Goal: Task Accomplishment & Management: Complete application form

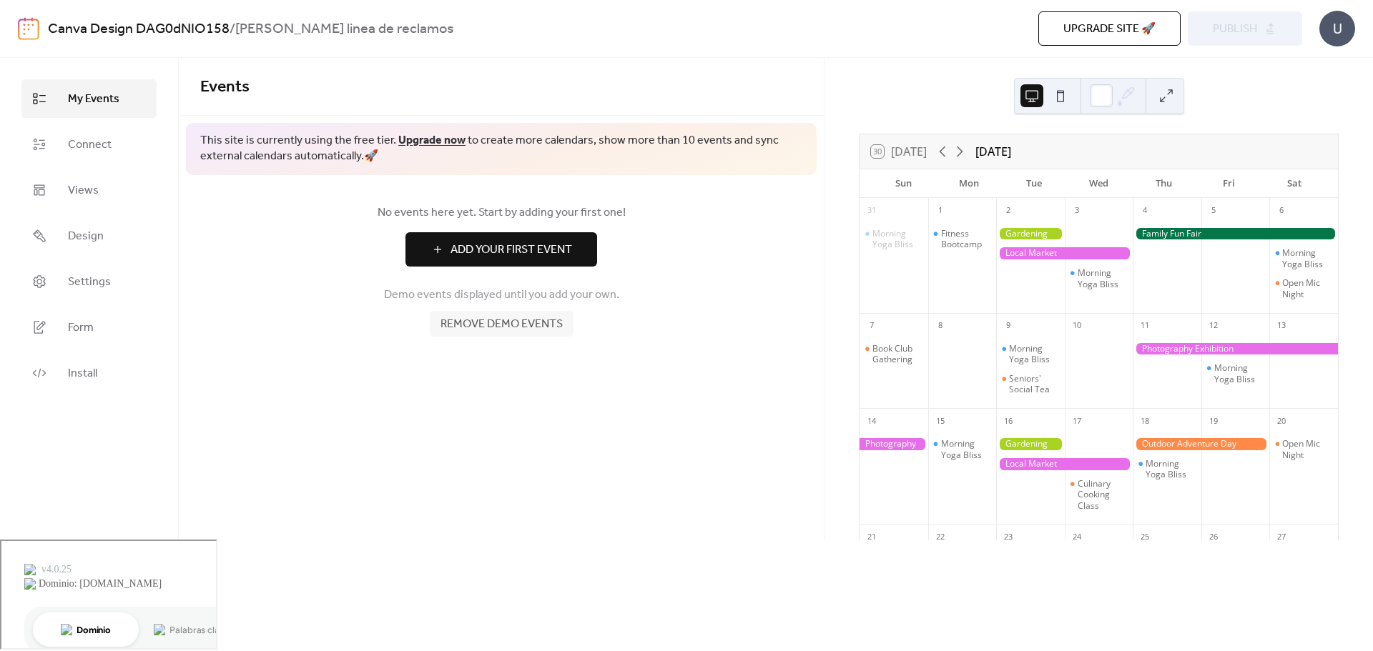
click at [478, 236] on button "Add Your First Event" at bounding box center [501, 249] width 192 height 34
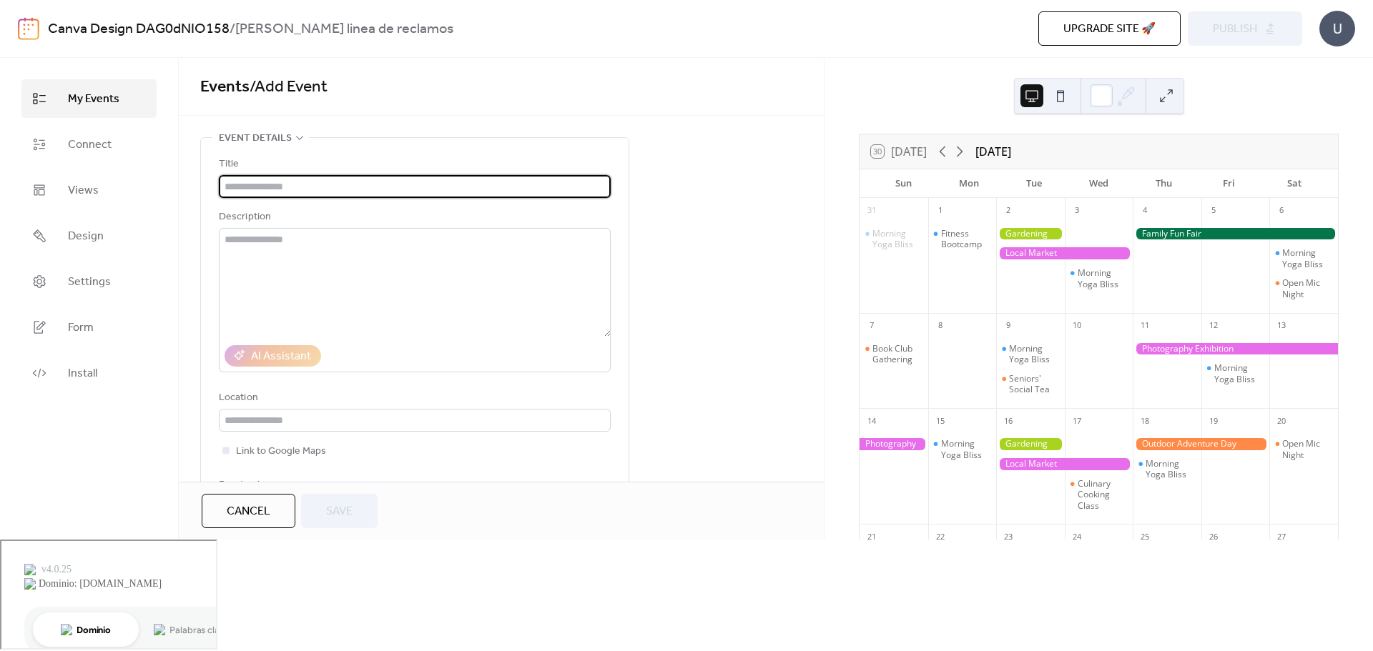
click at [325, 190] on input "text" at bounding box center [415, 186] width 392 height 23
click at [325, 188] on input "text" at bounding box center [415, 186] width 392 height 23
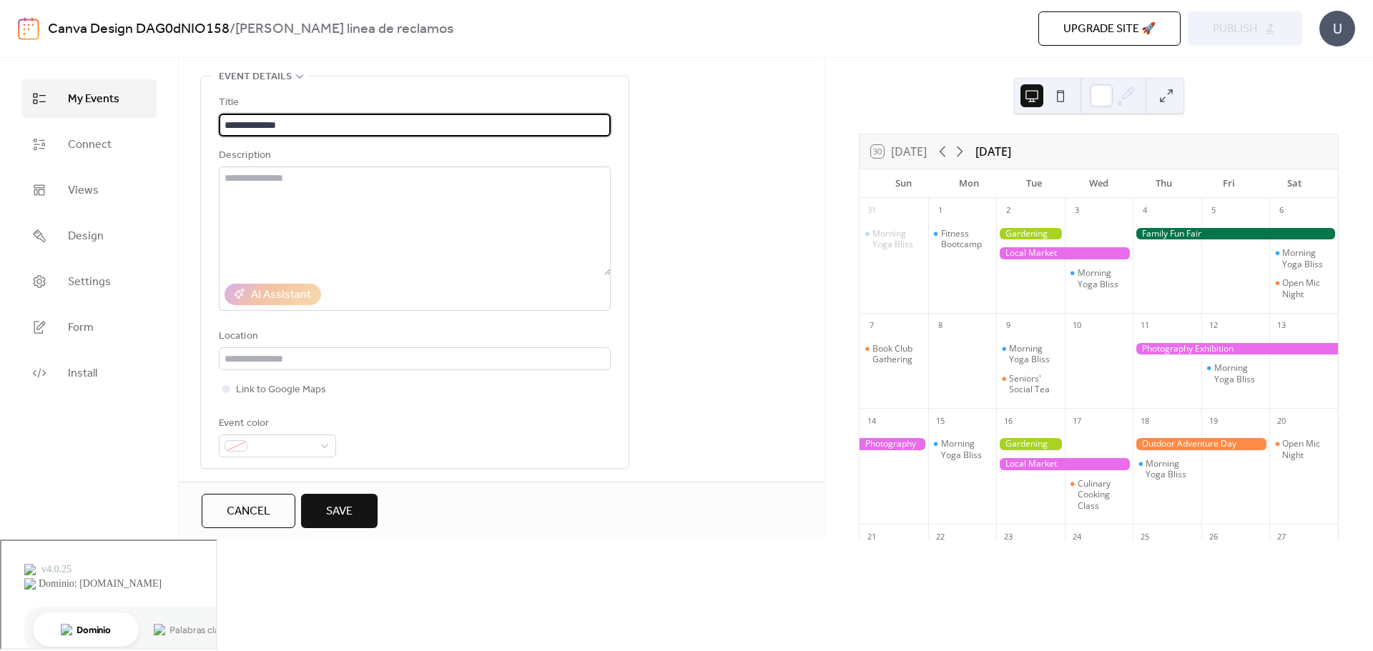
scroll to position [143, 0]
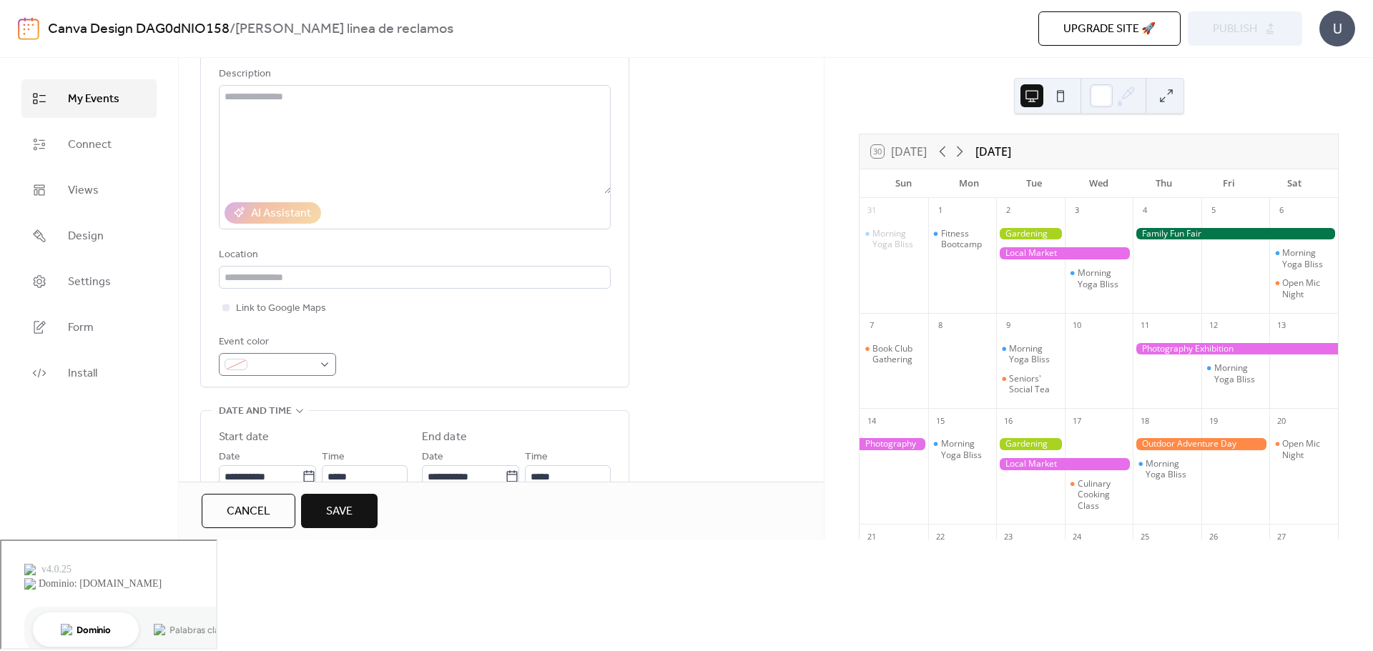
type input "**********"
click at [287, 360] on span at bounding box center [283, 365] width 60 height 17
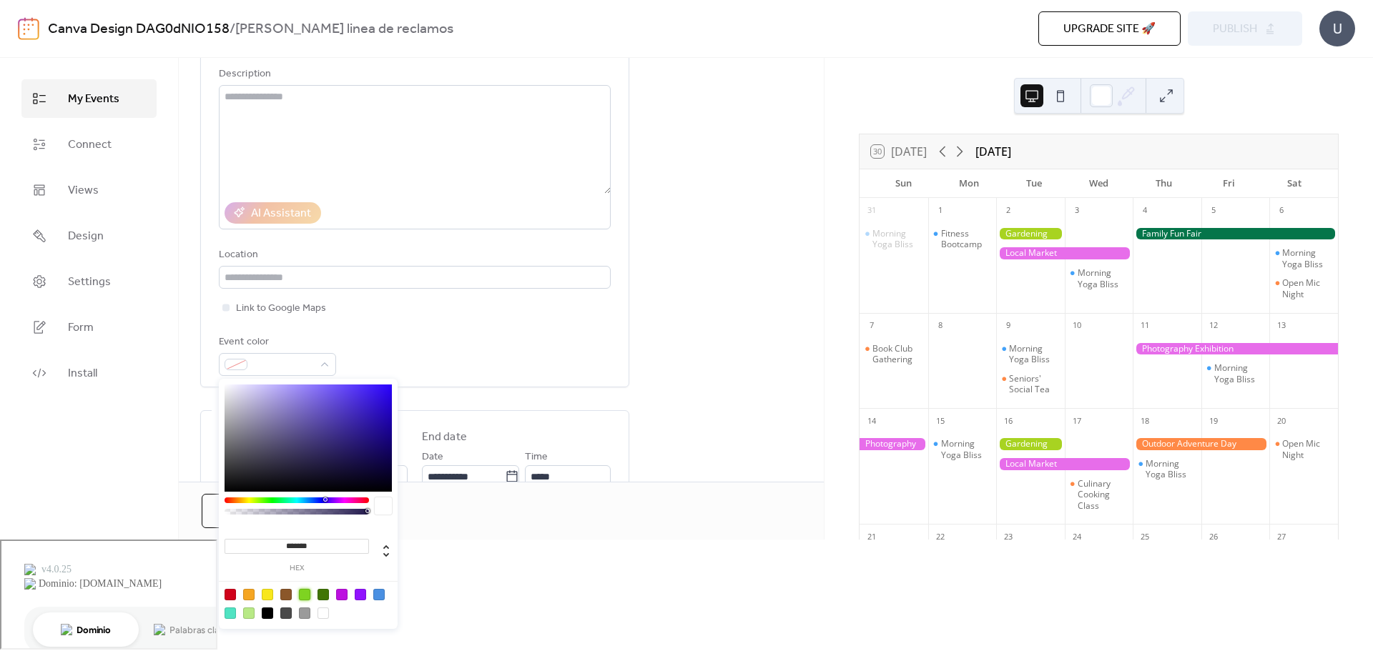
click at [306, 593] on div at bounding box center [304, 594] width 11 height 11
type input "*******"
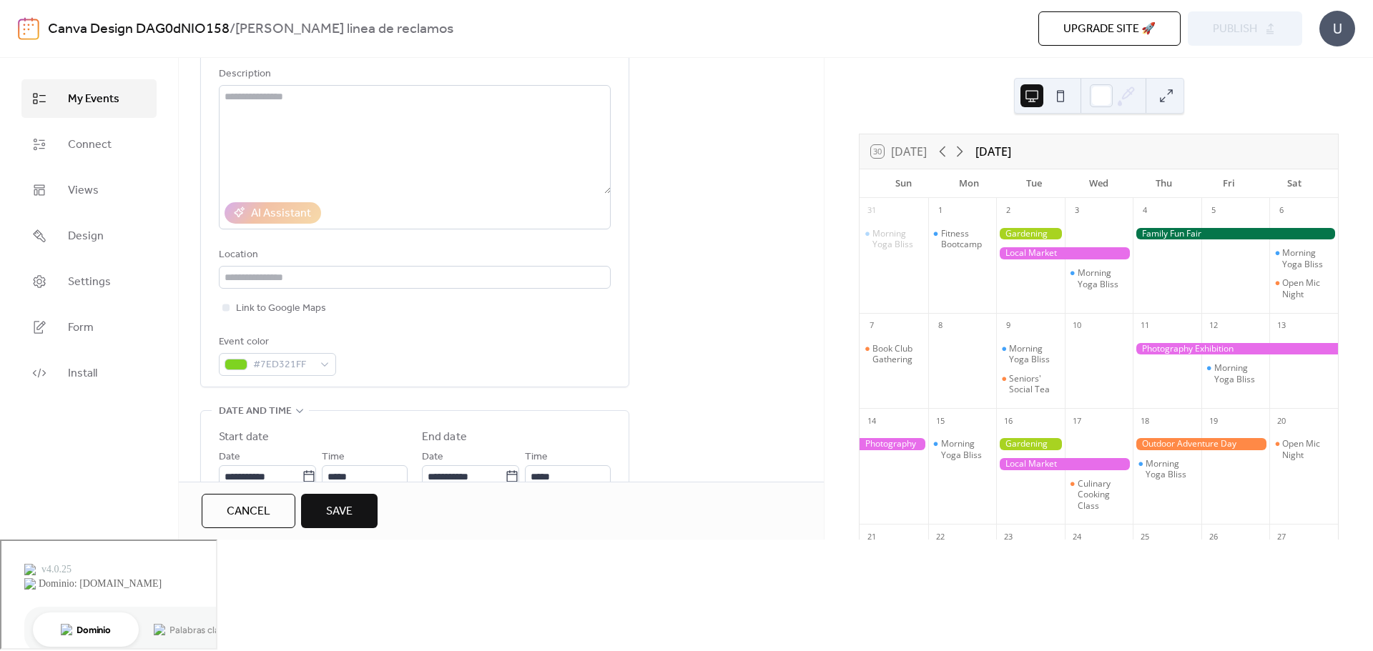
click at [501, 369] on div "Event color #7ED321FF" at bounding box center [415, 355] width 392 height 42
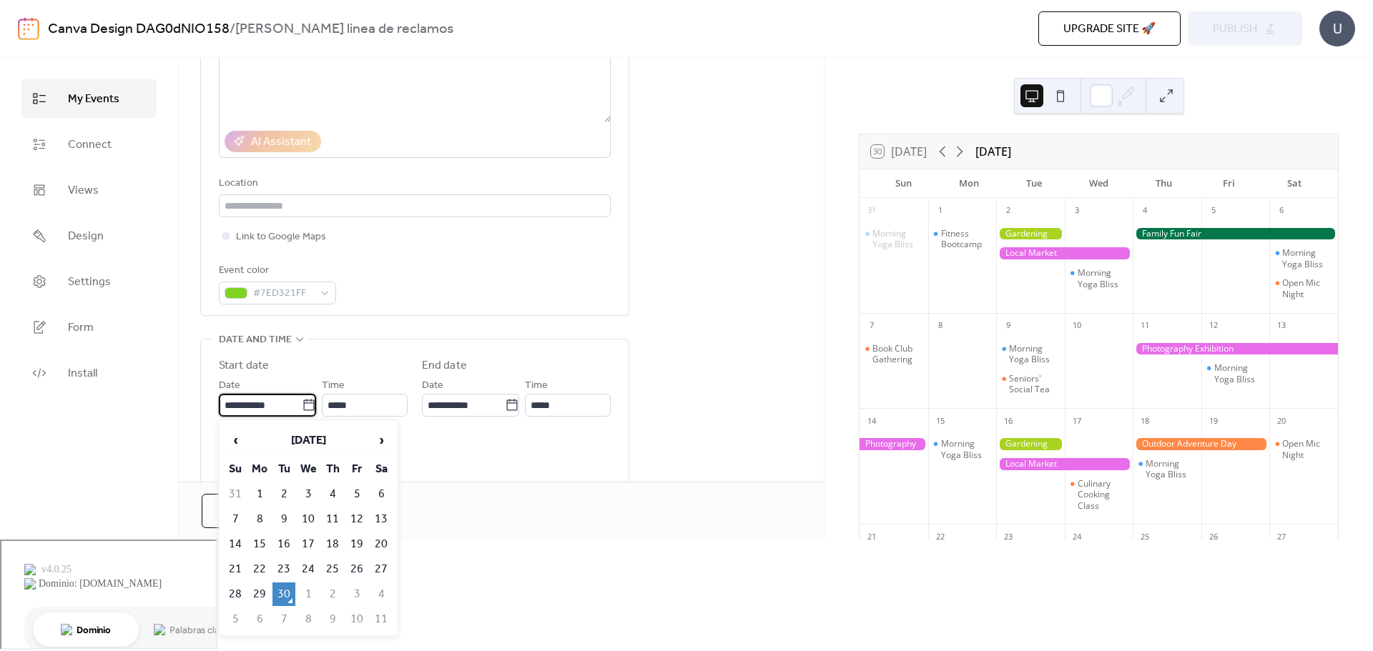
click at [291, 410] on input "**********" at bounding box center [260, 405] width 83 height 23
click at [374, 439] on span "›" at bounding box center [380, 440] width 21 height 29
click at [261, 544] on td "13" at bounding box center [259, 545] width 23 height 24
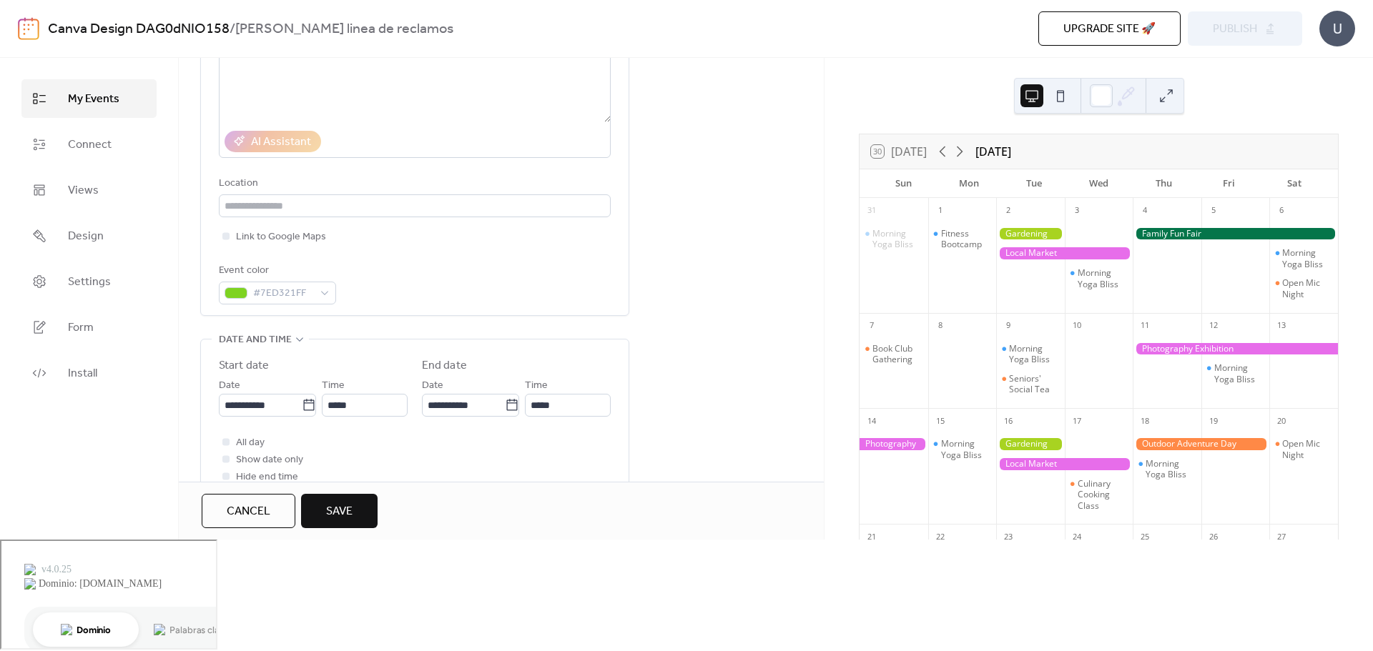
type input "**********"
click at [473, 403] on input "**********" at bounding box center [463, 405] width 83 height 23
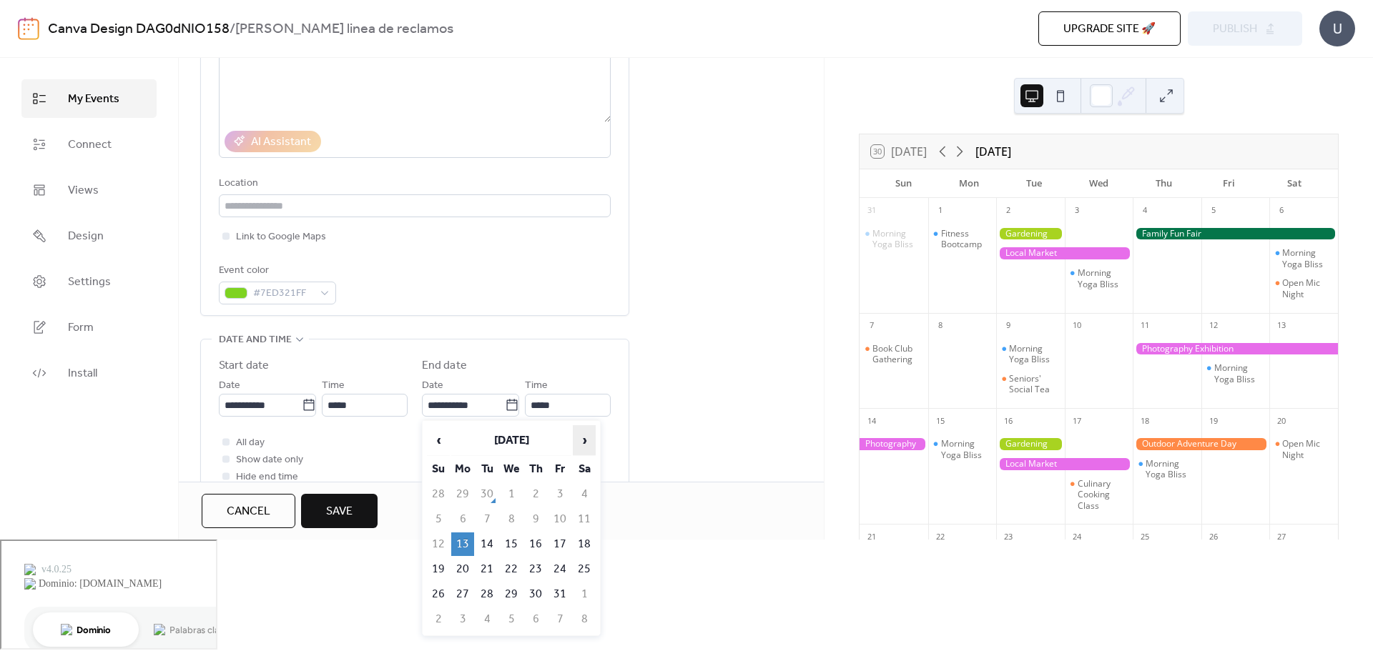
click at [579, 440] on span "›" at bounding box center [584, 440] width 21 height 29
click at [433, 566] on td "16" at bounding box center [438, 570] width 23 height 24
type input "**********"
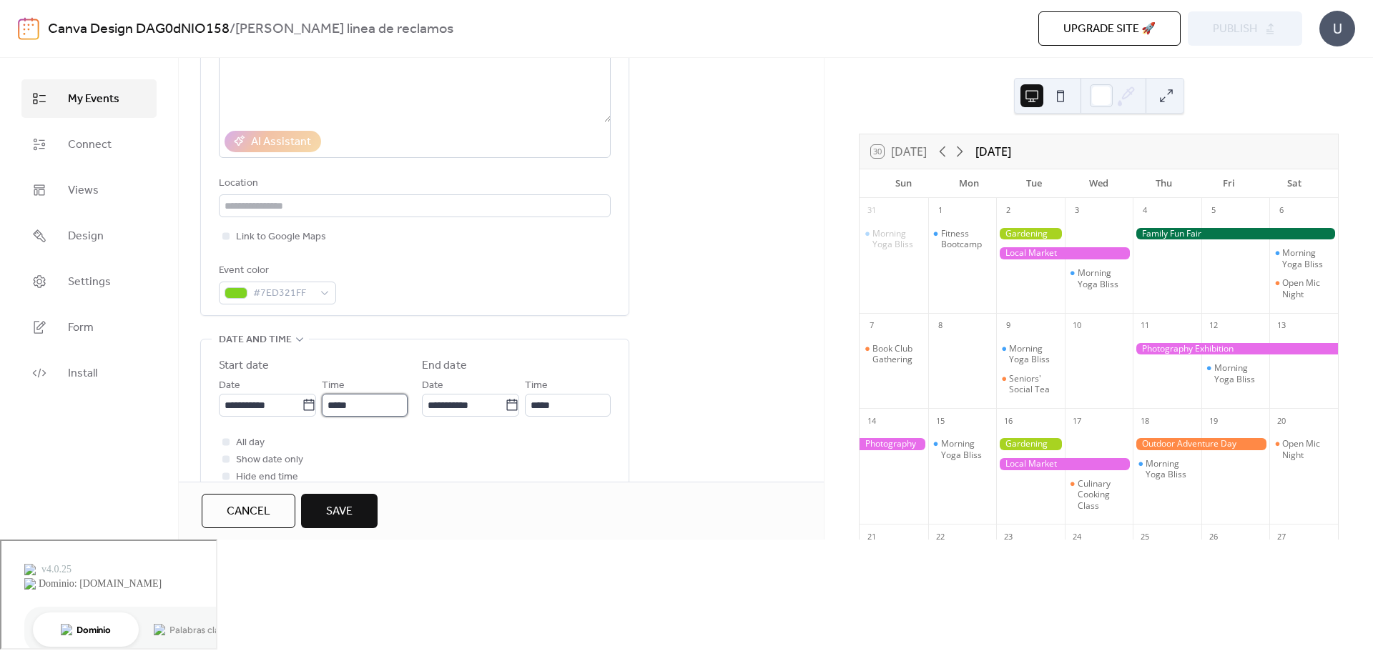
click at [368, 408] on input "*****" at bounding box center [365, 405] width 86 height 23
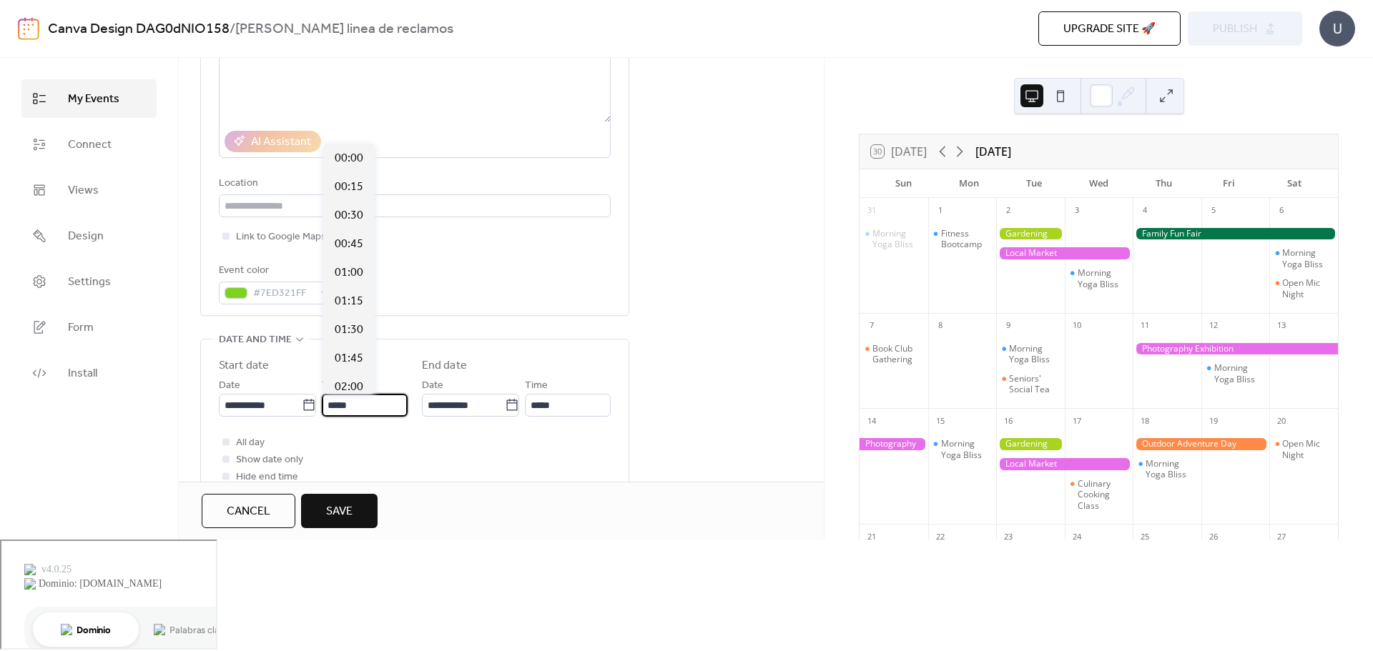
scroll to position [1373, 0]
drag, startPoint x: 368, startPoint y: 408, endPoint x: 321, endPoint y: 405, distance: 47.2
click at [321, 405] on div "**********" at bounding box center [313, 397] width 189 height 40
type input "*"
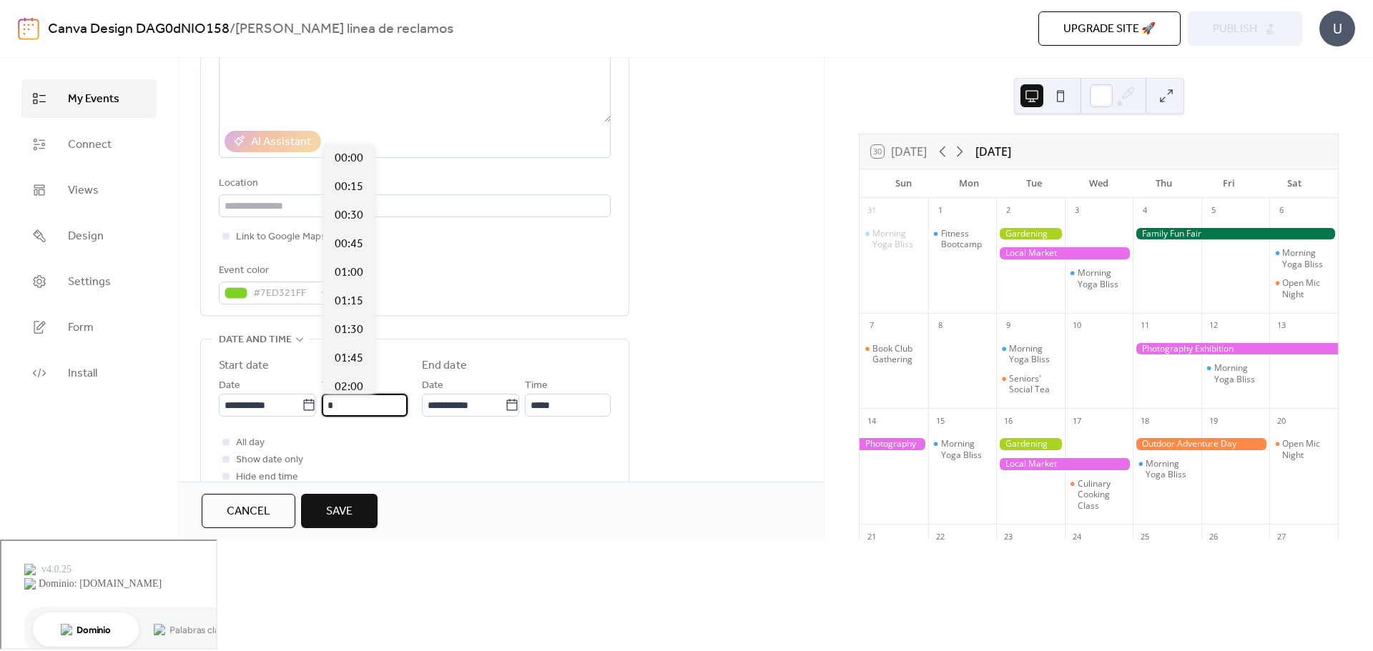
scroll to position [915, 0]
type input "*****"
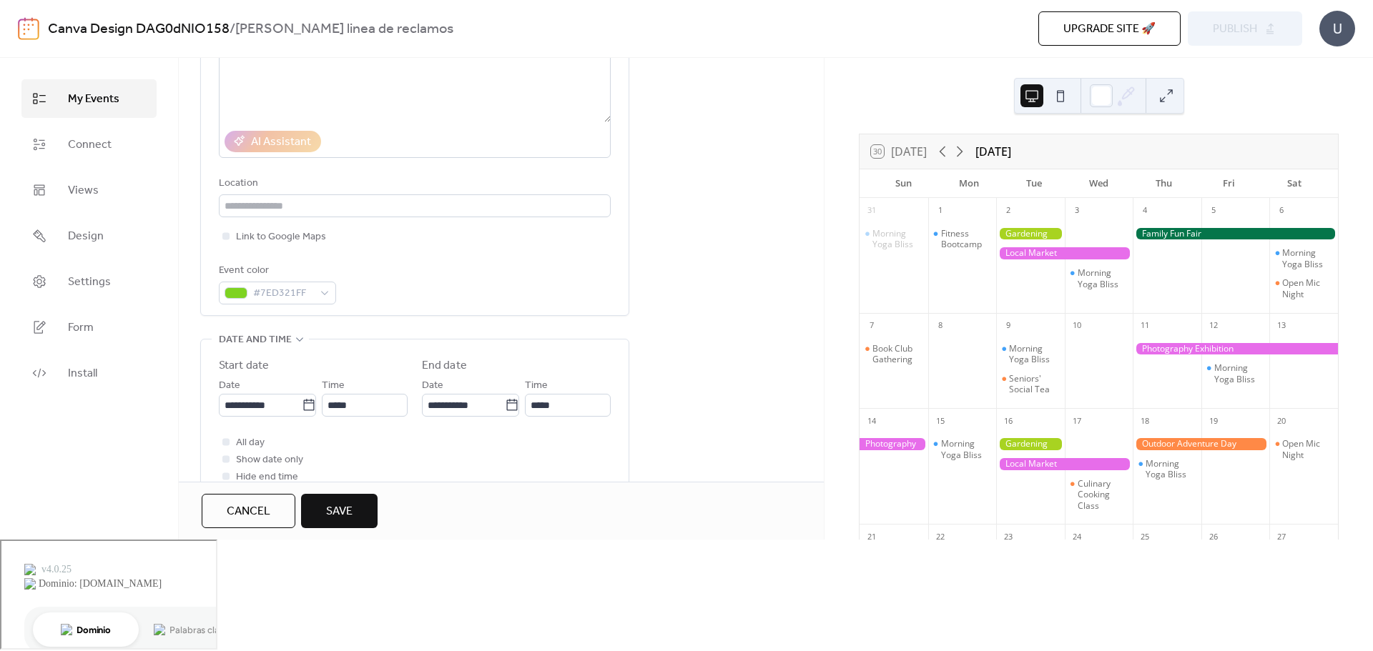
click at [417, 425] on div "**********" at bounding box center [415, 422] width 392 height 128
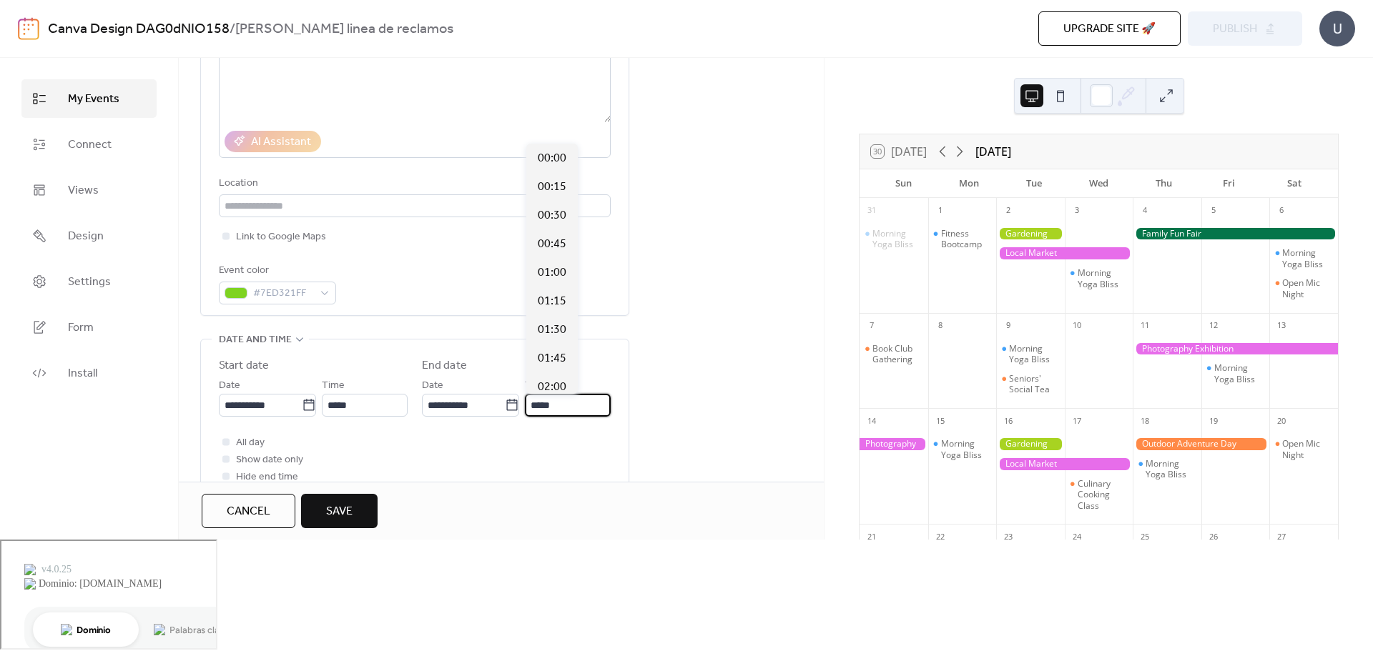
click at [546, 405] on input "*****" at bounding box center [568, 405] width 86 height 23
drag, startPoint x: 566, startPoint y: 402, endPoint x: 516, endPoint y: 405, distance: 49.4
click at [516, 405] on div "**********" at bounding box center [516, 397] width 189 height 40
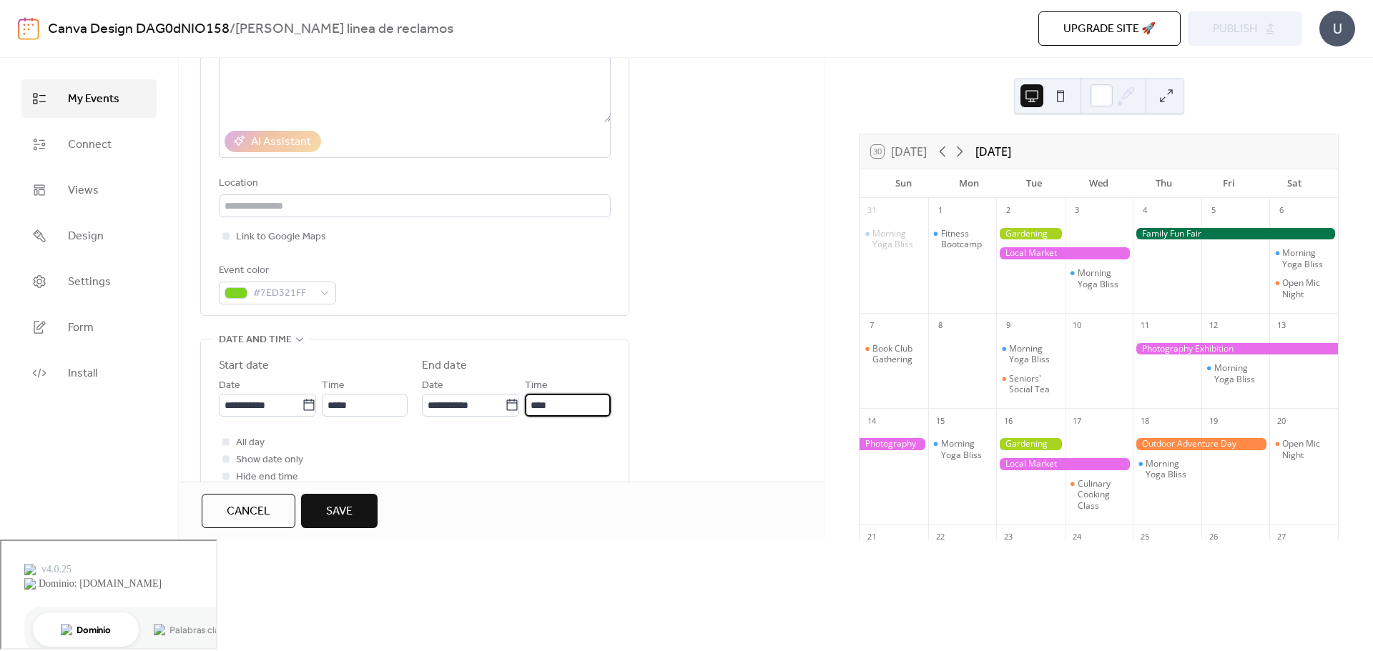
type input "*****"
click at [546, 464] on div "All day Show date only Hide end time" at bounding box center [415, 459] width 392 height 51
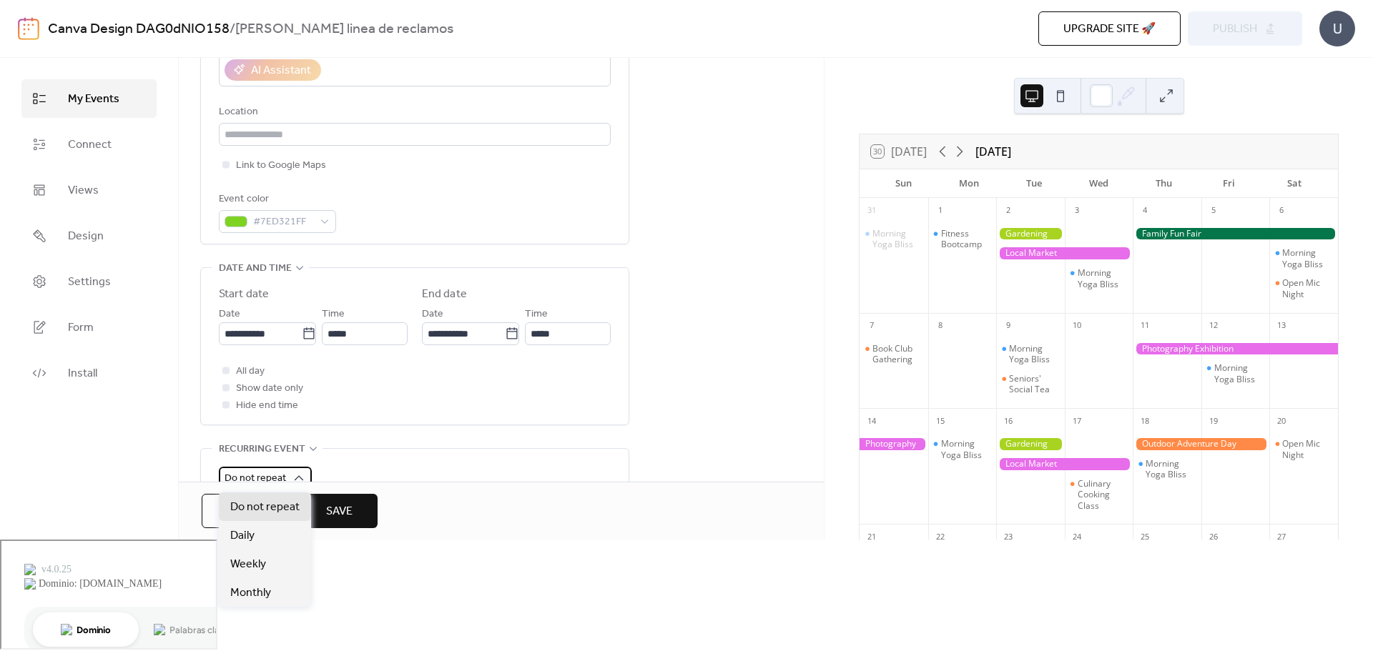
click at [288, 480] on div "Do not repeat" at bounding box center [265, 478] width 93 height 23
click at [282, 535] on div "Daily" at bounding box center [265, 535] width 92 height 29
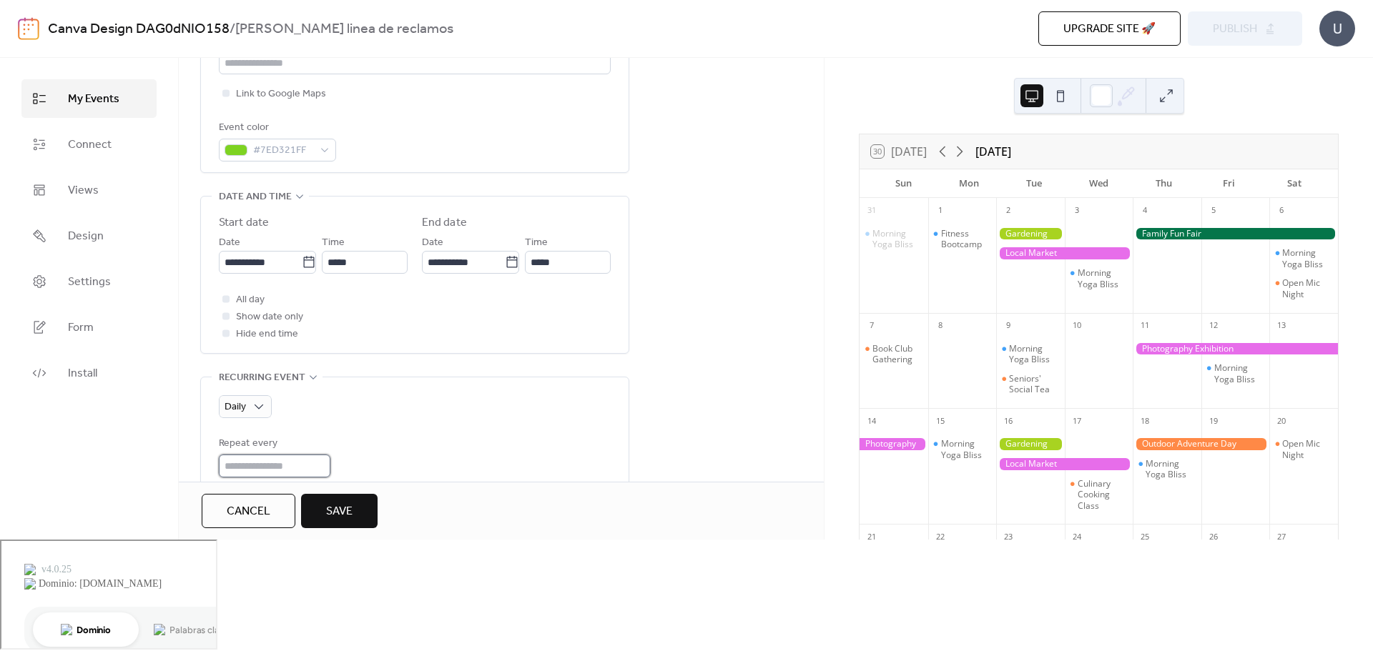
click at [252, 463] on input "*" at bounding box center [275, 466] width 112 height 23
drag, startPoint x: 252, startPoint y: 463, endPoint x: 241, endPoint y: 465, distance: 11.5
click at [241, 465] on input "*" at bounding box center [275, 466] width 112 height 23
click at [225, 557] on div at bounding box center [227, 557] width 9 height 9
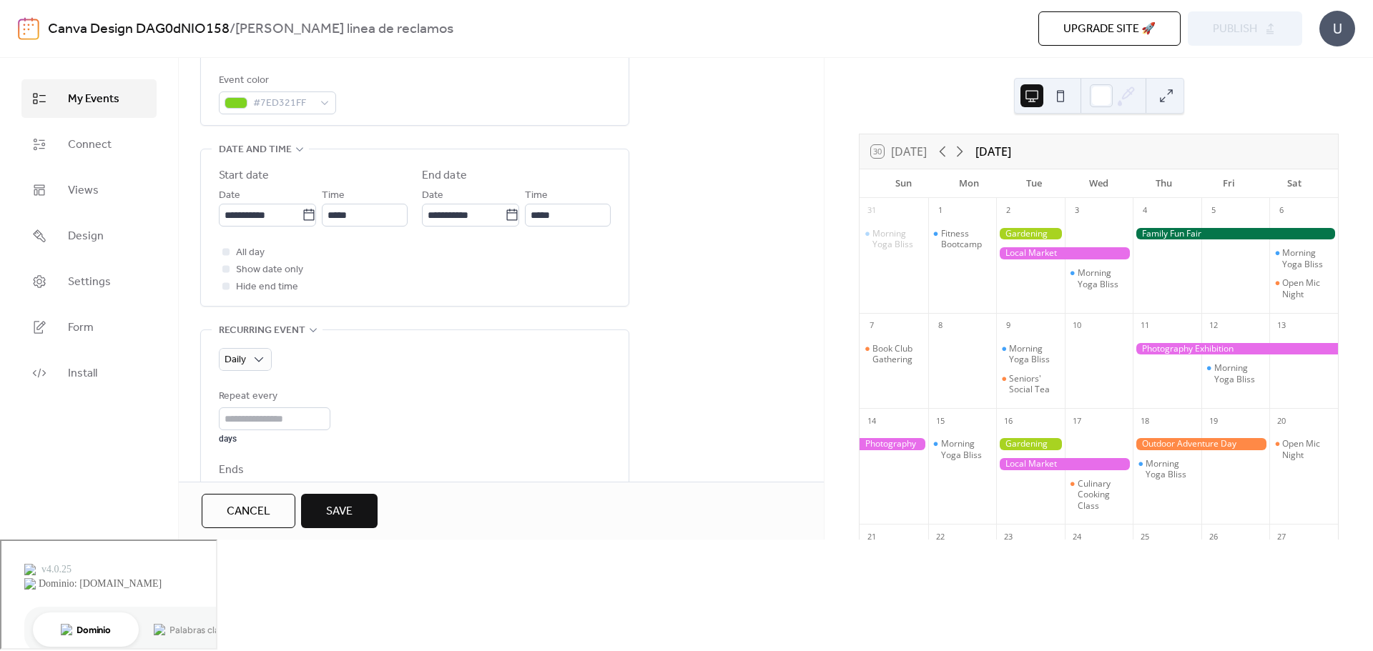
scroll to position [429, 0]
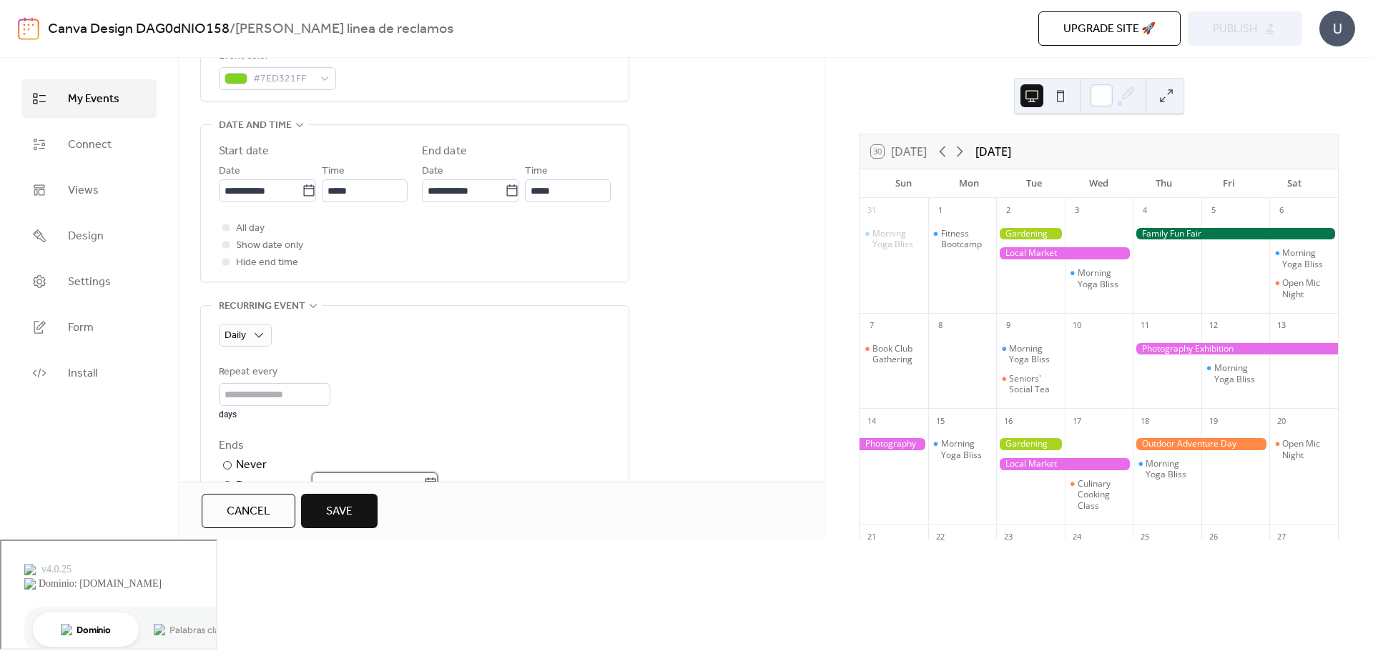
click at [343, 491] on input "text" at bounding box center [368, 484] width 112 height 23
click at [240, 390] on input "*" at bounding box center [275, 394] width 112 height 23
click at [378, 493] on input "text" at bounding box center [368, 484] width 112 height 23
click at [450, 275] on span "›" at bounding box center [456, 279] width 21 height 29
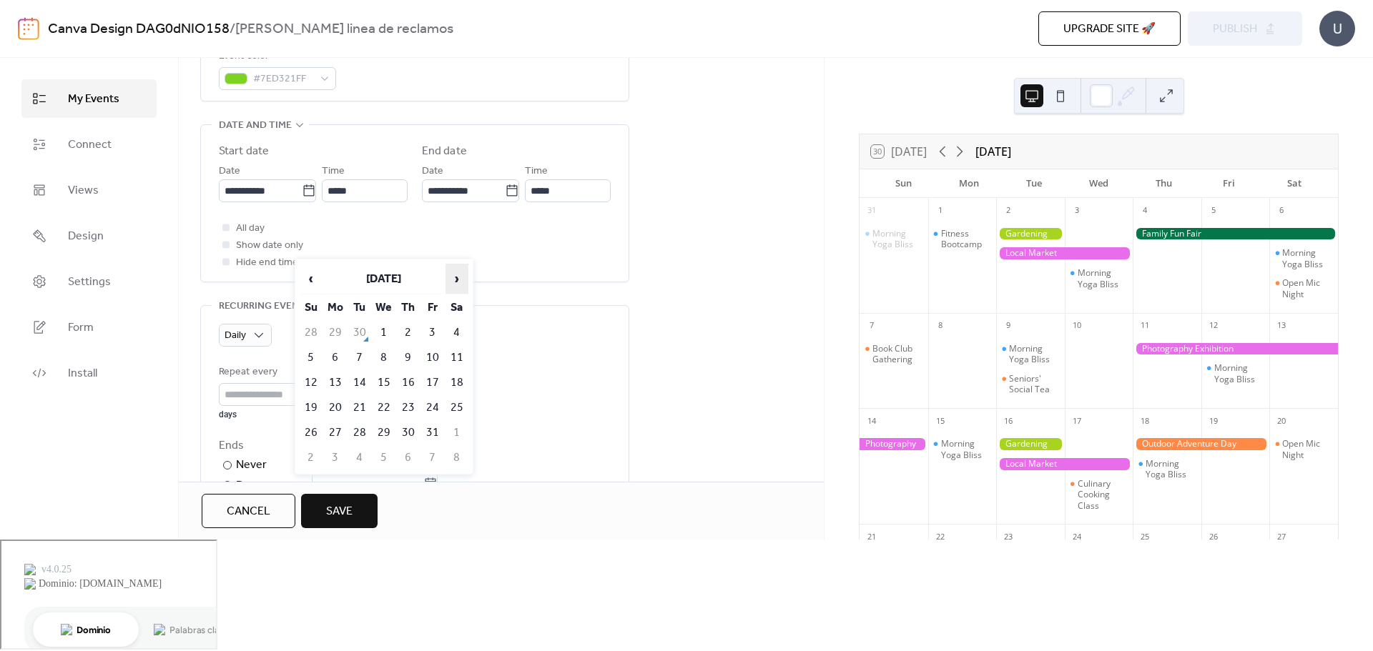
click at [463, 280] on span "›" at bounding box center [456, 279] width 21 height 29
click at [308, 409] on td "16" at bounding box center [311, 408] width 23 height 24
type input "**********"
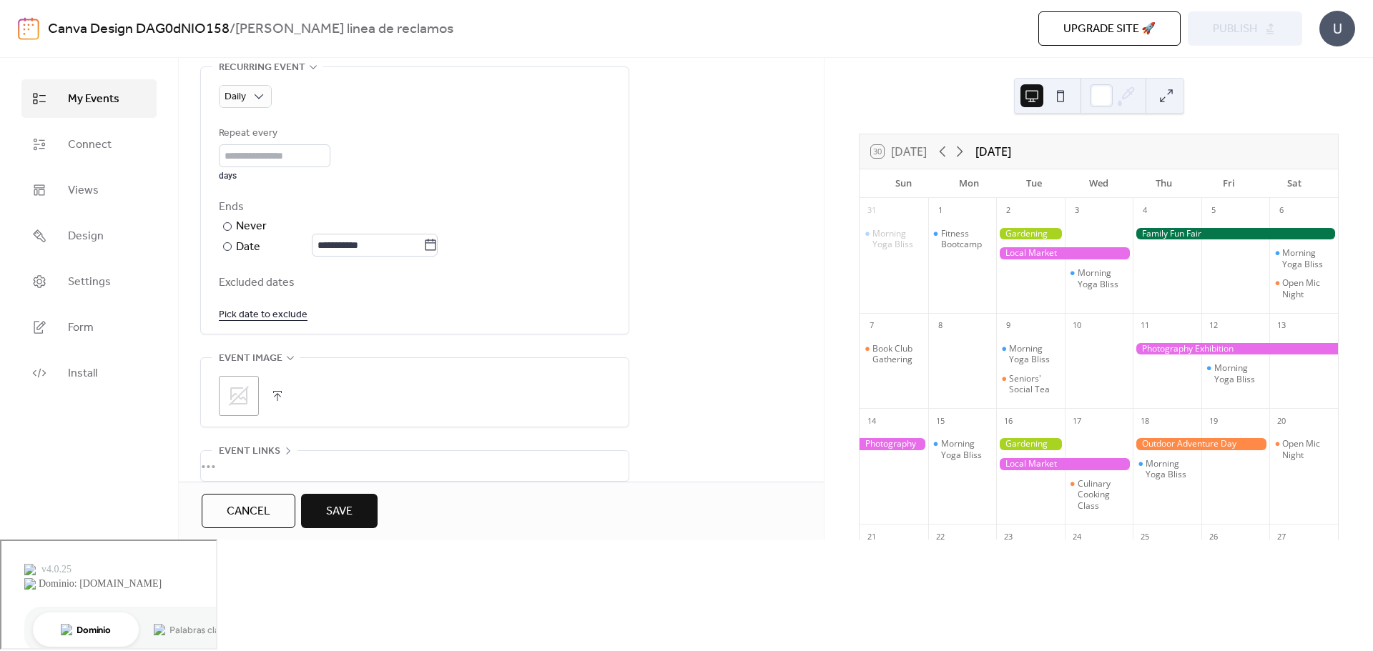
scroll to position [684, 0]
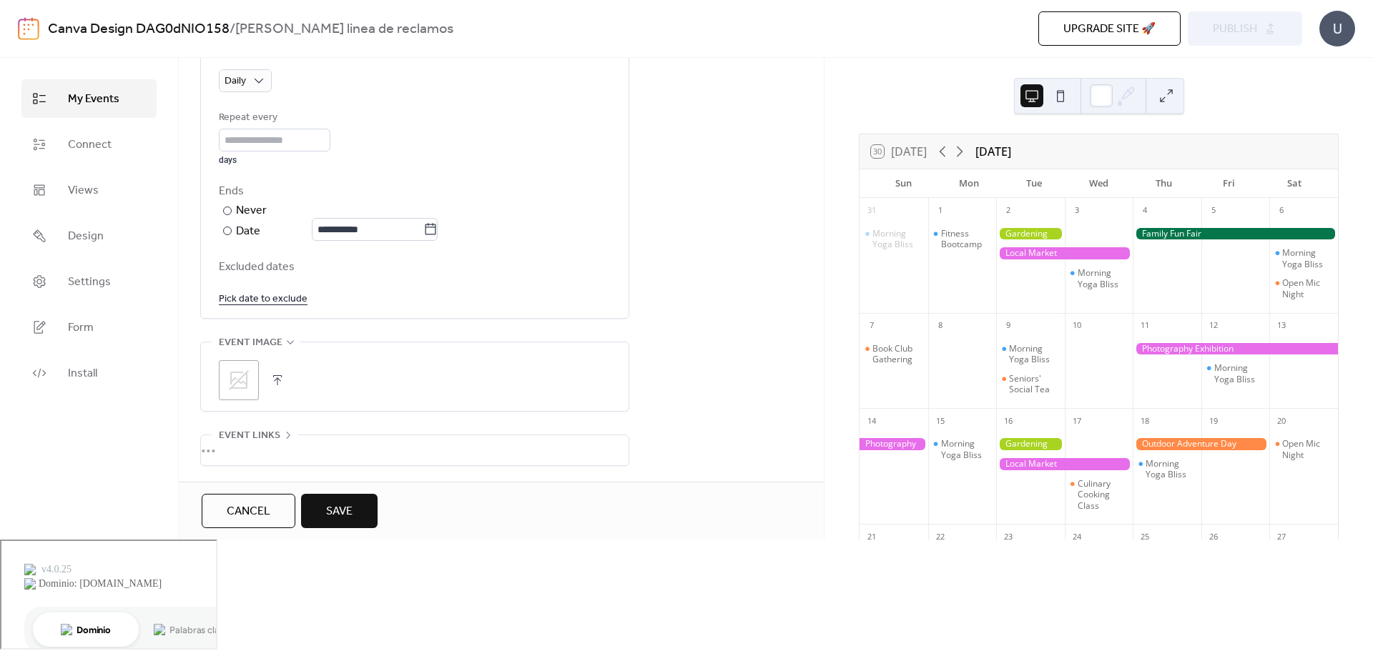
click at [363, 528] on button "Save" at bounding box center [339, 511] width 77 height 34
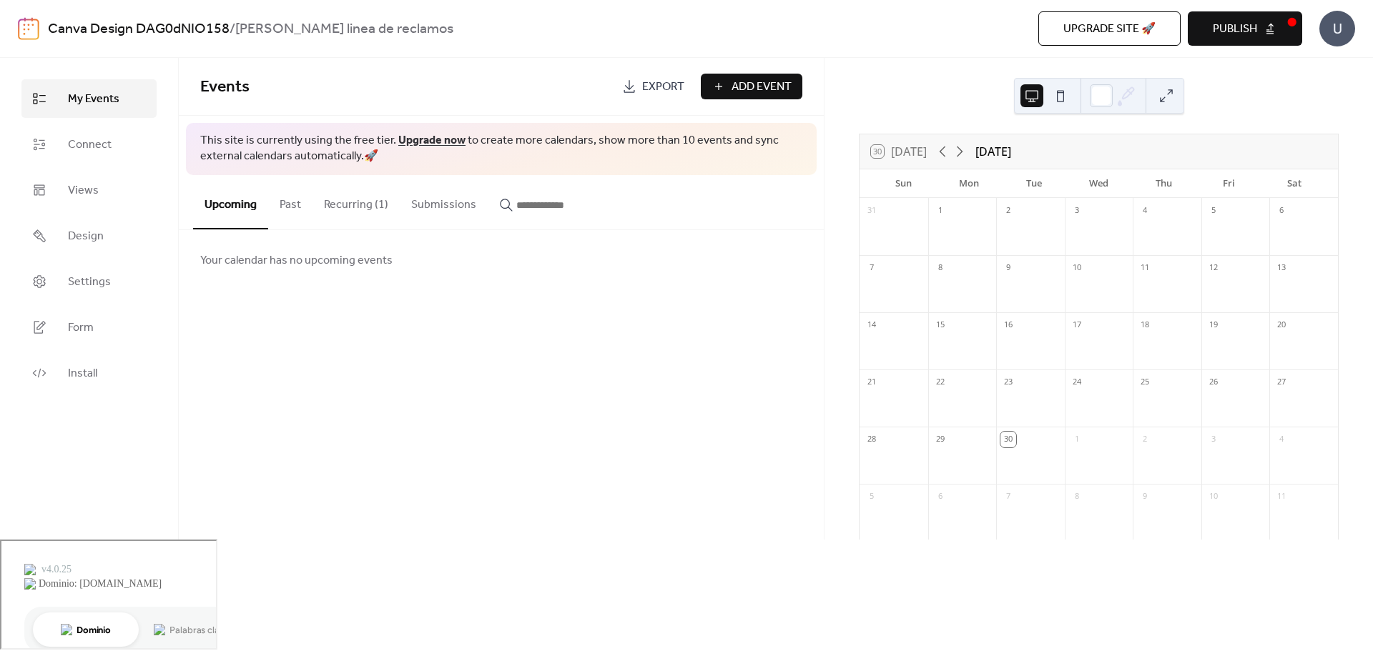
click at [355, 196] on button "Recurring (1)" at bounding box center [355, 201] width 87 height 53
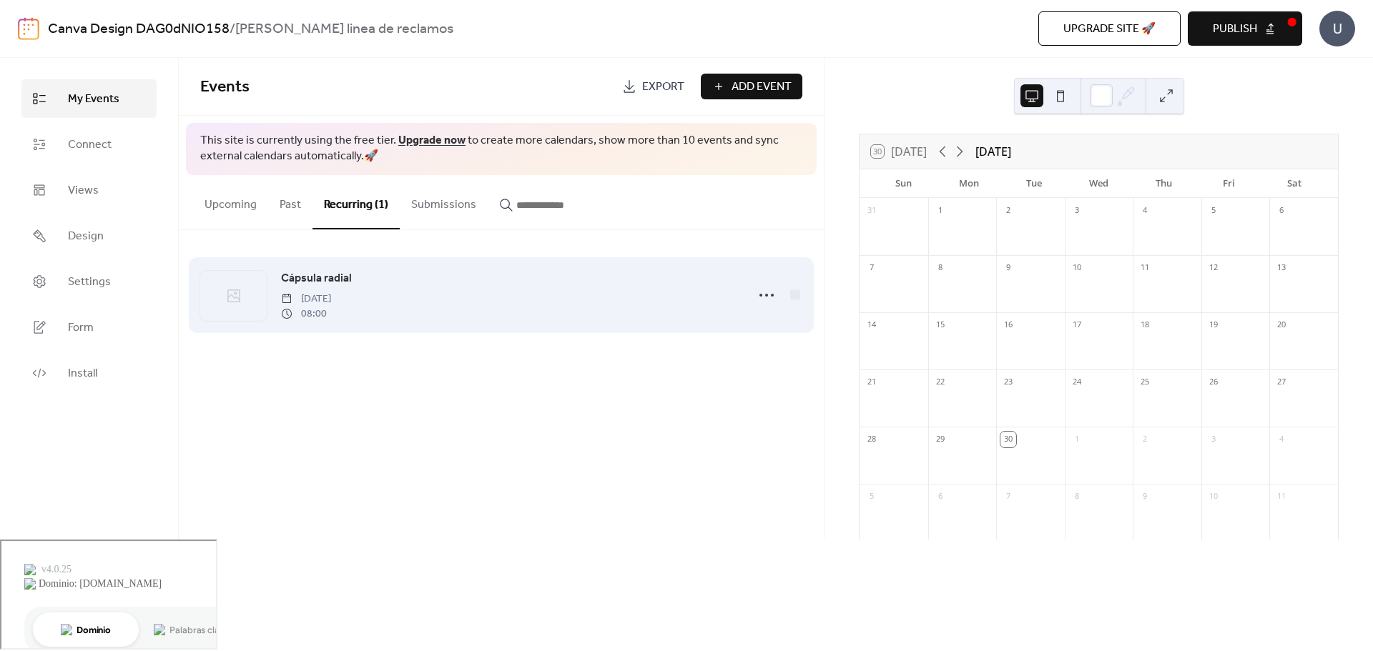
click at [398, 281] on div "Cápsula radial [DATE] 08:00" at bounding box center [509, 295] width 457 height 51
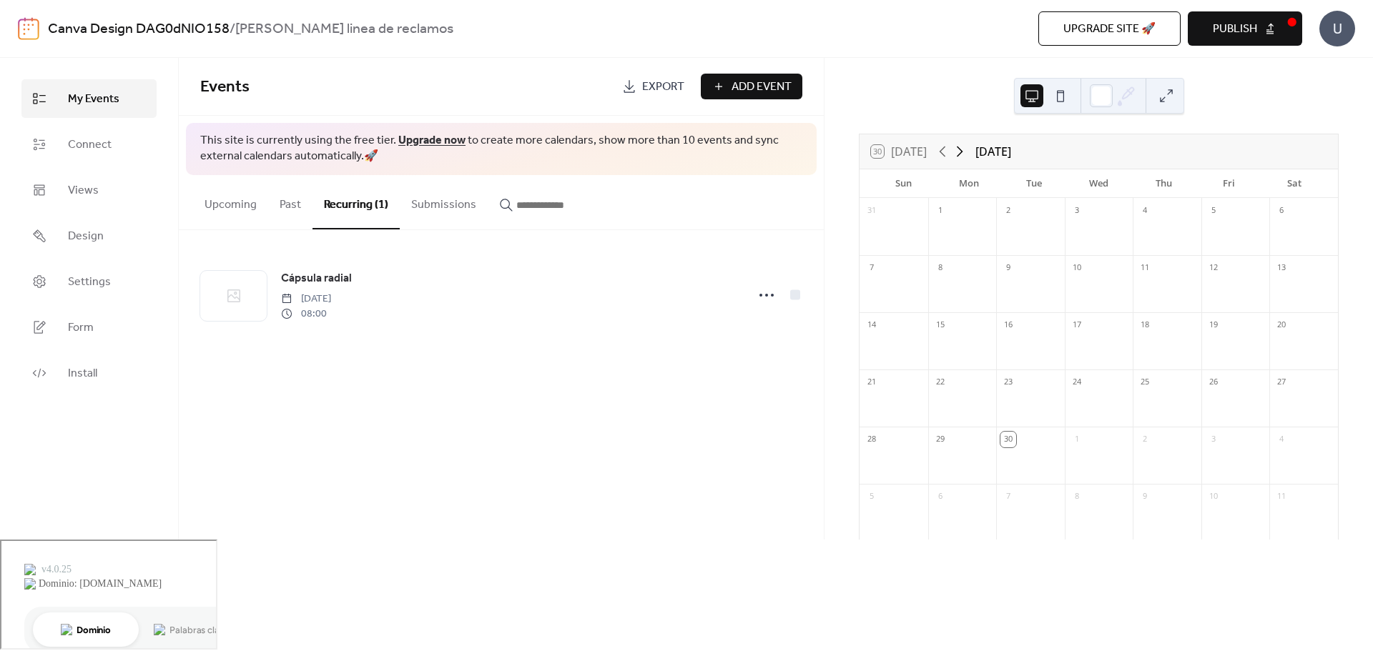
drag, startPoint x: 972, startPoint y: 155, endPoint x: 963, endPoint y: 153, distance: 8.8
click at [963, 153] on div "30 [DATE] [DATE]" at bounding box center [1099, 151] width 478 height 34
click at [963, 152] on icon at bounding box center [959, 151] width 17 height 17
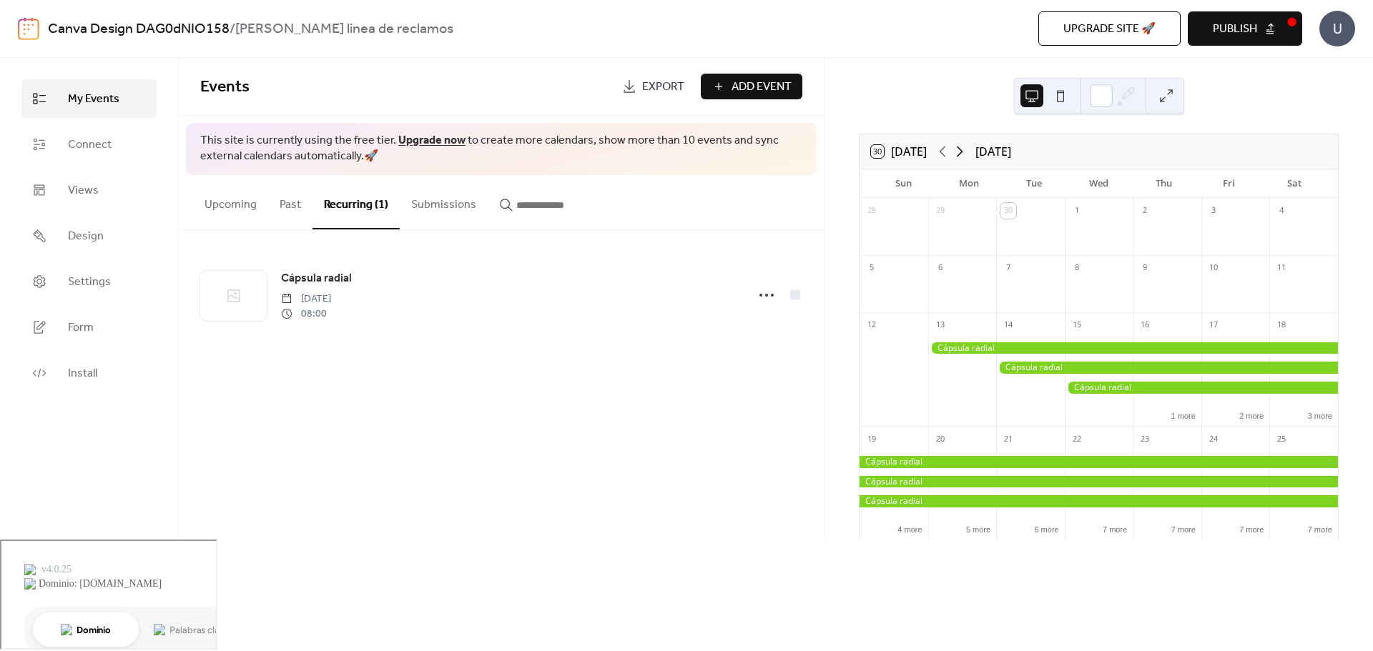
click at [960, 148] on icon at bounding box center [960, 152] width 6 height 11
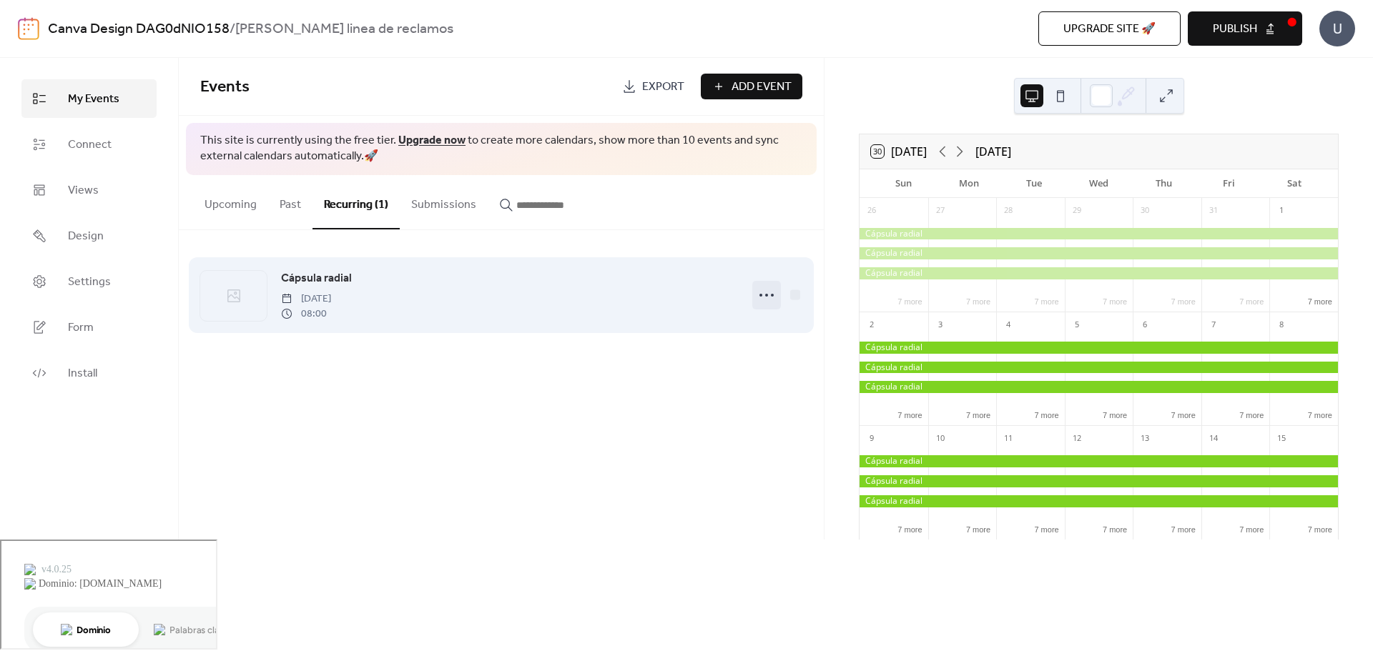
click at [766, 297] on circle at bounding box center [766, 295] width 3 height 3
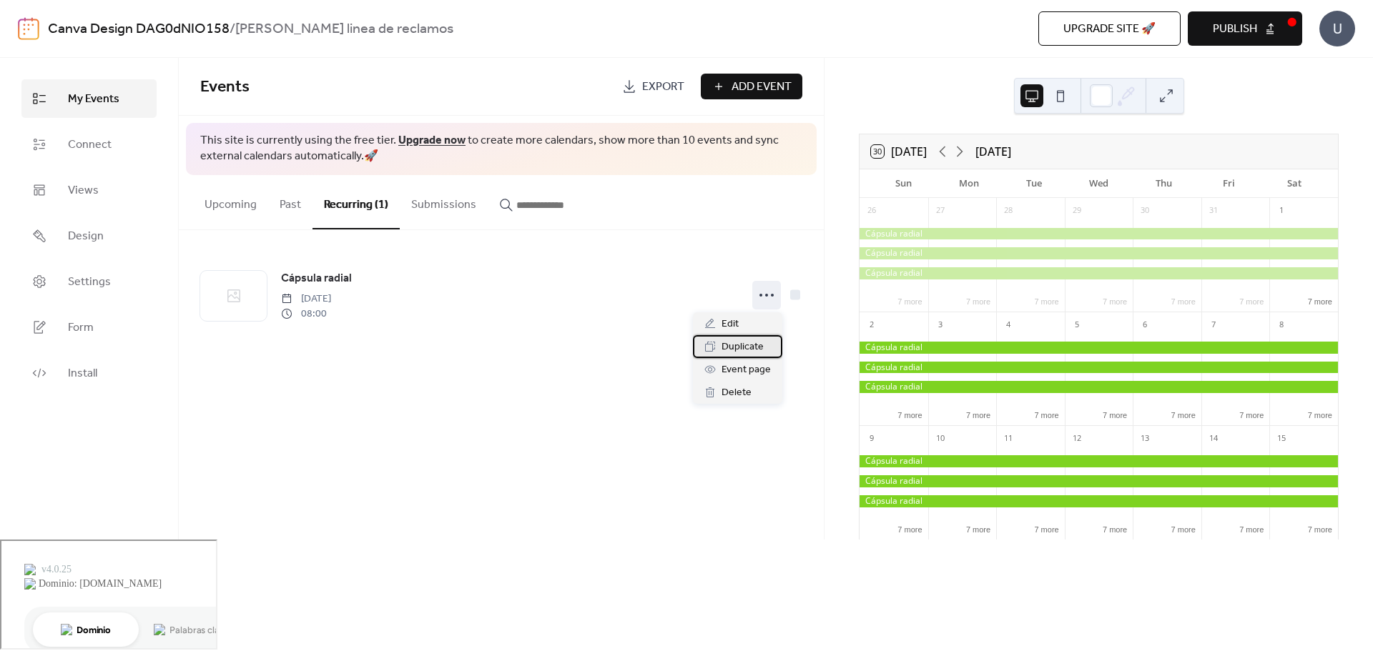
click at [757, 345] on span "Duplicate" at bounding box center [743, 347] width 42 height 17
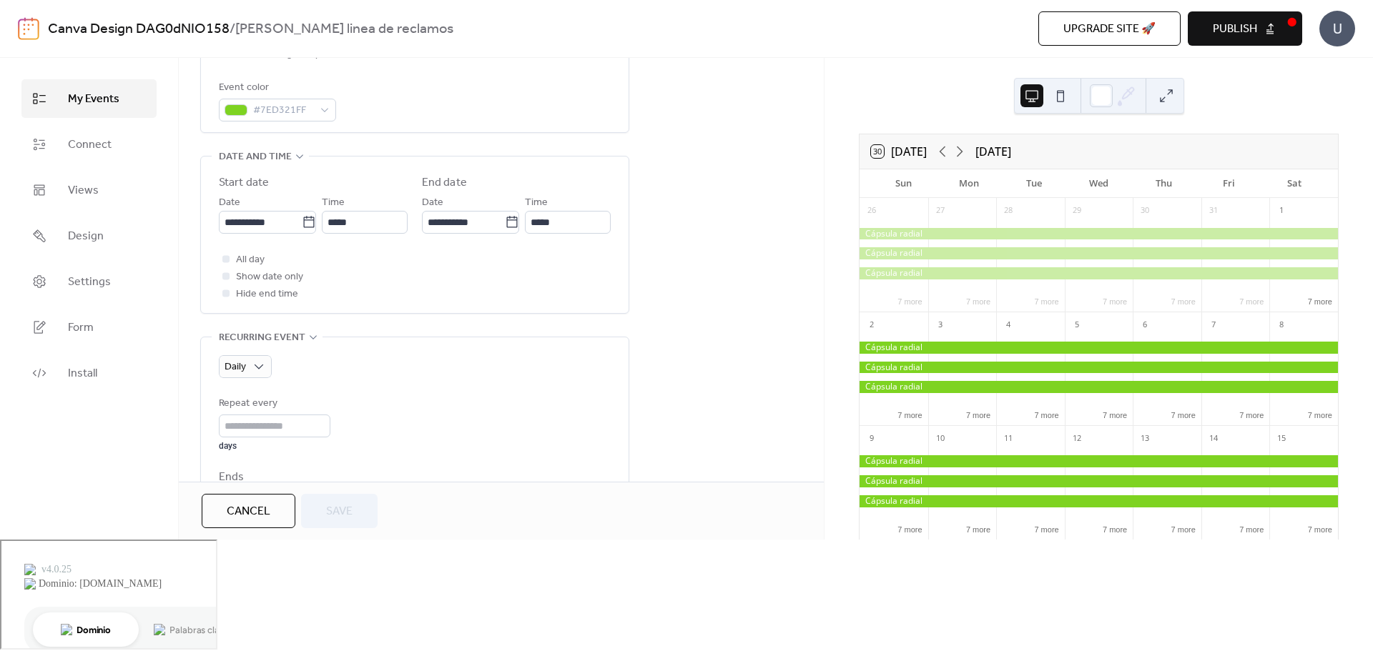
scroll to position [326, 0]
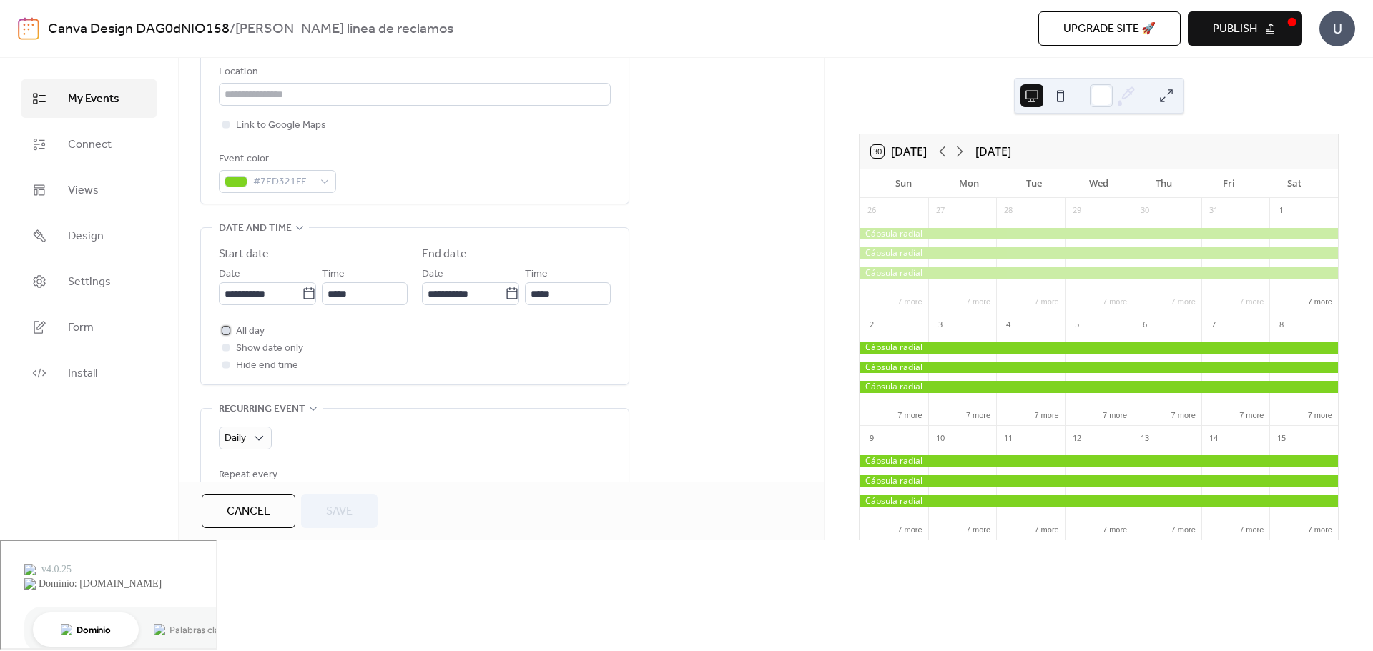
click at [227, 333] on div at bounding box center [225, 330] width 7 height 7
click at [348, 521] on span "Save" at bounding box center [339, 511] width 26 height 17
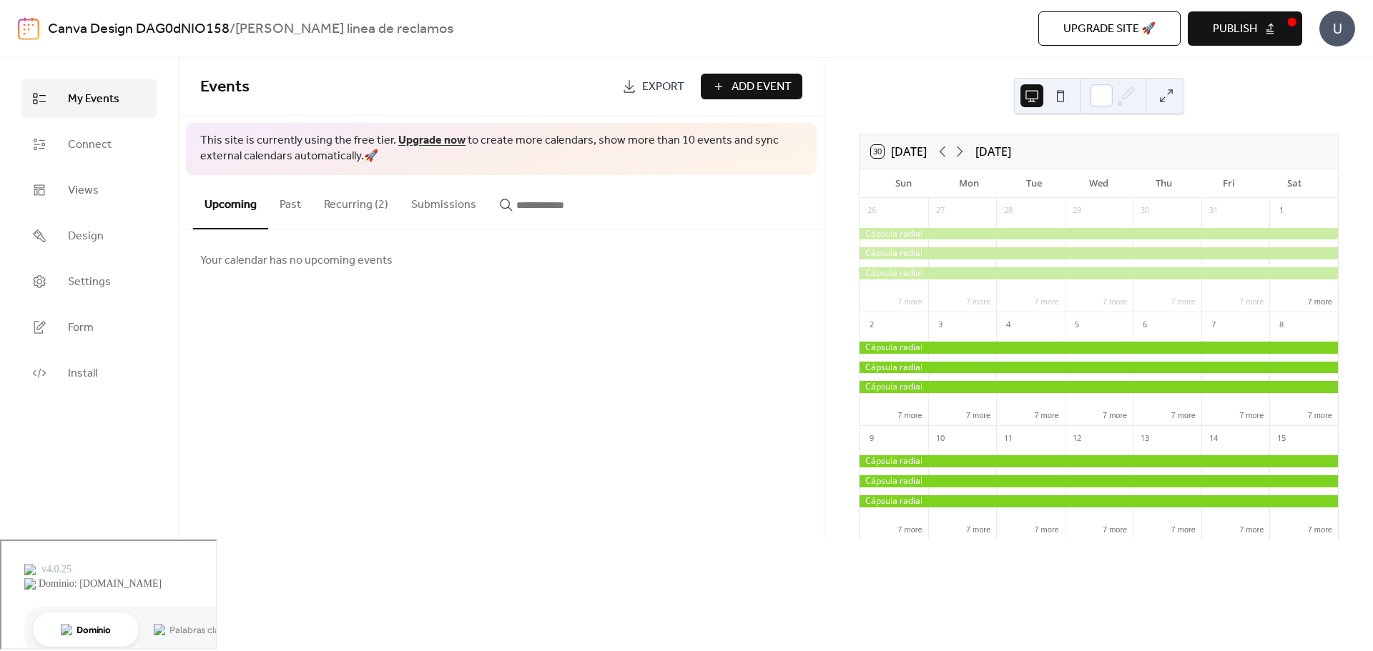
click at [378, 204] on button "Recurring (2)" at bounding box center [355, 201] width 87 height 53
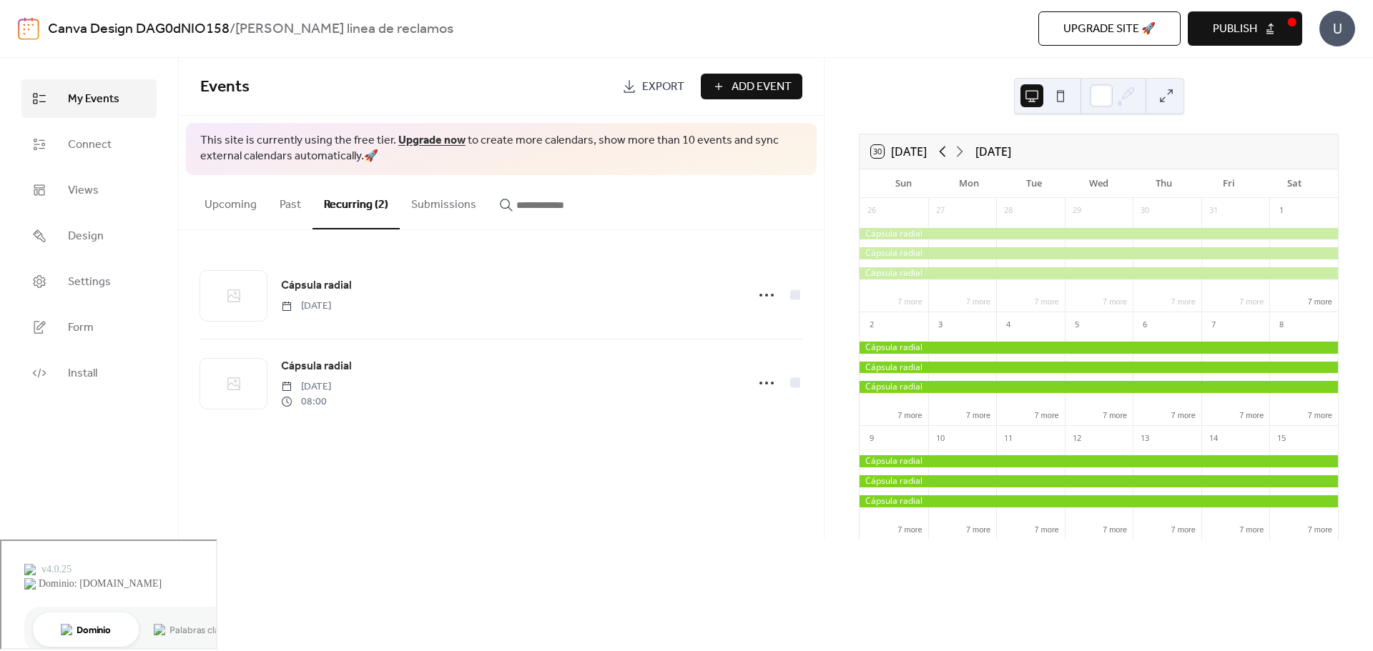
click at [943, 152] on icon at bounding box center [942, 151] width 17 height 17
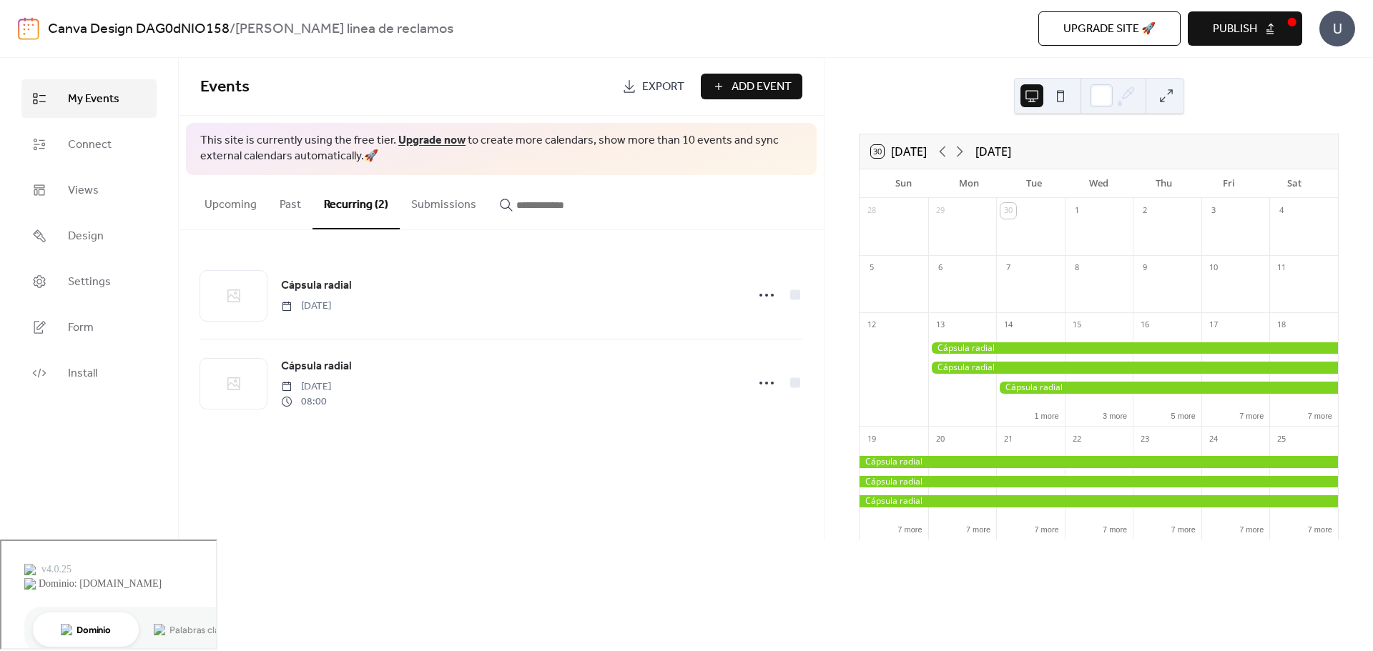
click at [1009, 388] on div at bounding box center [1167, 388] width 342 height 12
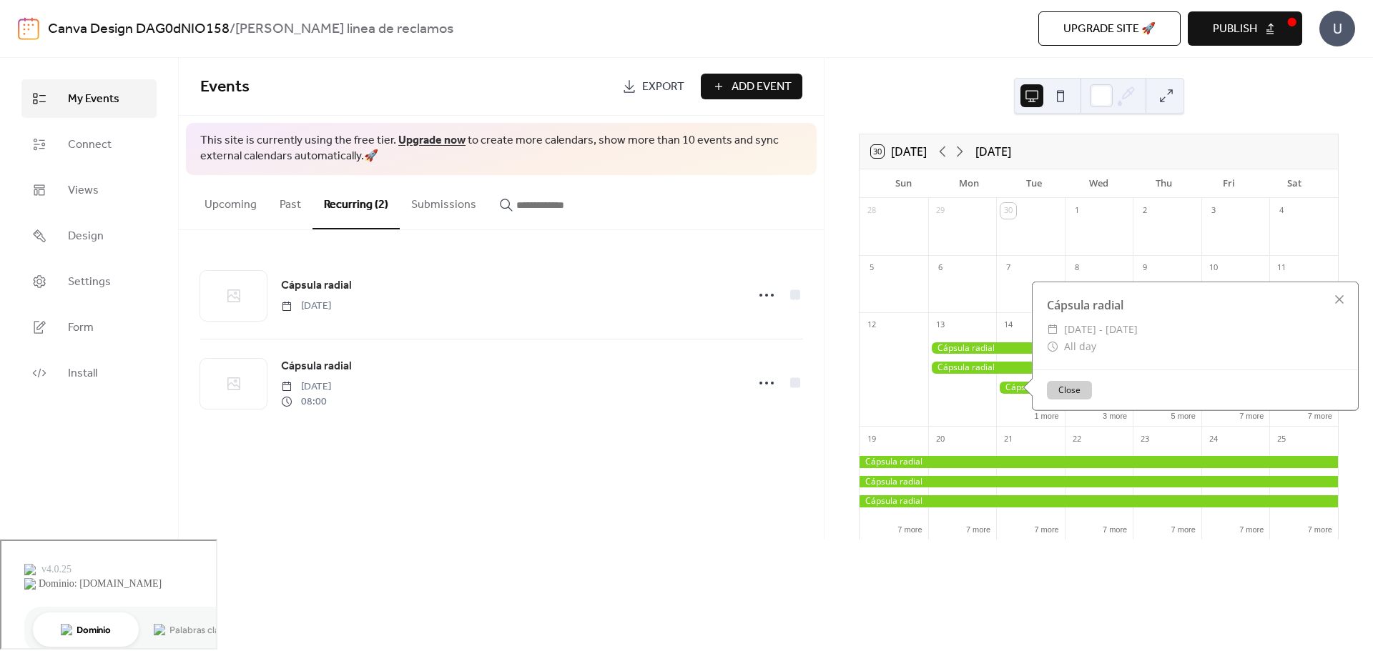
click at [993, 391] on div at bounding box center [962, 378] width 69 height 86
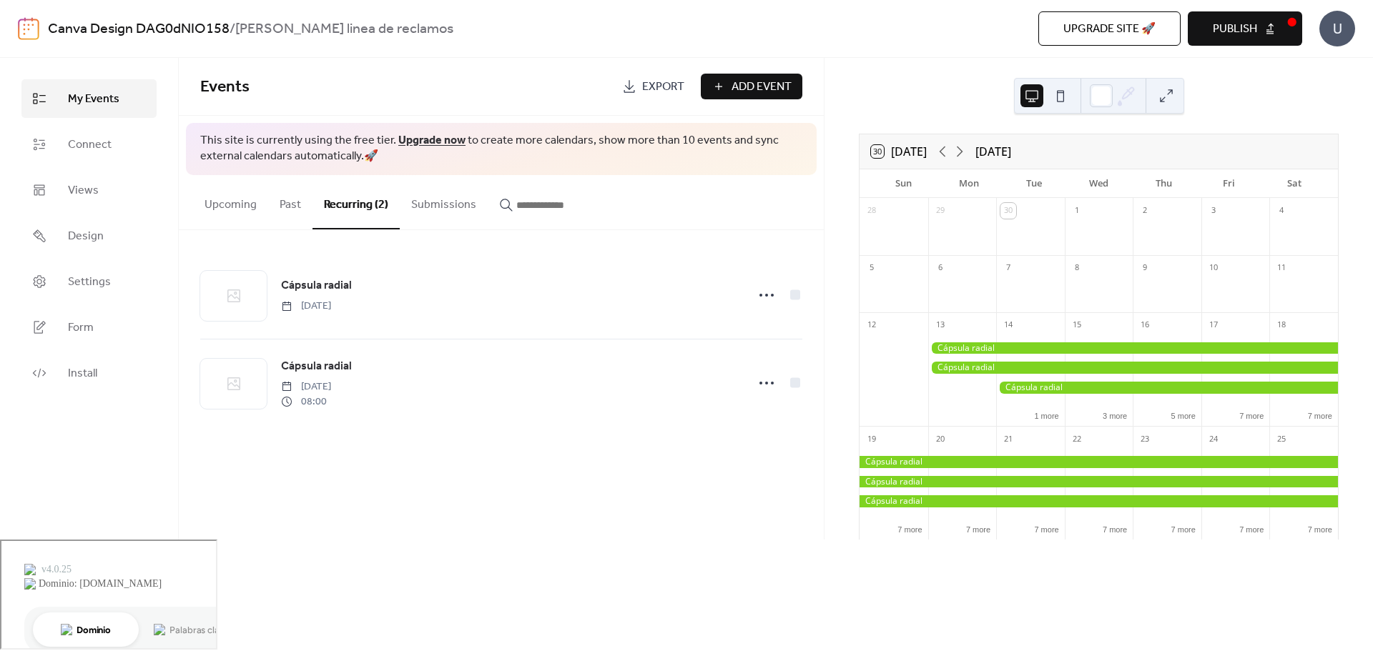
click at [987, 370] on div at bounding box center [1133, 368] width 410 height 12
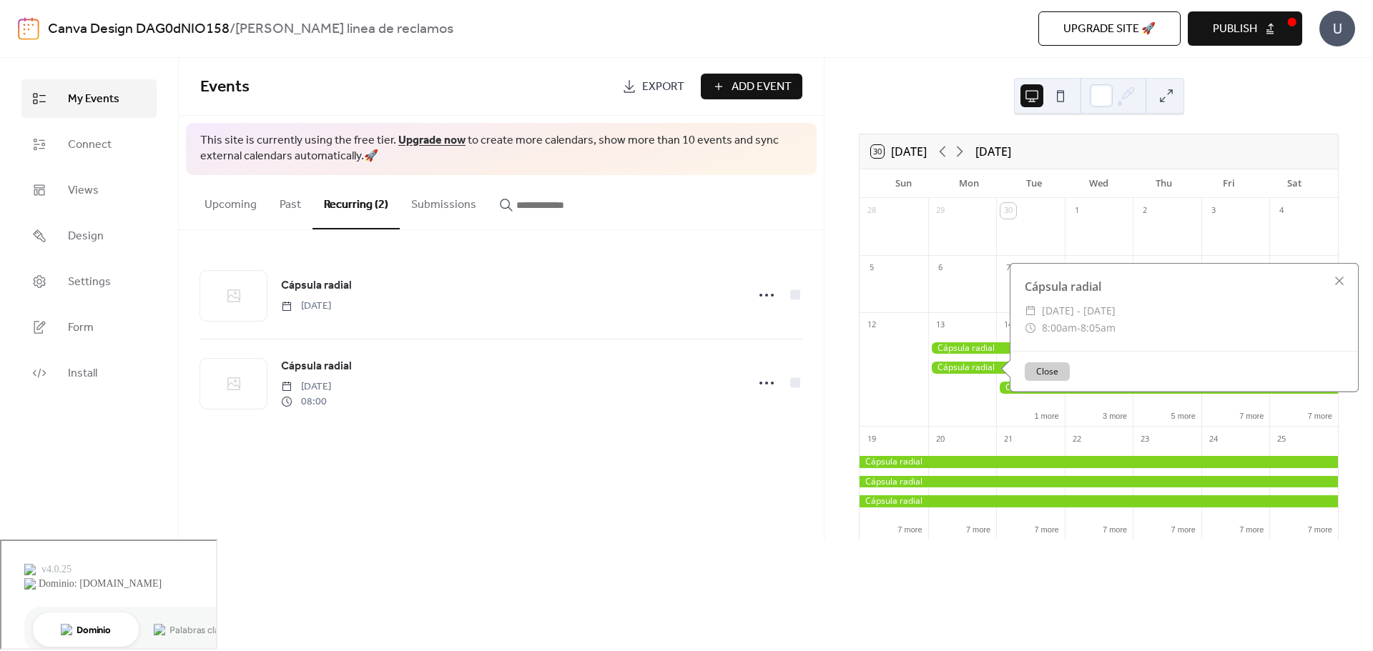
click at [985, 348] on div at bounding box center [1133, 349] width 410 height 12
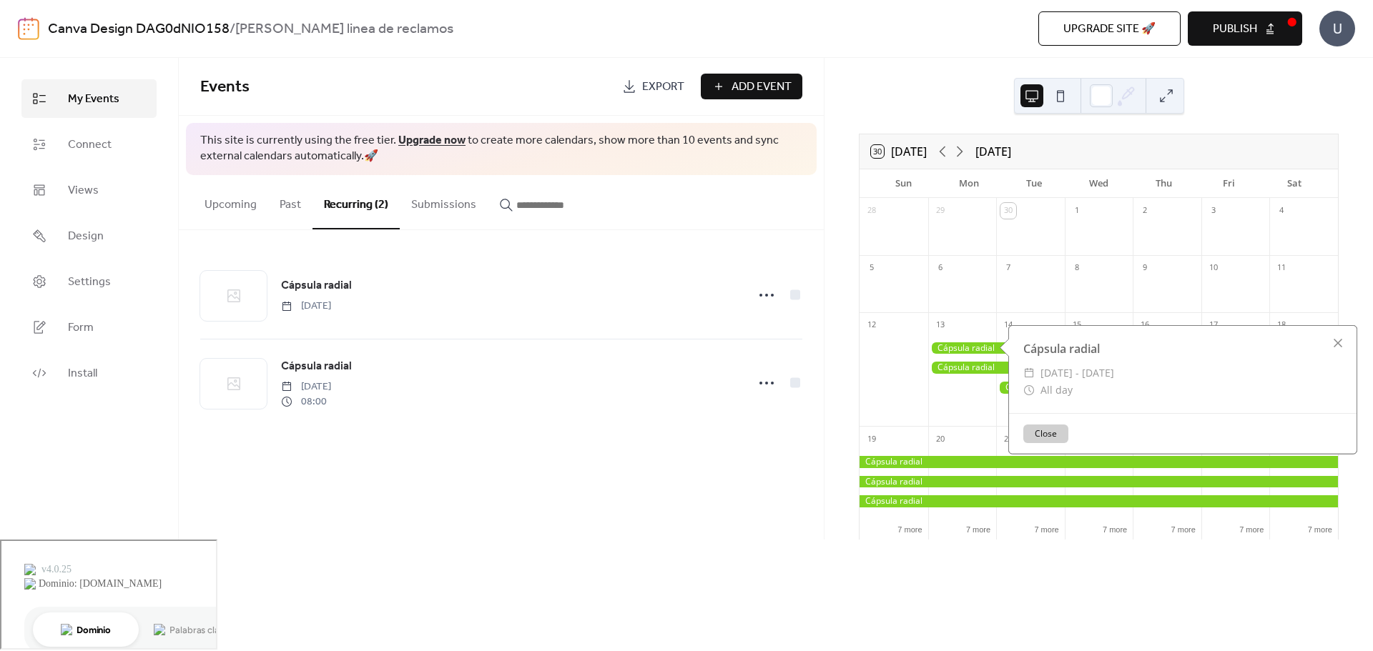
click at [978, 381] on div at bounding box center [962, 378] width 69 height 86
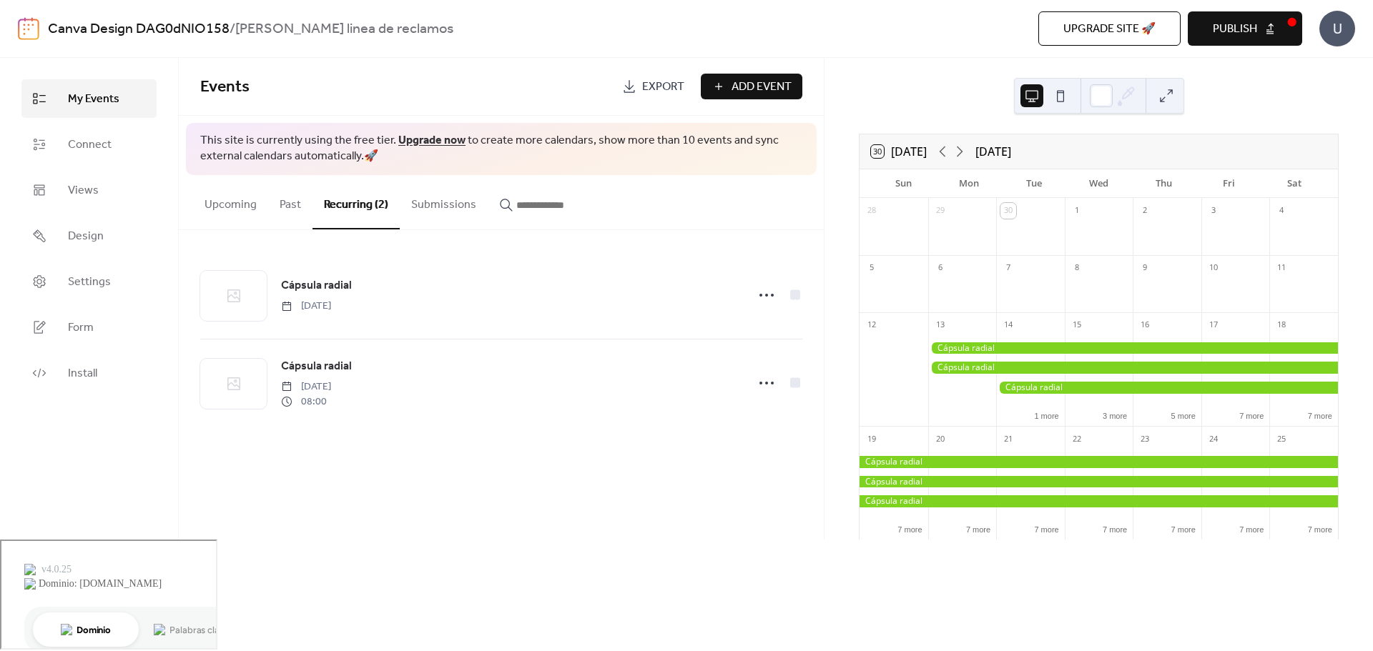
click at [990, 372] on div at bounding box center [1133, 368] width 410 height 12
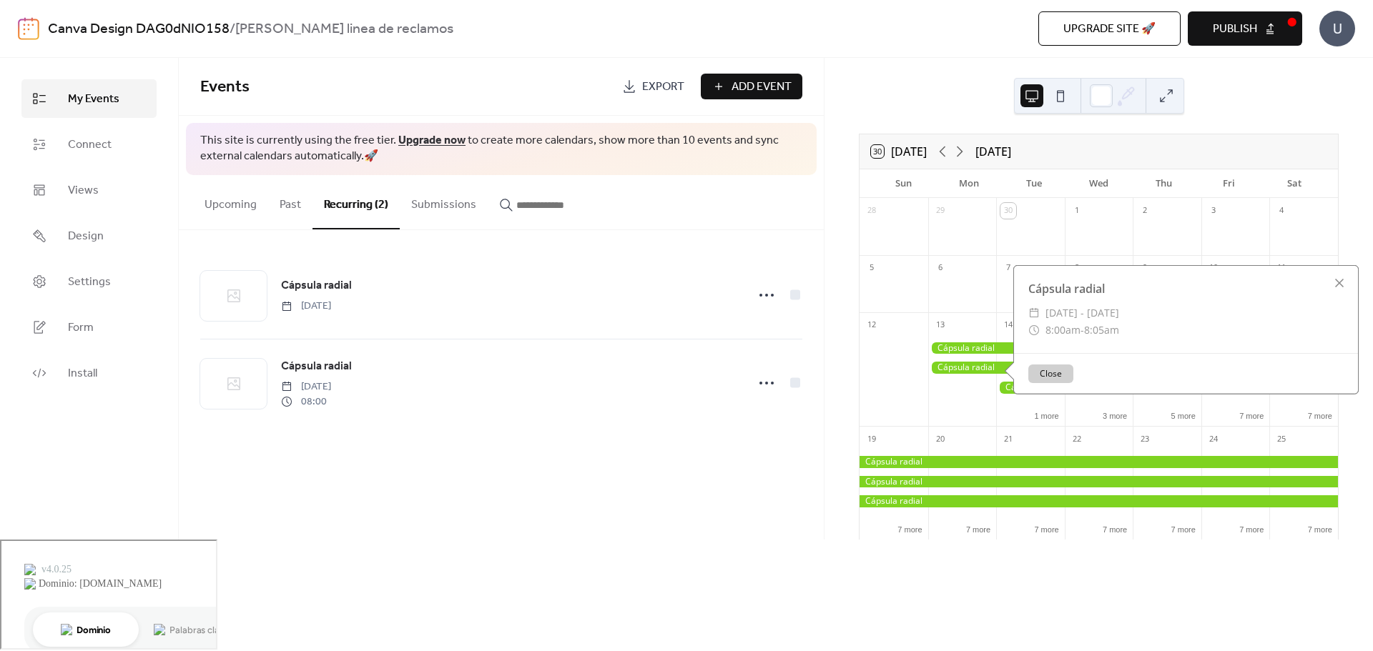
click at [1006, 392] on div "Cápsula radial ​ [DATE] - [DATE] ​ 8:00am - 8:05am Close" at bounding box center [1182, 329] width 354 height 129
click at [1011, 390] on div "Cápsula radial ​ [DATE] - [DATE] ​ 8:00am - 8:05am Close" at bounding box center [1182, 329] width 354 height 129
click at [975, 390] on div at bounding box center [962, 378] width 69 height 86
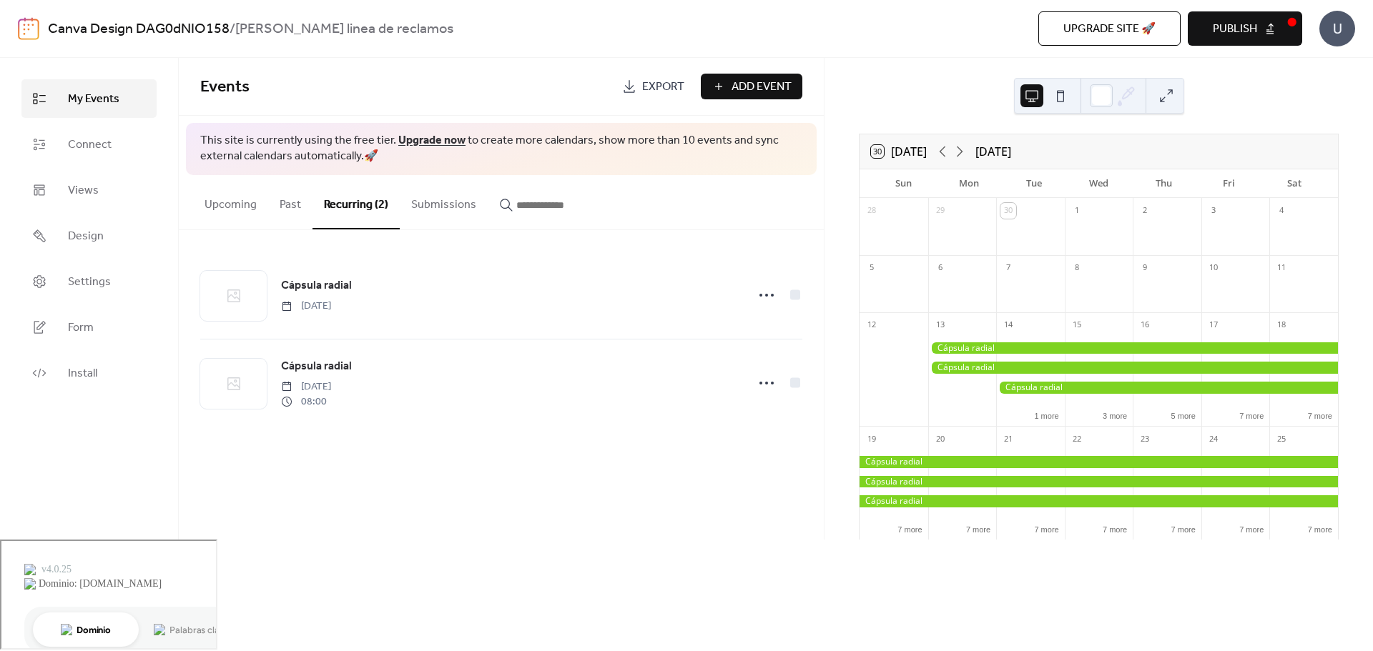
click at [1012, 389] on div at bounding box center [1167, 388] width 342 height 12
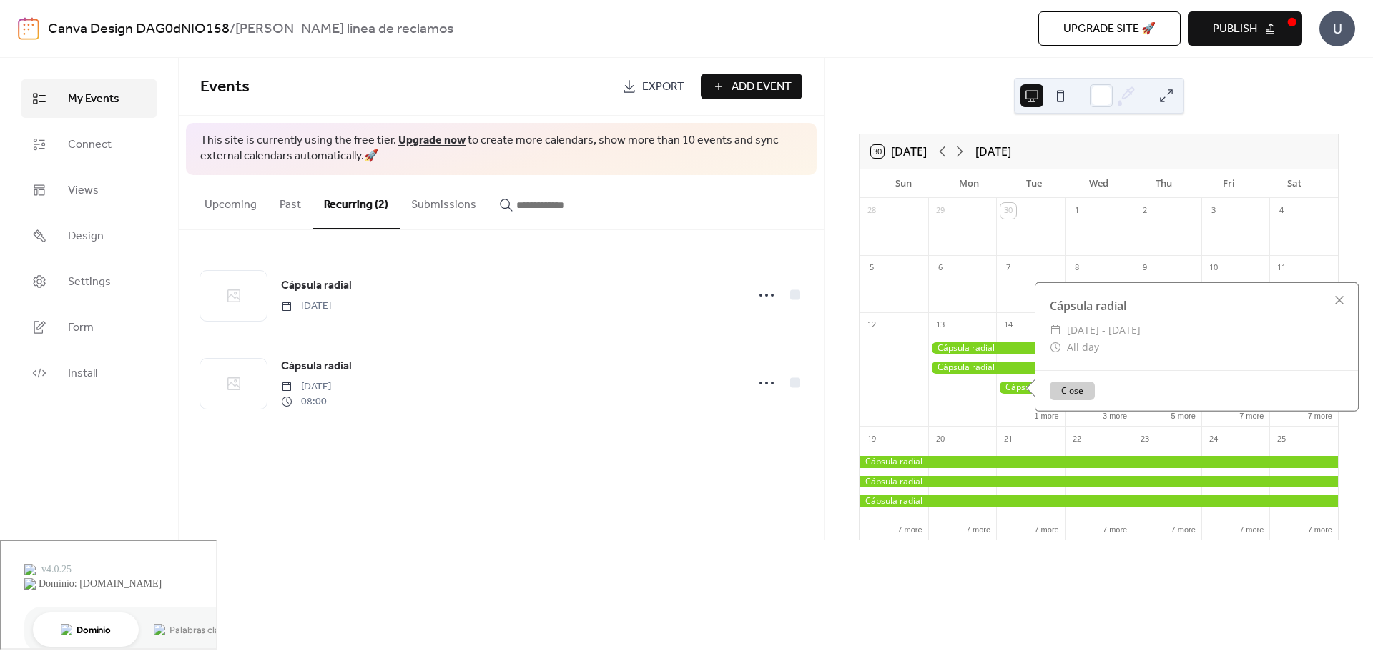
click at [1060, 389] on button "Close" at bounding box center [1072, 391] width 45 height 19
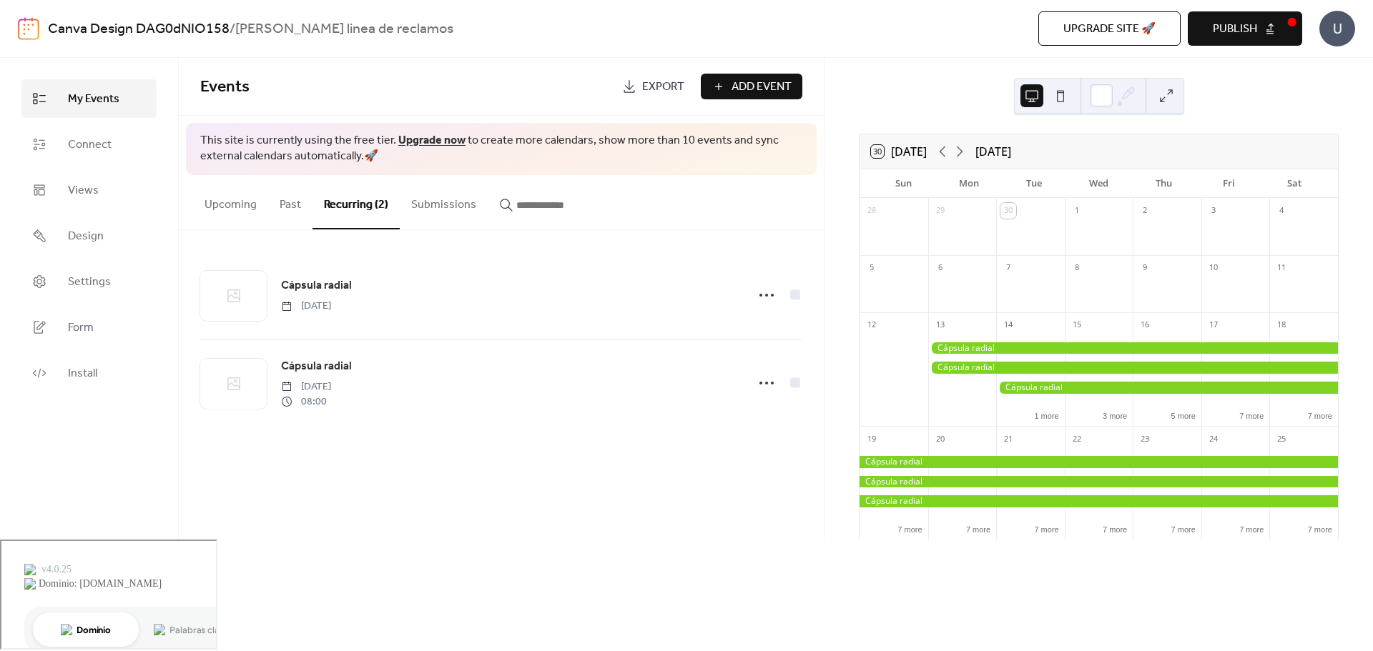
click at [971, 383] on div at bounding box center [962, 378] width 69 height 86
drag, startPoint x: 528, startPoint y: 465, endPoint x: 529, endPoint y: 458, distance: 7.2
click at [528, 465] on div "Events Export Add Event This site is currently using the free tier. Upgrade now…" at bounding box center [501, 299] width 645 height 482
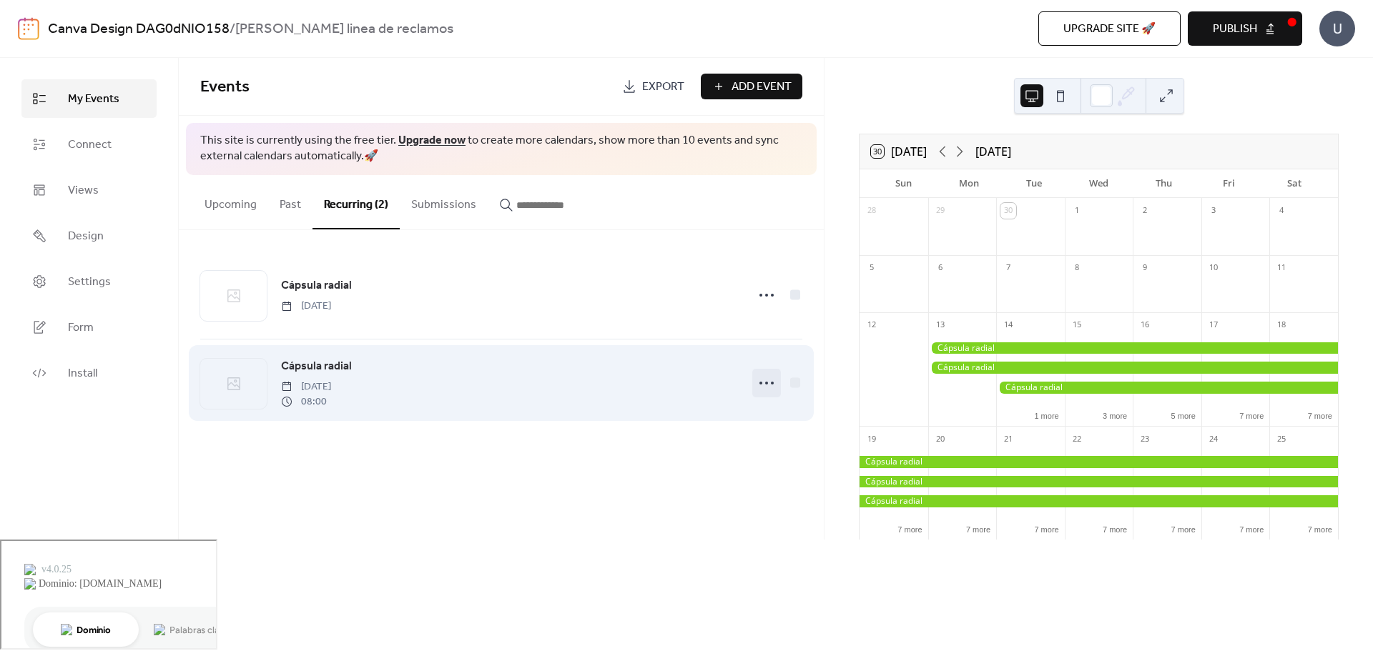
click at [759, 380] on icon at bounding box center [766, 383] width 23 height 23
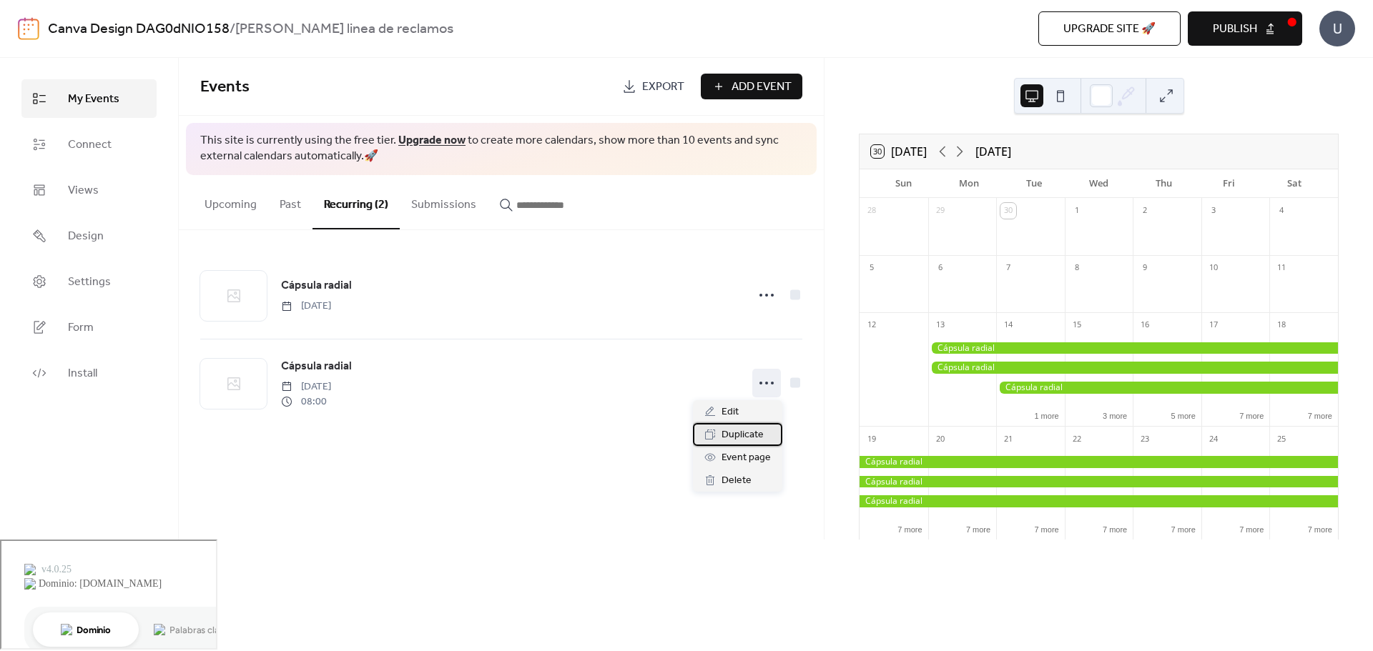
click at [750, 434] on span "Duplicate" at bounding box center [743, 435] width 42 height 17
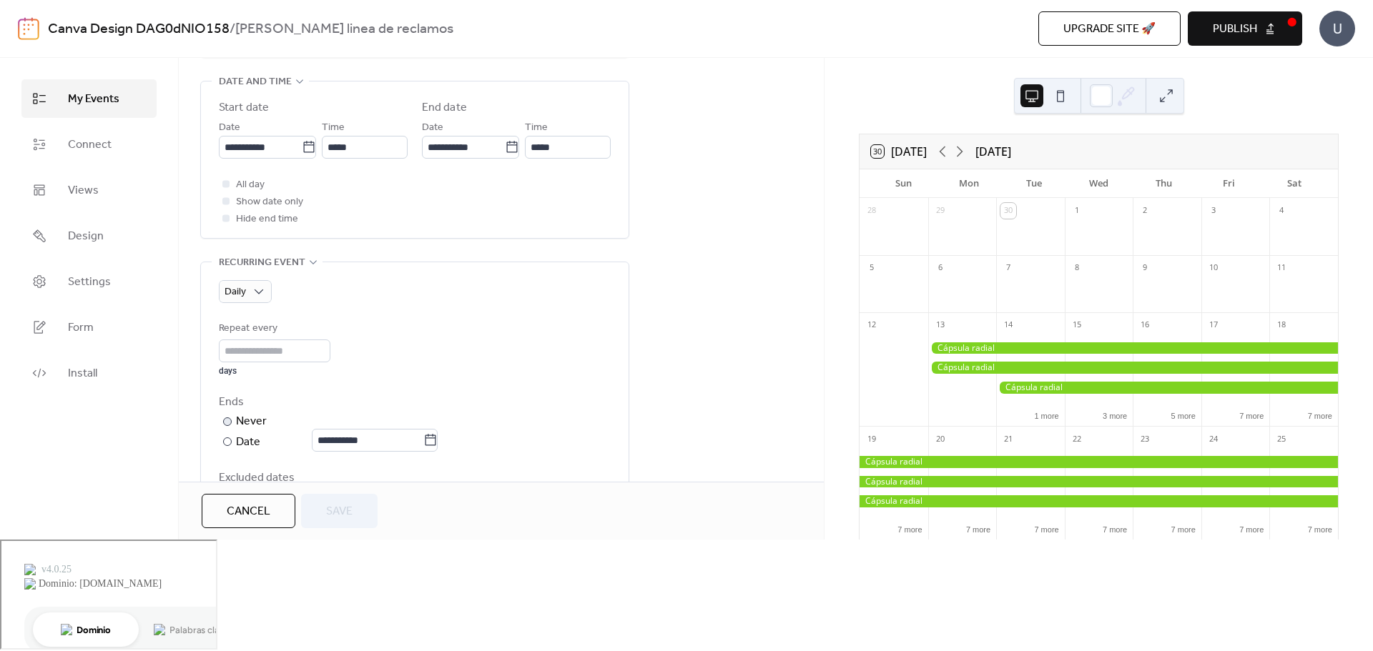
scroll to position [469, 0]
click at [241, 187] on span "All day" at bounding box center [250, 188] width 29 height 17
click at [349, 521] on span "Save" at bounding box center [339, 511] width 26 height 17
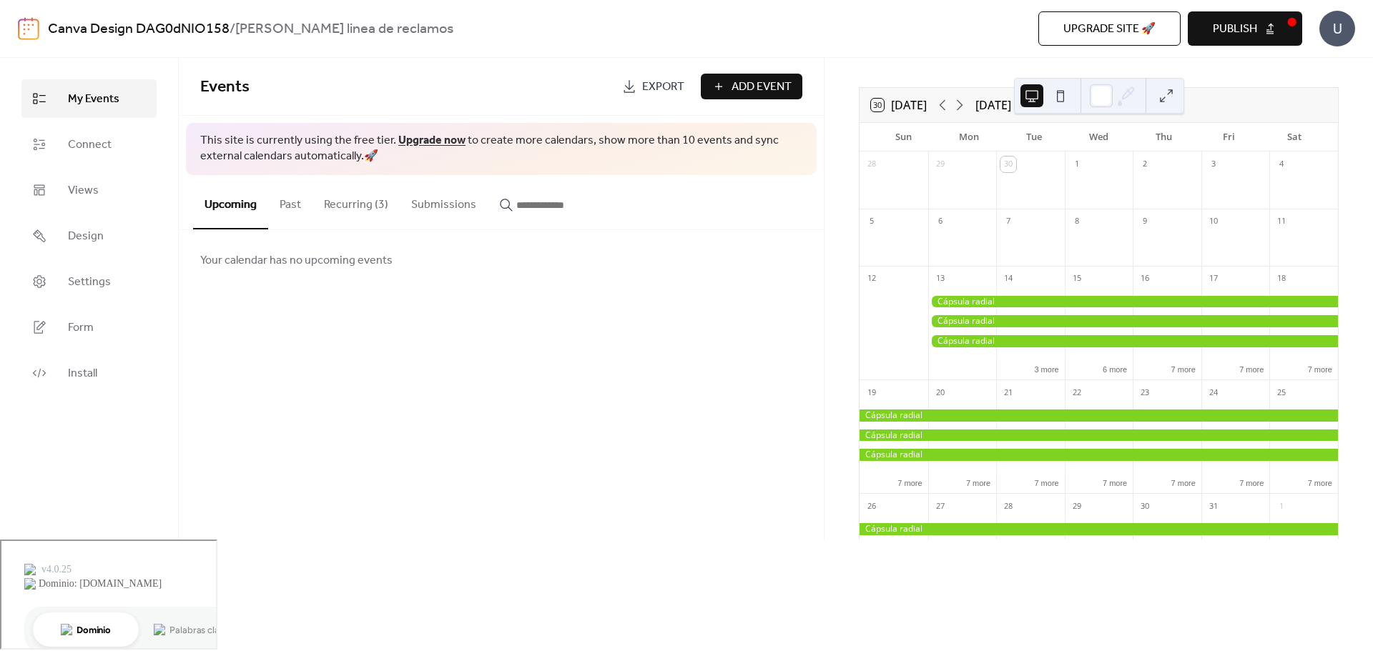
scroll to position [72, 0]
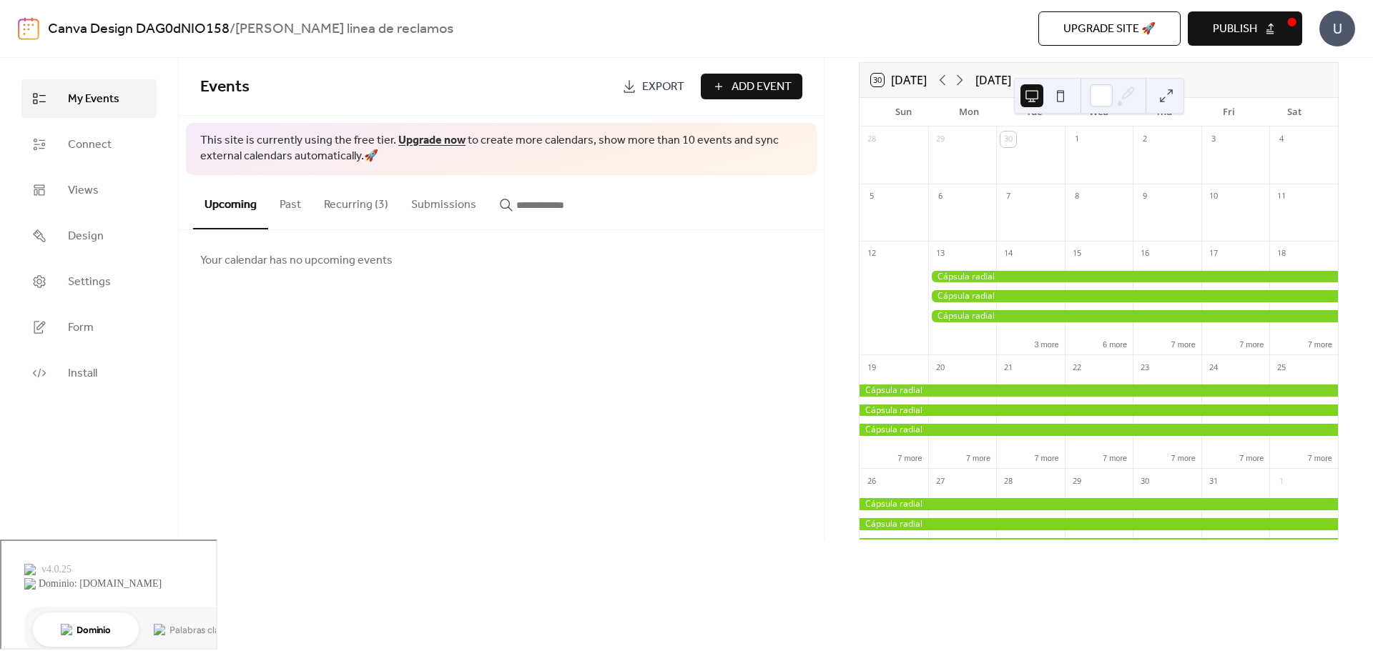
click at [377, 201] on button "Recurring (3)" at bounding box center [355, 201] width 87 height 53
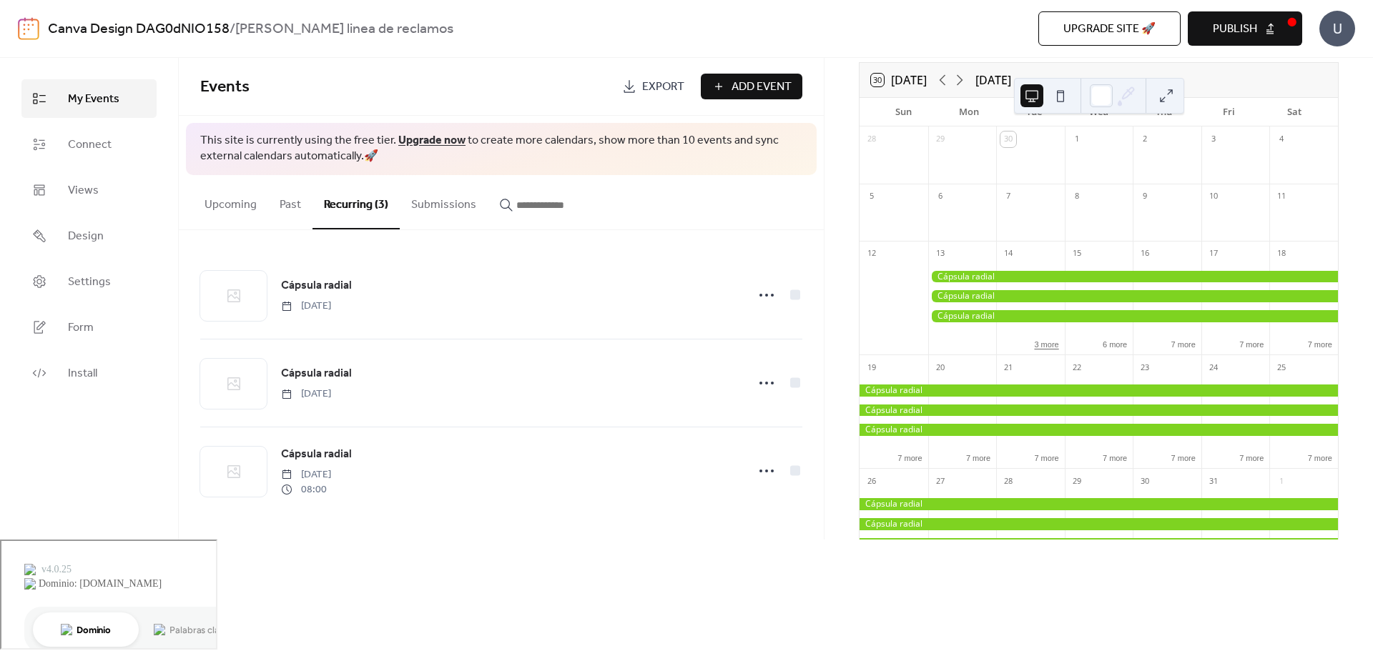
click at [1043, 345] on button "3 more" at bounding box center [1046, 344] width 36 height 12
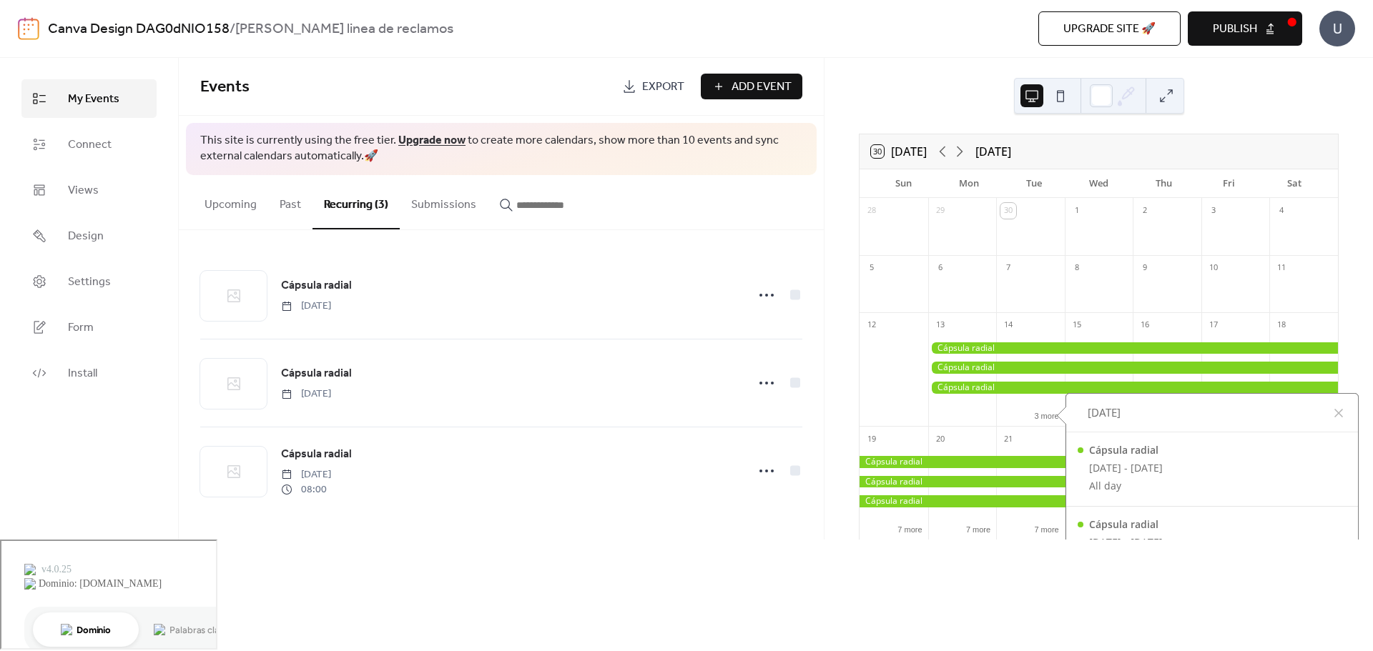
click at [1023, 395] on div at bounding box center [1030, 368] width 69 height 67
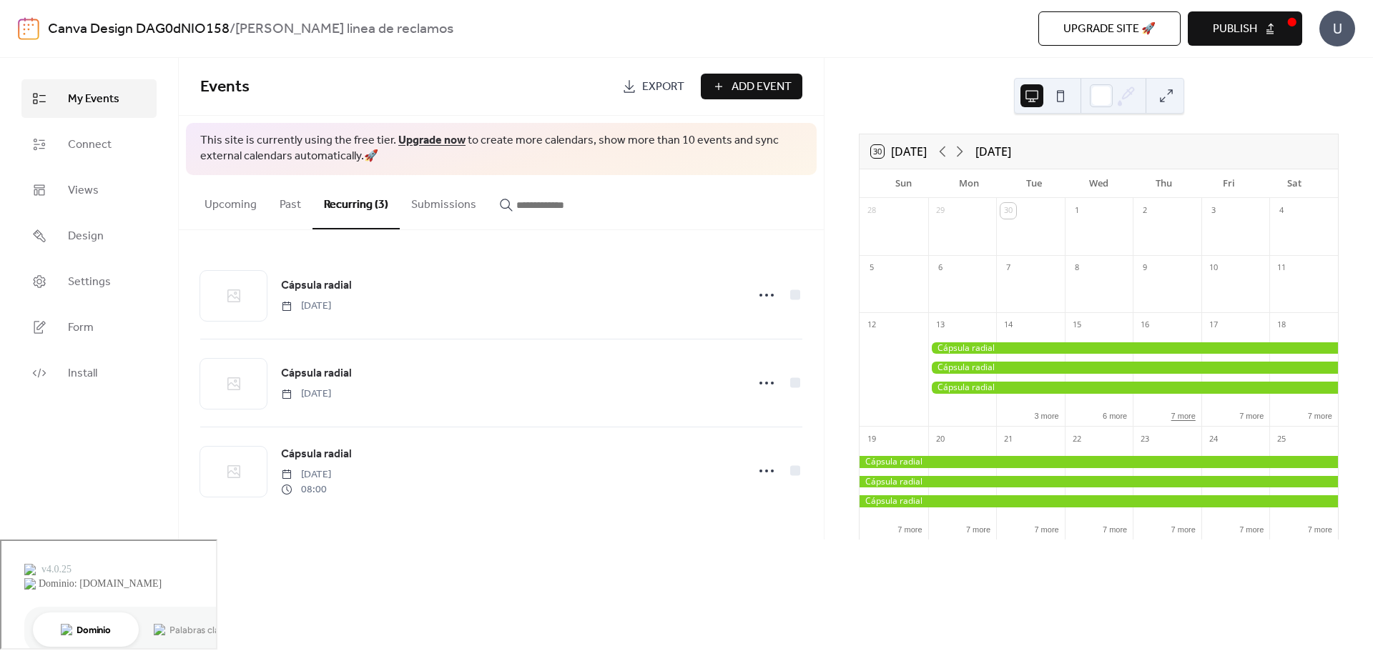
click at [1186, 418] on button "7 more" at bounding box center [1184, 415] width 36 height 12
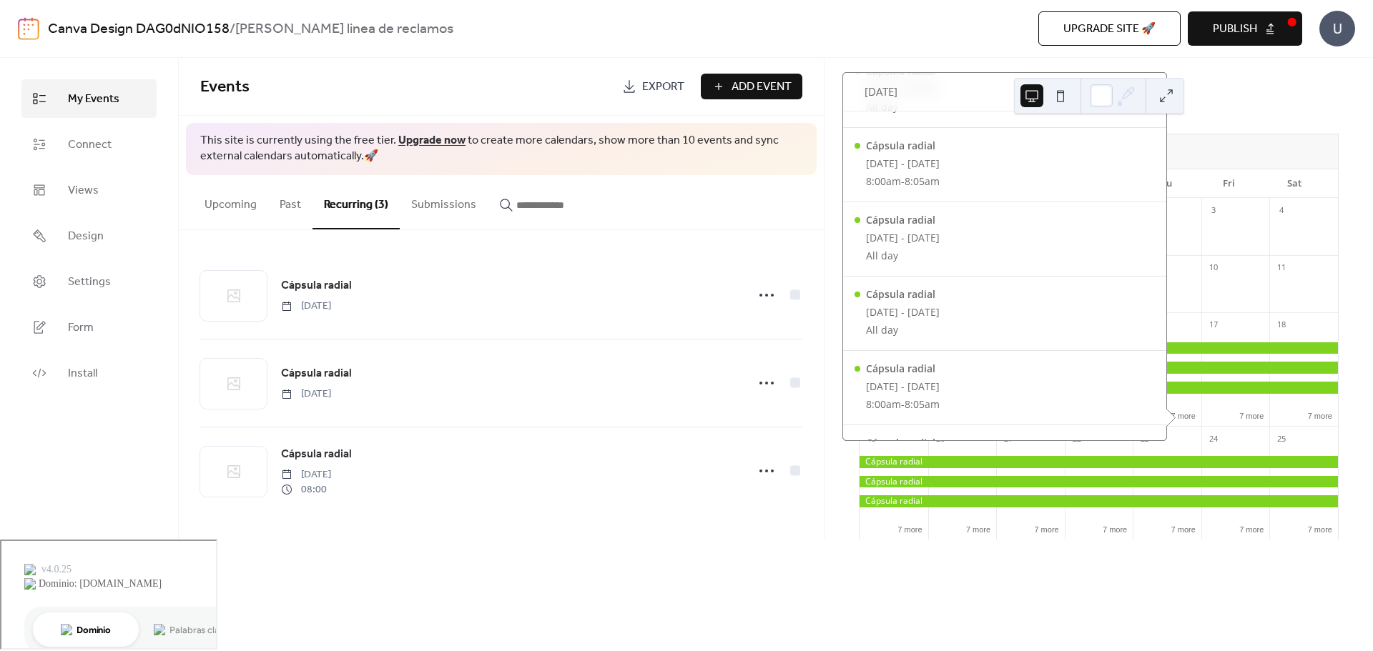
scroll to position [414, 0]
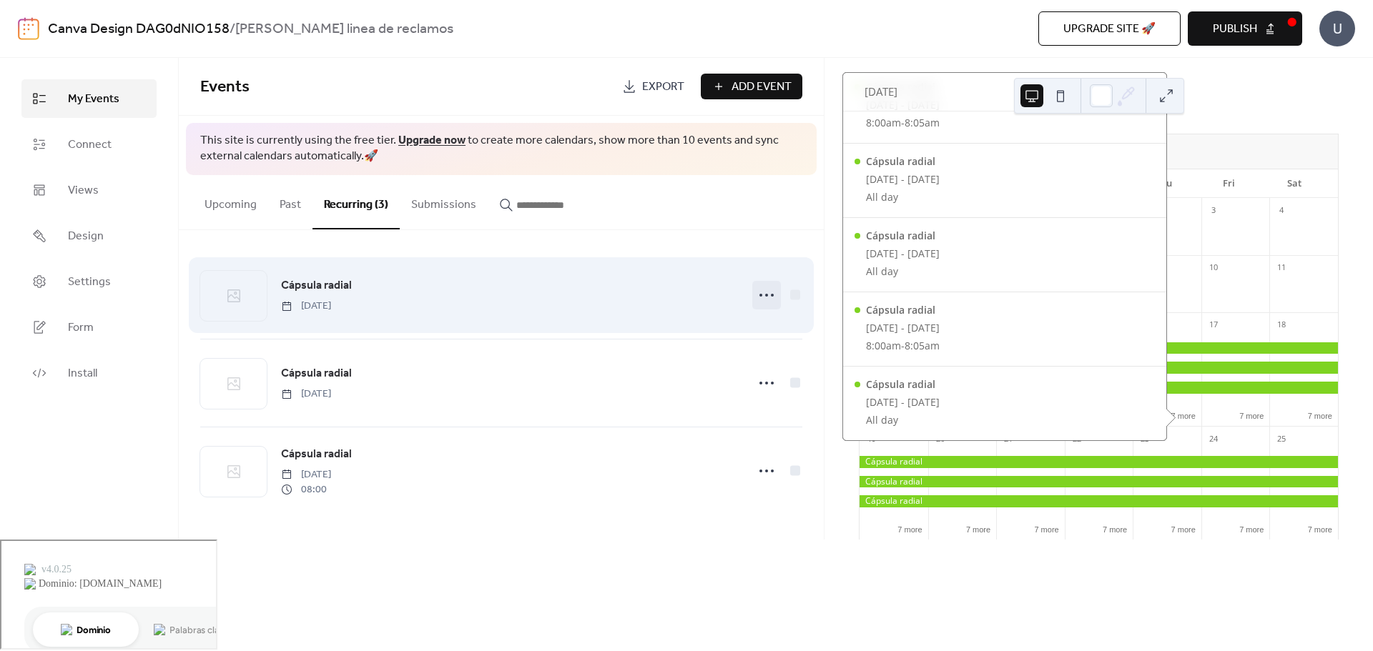
click at [769, 295] on icon at bounding box center [766, 295] width 23 height 23
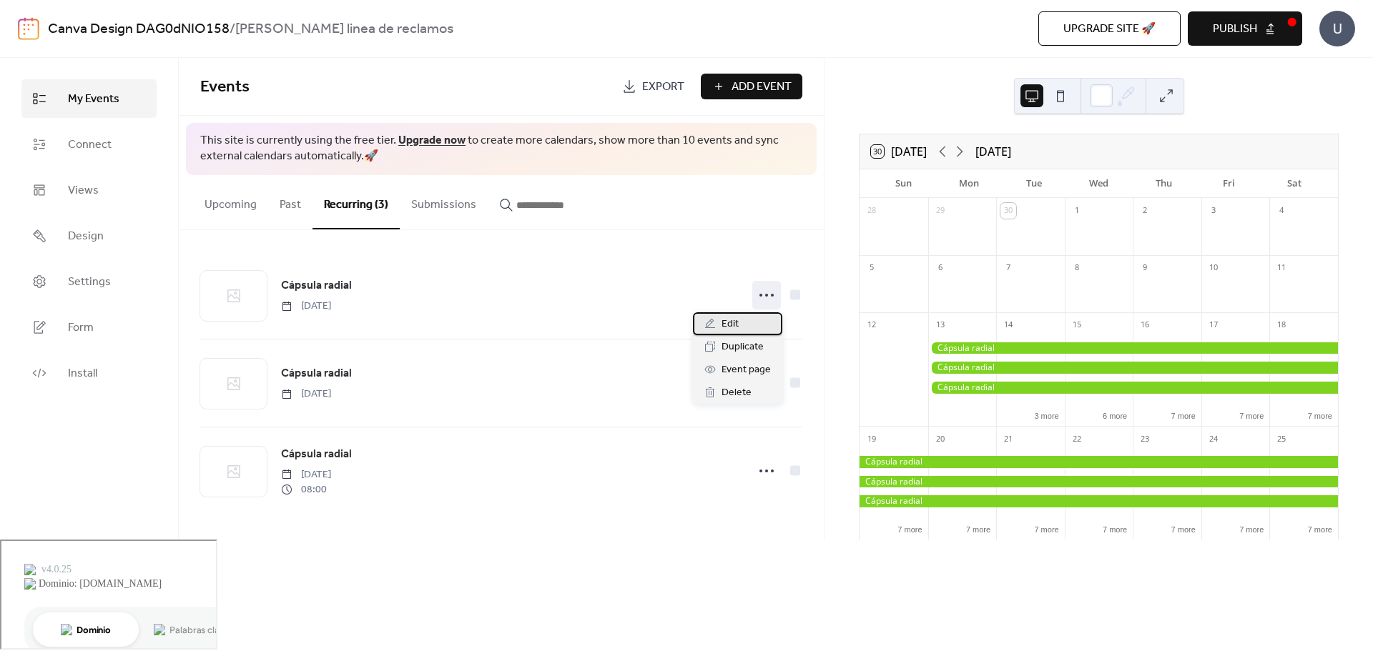
click at [747, 321] on div "Edit" at bounding box center [737, 323] width 89 height 23
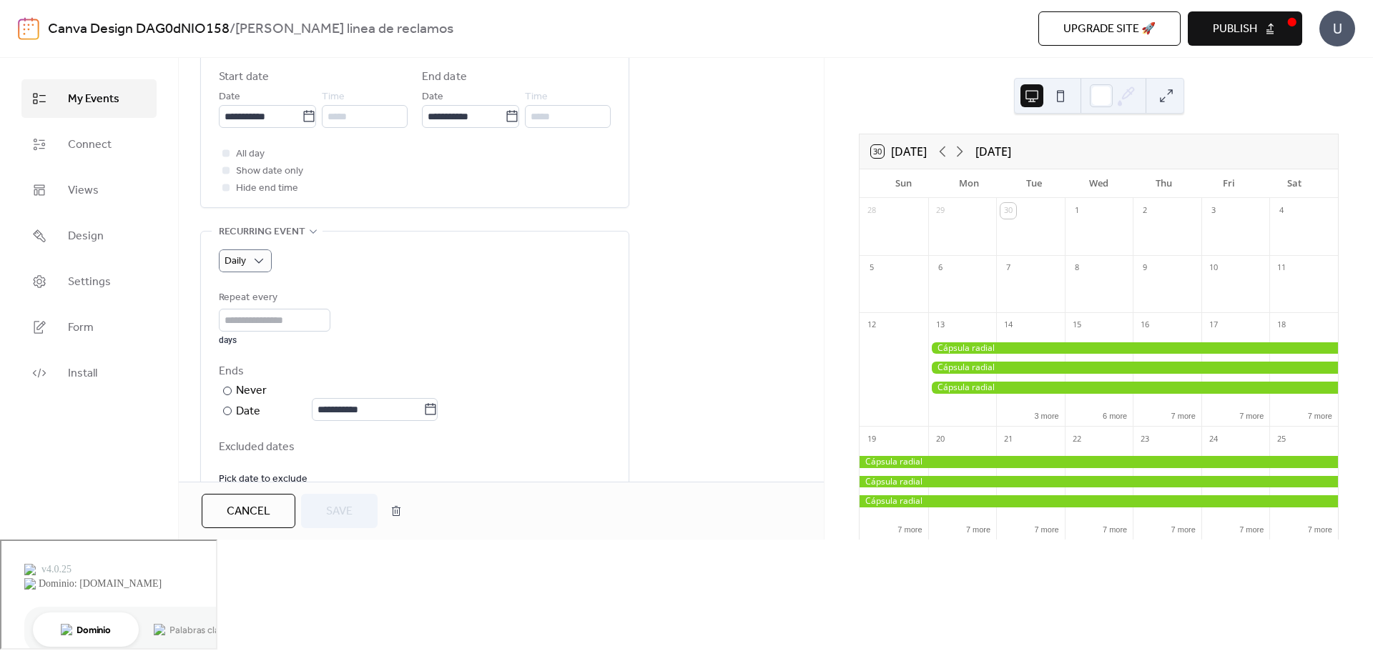
scroll to position [684, 0]
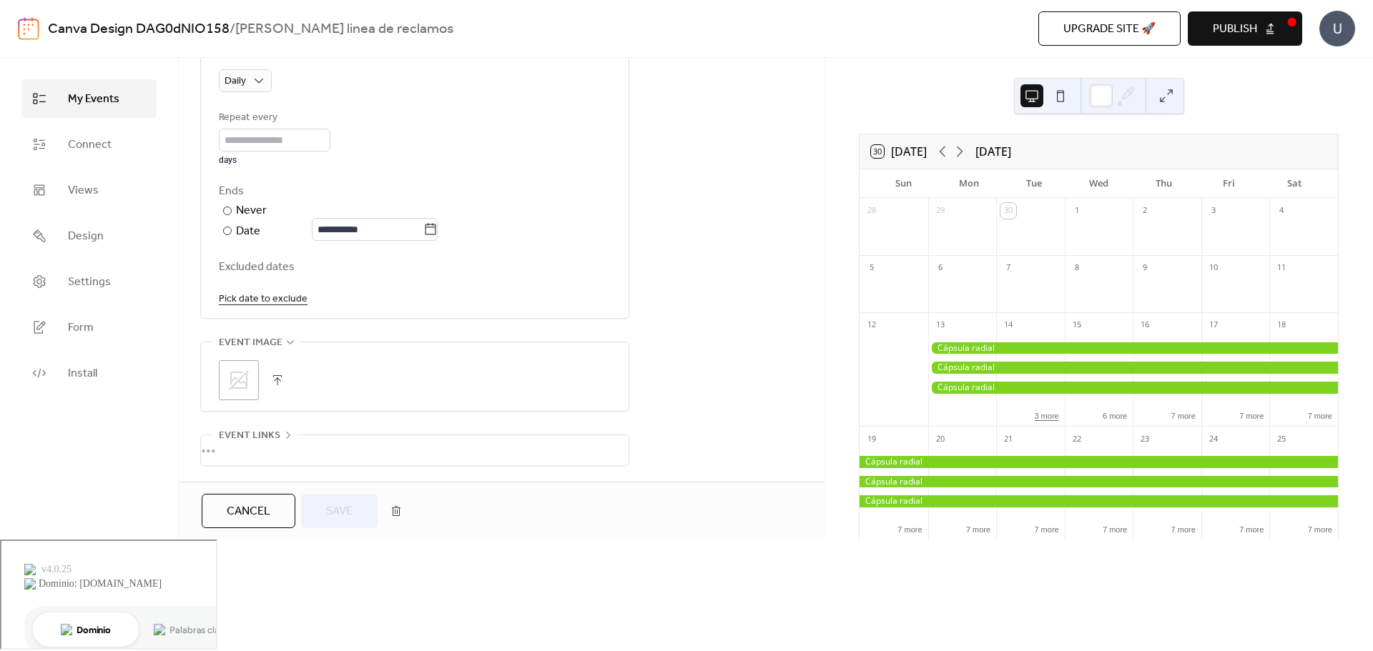
click at [1042, 418] on button "3 more" at bounding box center [1046, 415] width 36 height 12
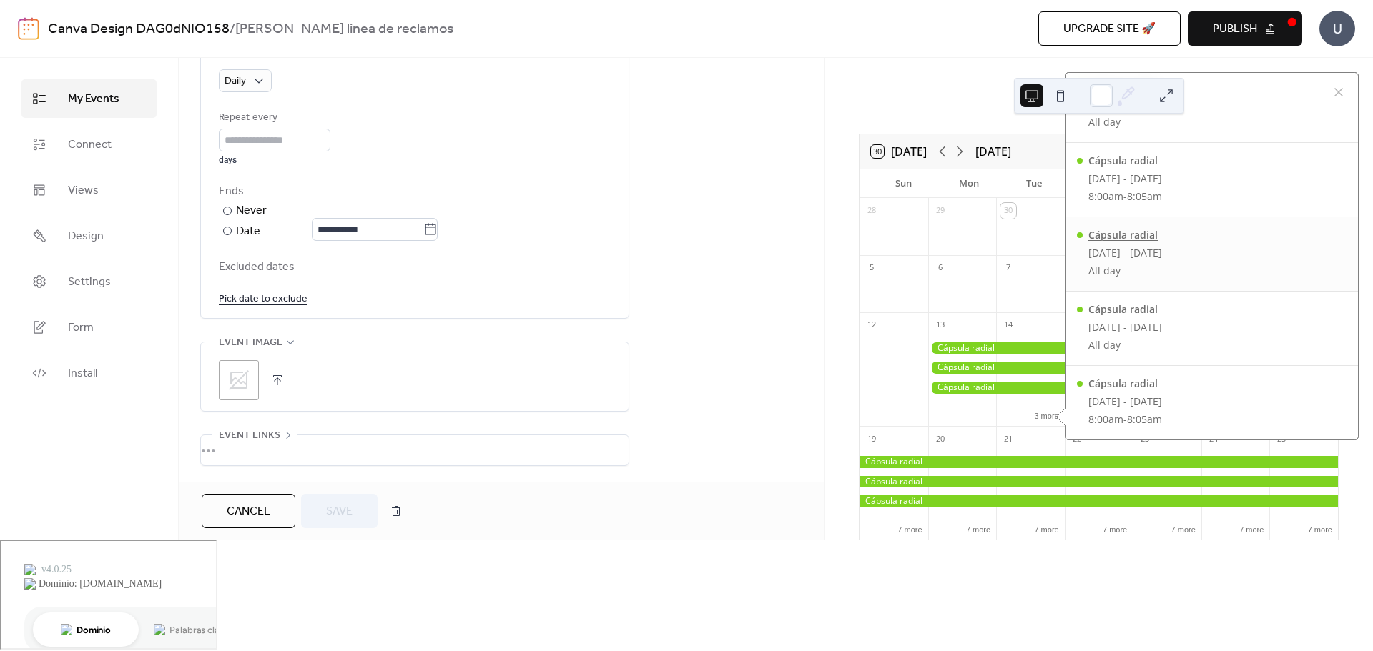
scroll to position [0, 0]
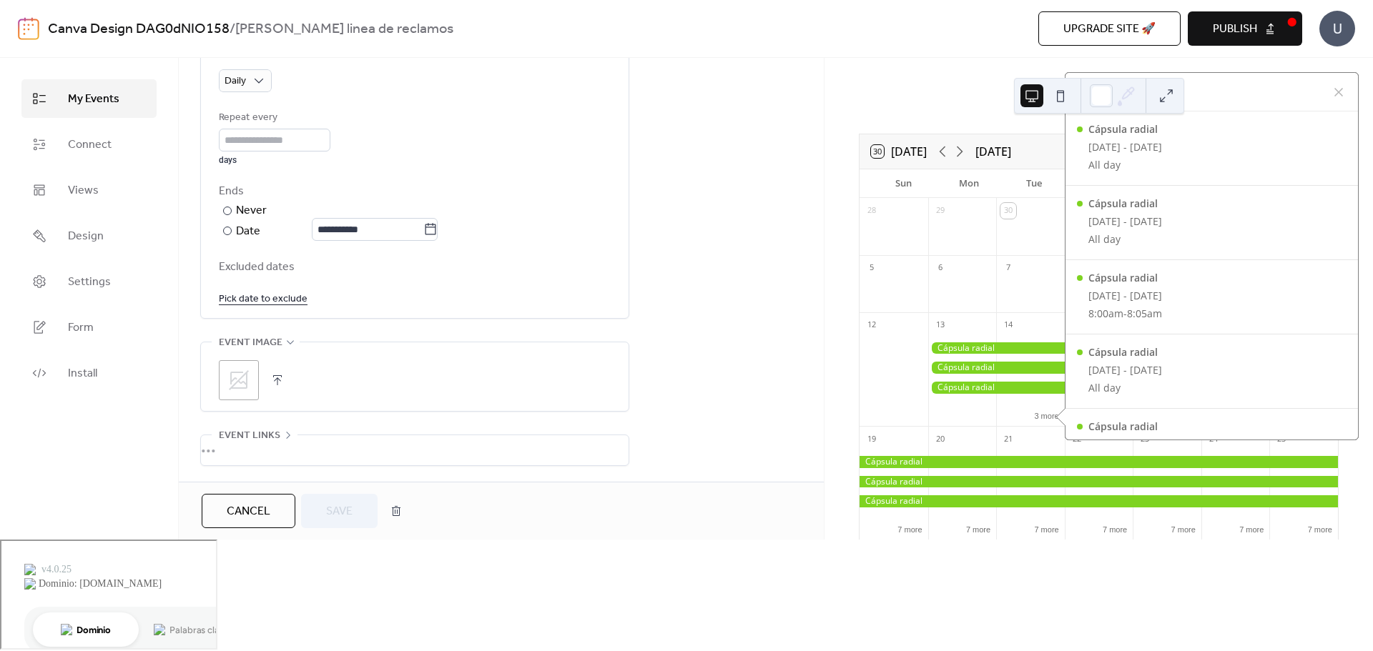
click at [606, 219] on div "**********" at bounding box center [415, 212] width 392 height 58
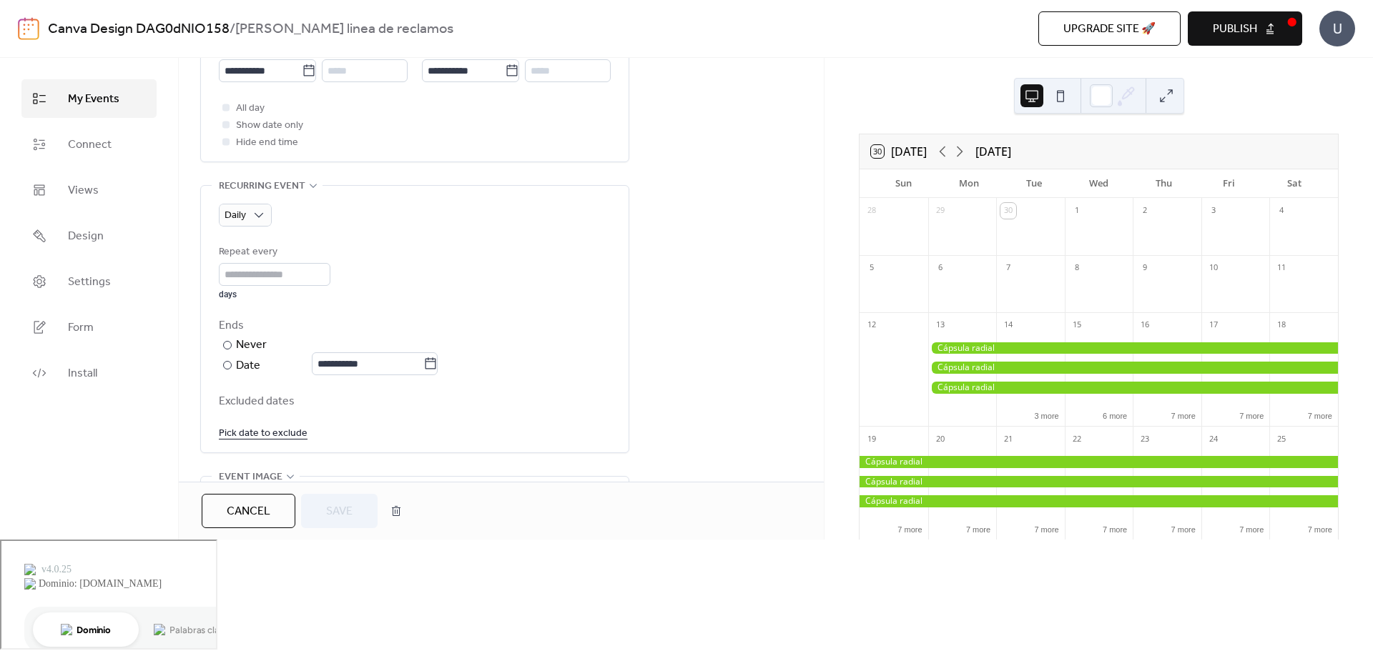
scroll to position [684, 0]
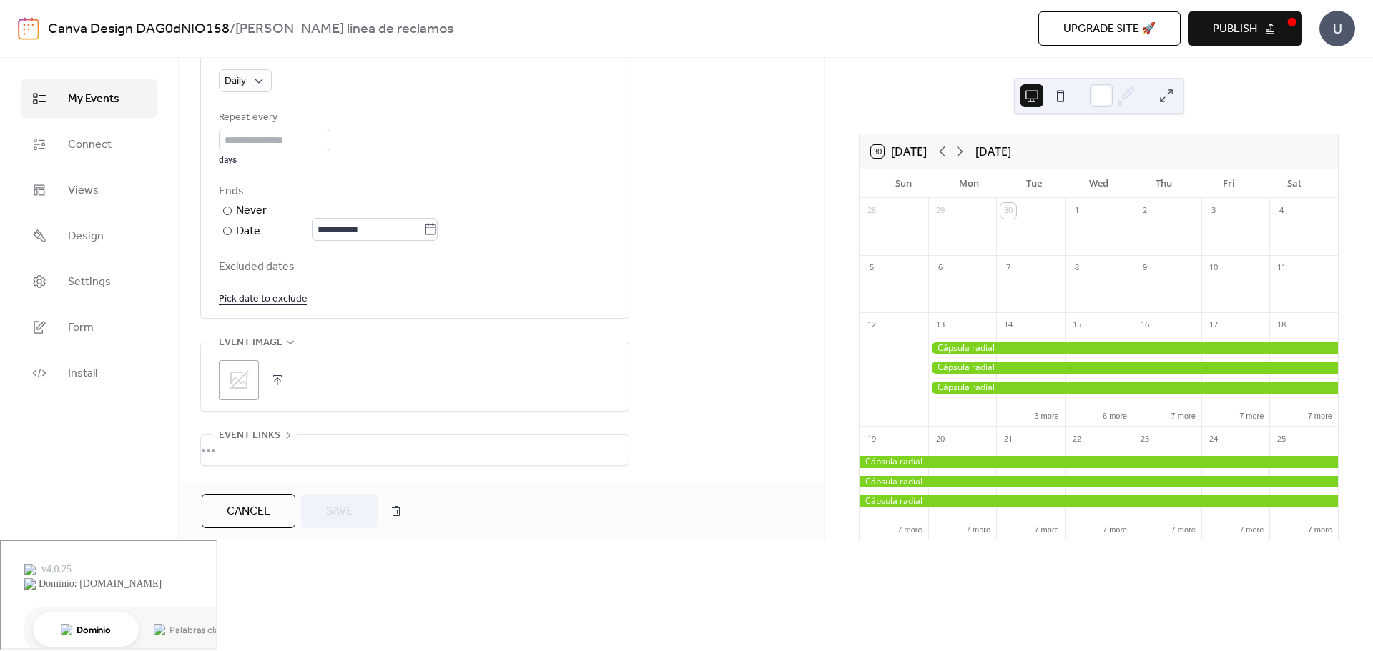
click at [265, 521] on span "Cancel" at bounding box center [249, 511] width 44 height 17
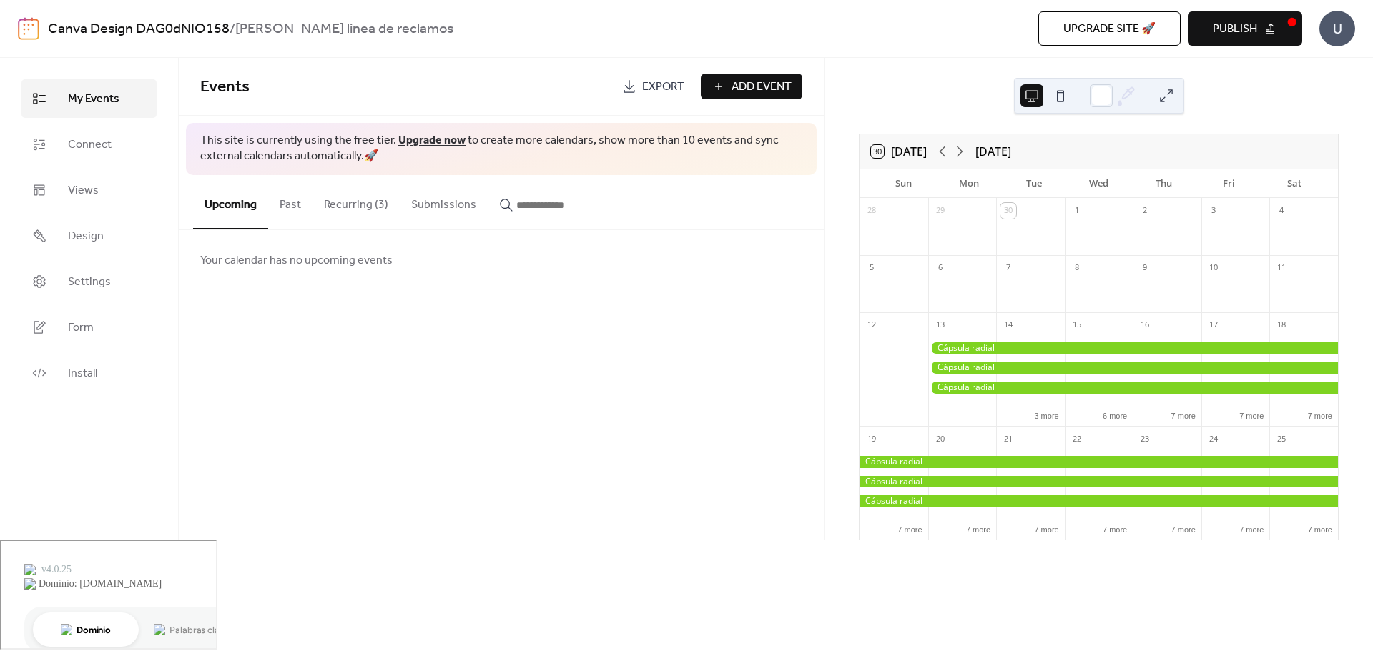
click at [360, 209] on button "Recurring (3)" at bounding box center [355, 201] width 87 height 53
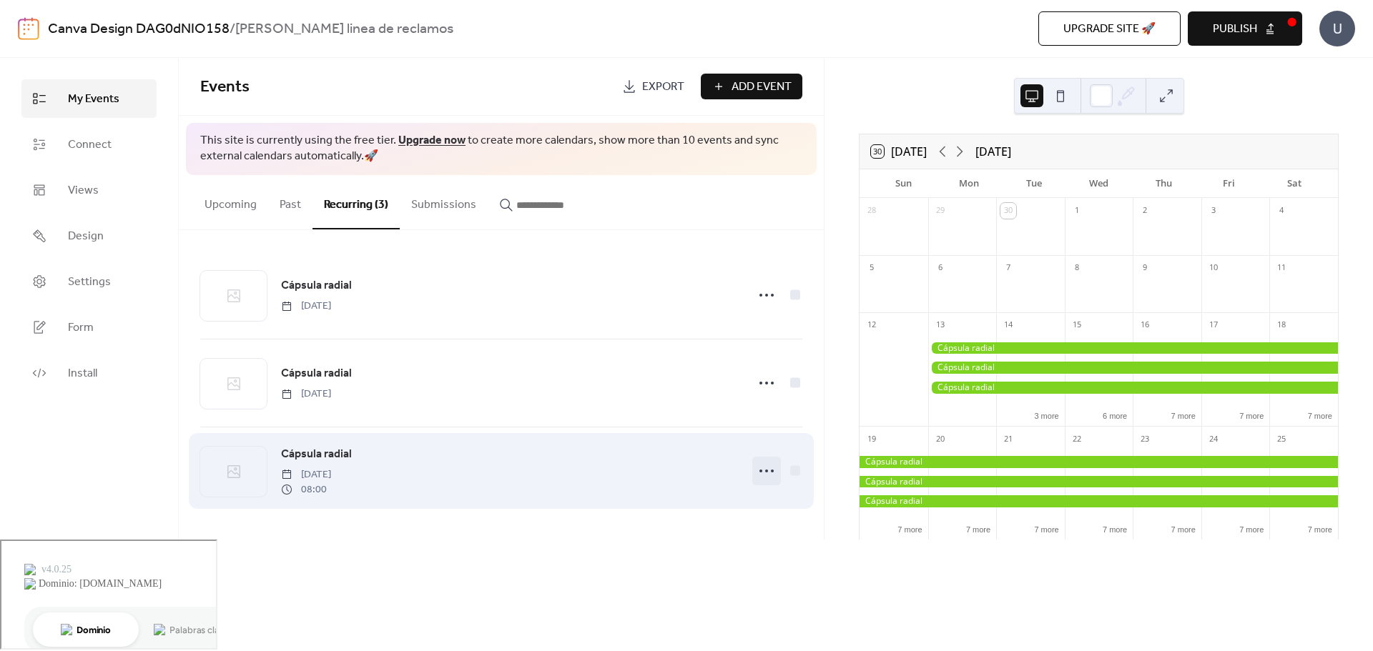
click at [757, 469] on icon at bounding box center [766, 471] width 23 height 23
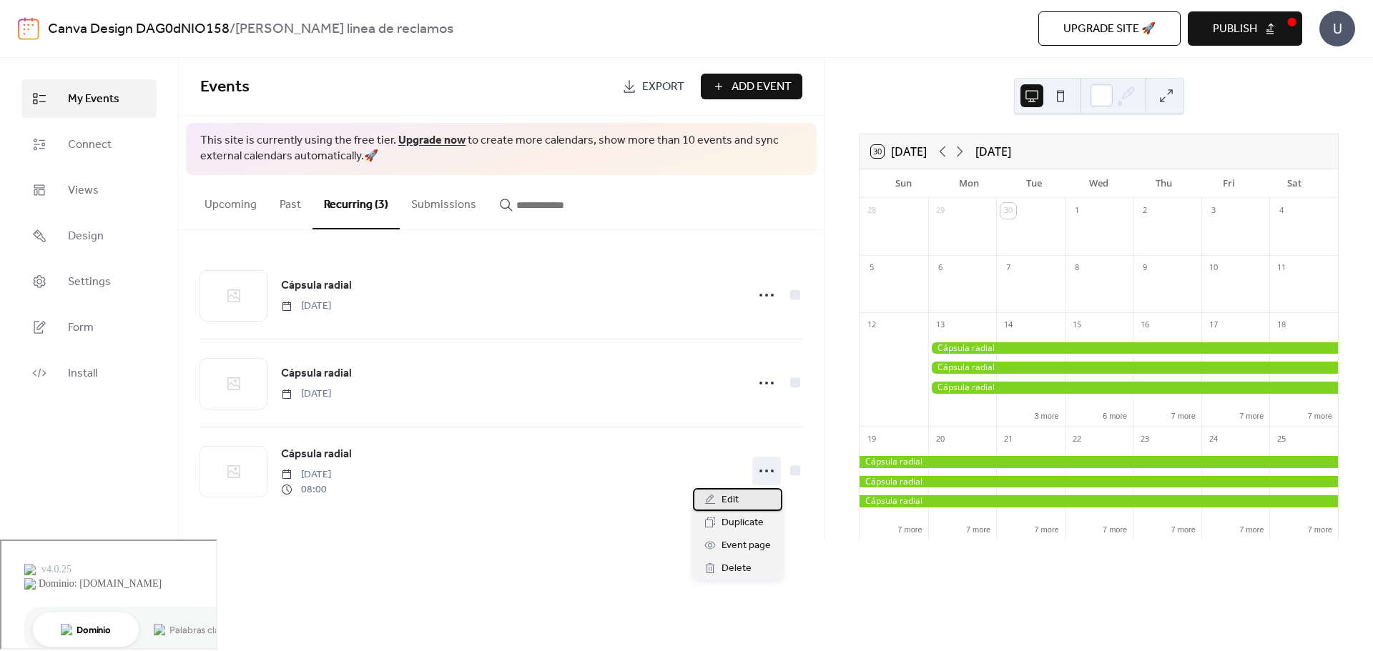
click at [747, 496] on div "Edit" at bounding box center [737, 499] width 89 height 23
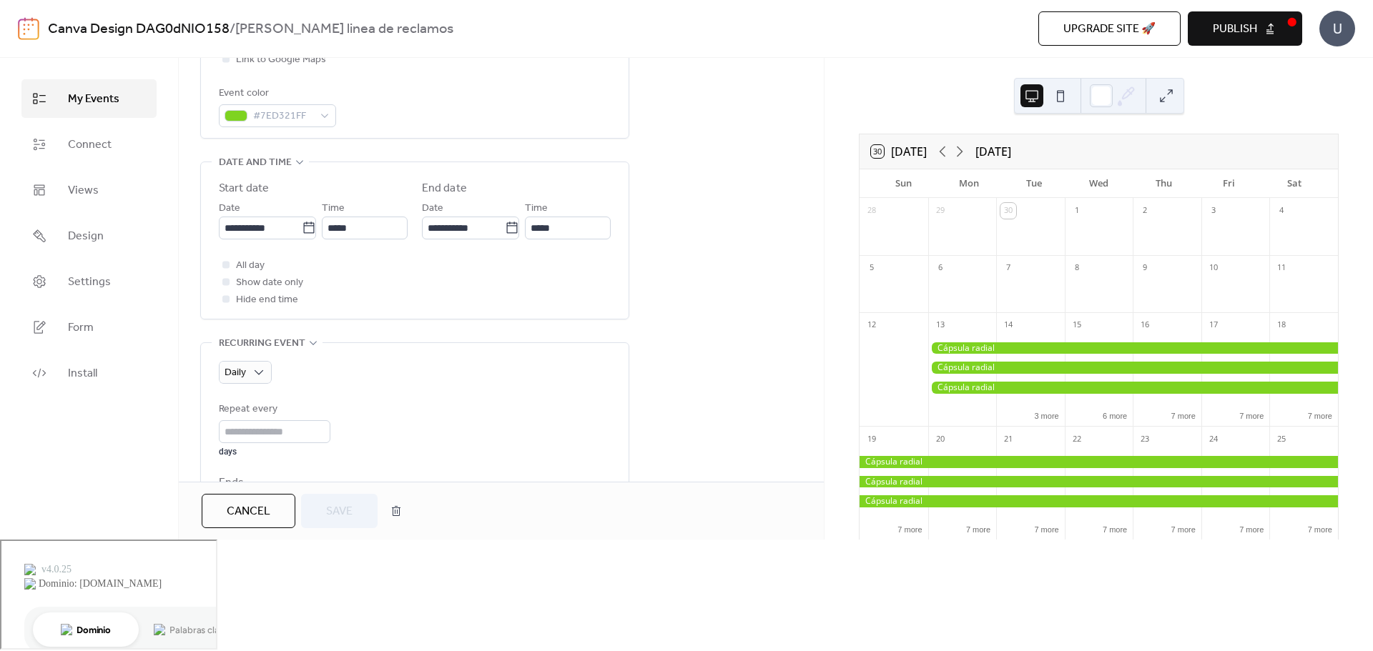
scroll to position [358, 0]
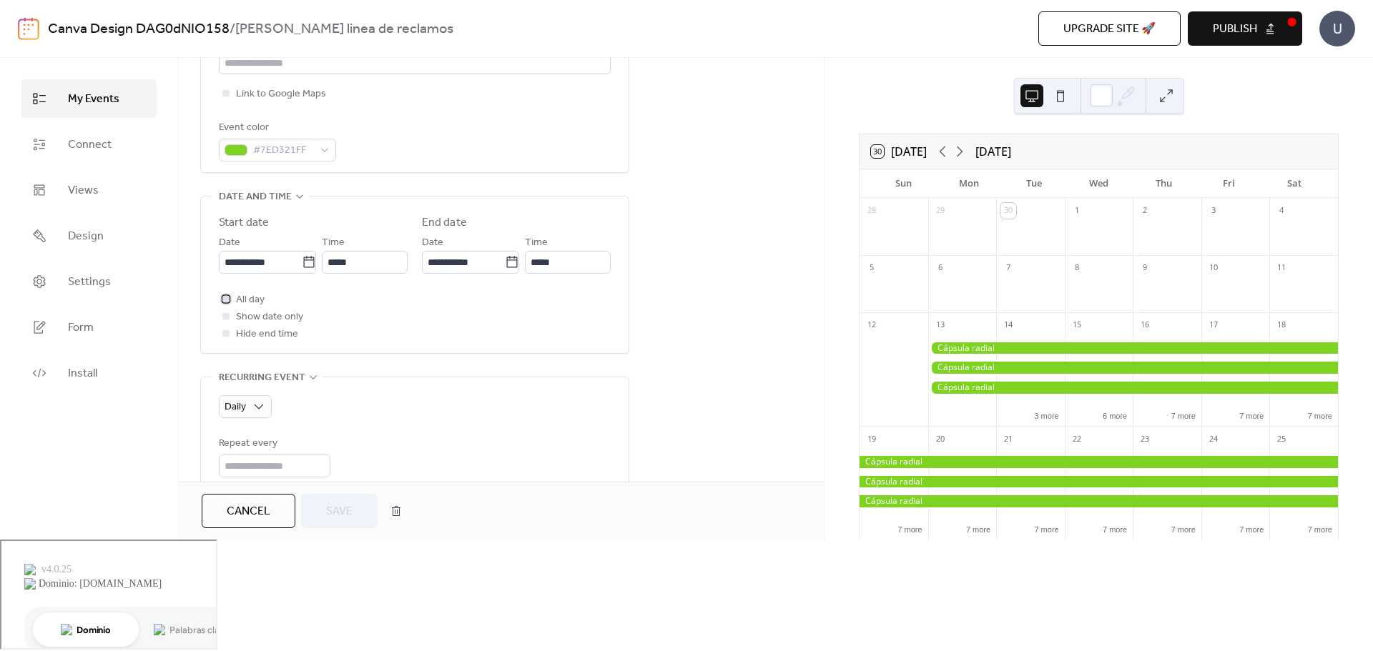
click at [235, 304] on label "All day" at bounding box center [242, 299] width 46 height 17
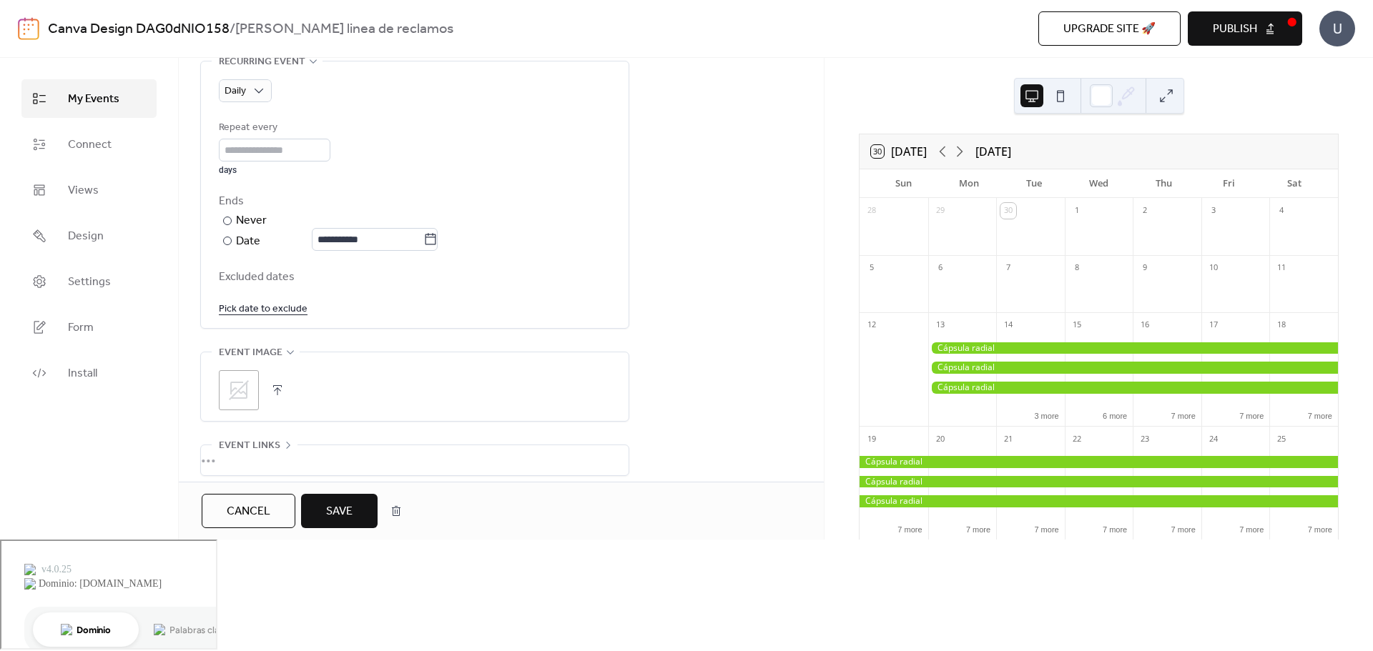
scroll to position [684, 0]
click at [330, 521] on span "Save" at bounding box center [339, 511] width 26 height 17
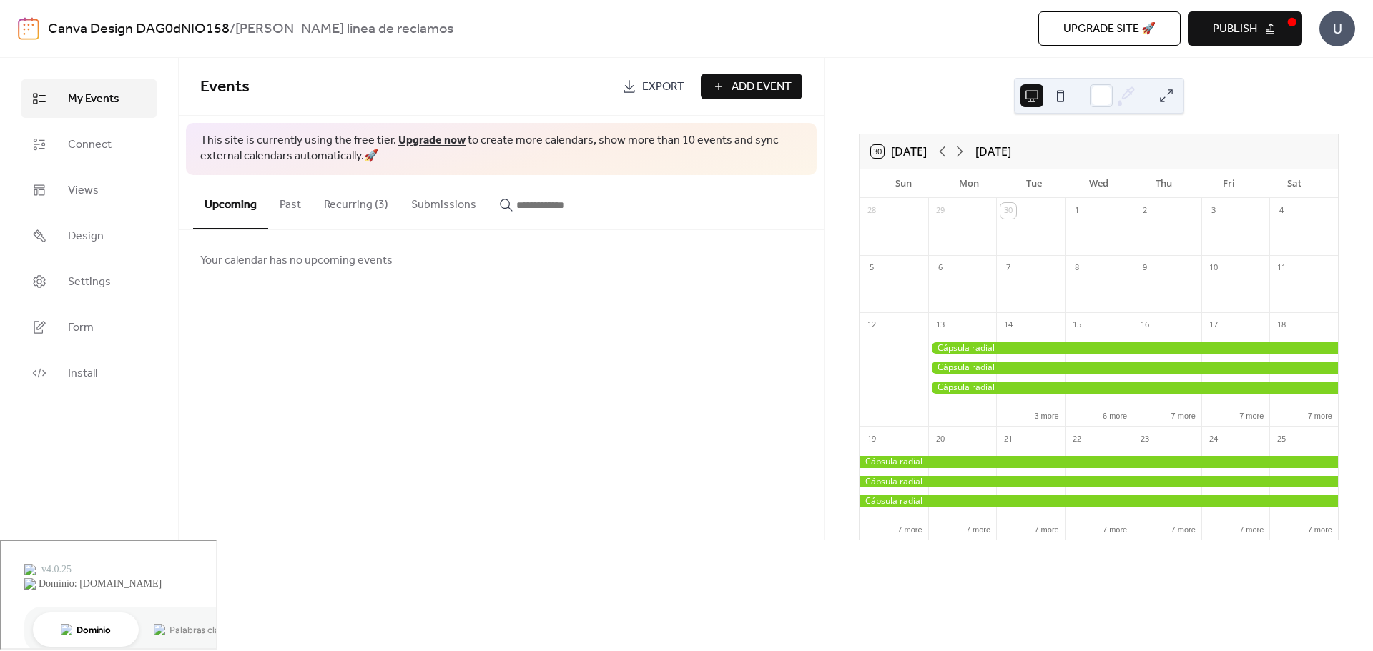
click at [650, 182] on div "Upcoming Past Recurring (3) Submissions" at bounding box center [501, 202] width 645 height 55
click at [1178, 96] on div at bounding box center [1099, 96] width 170 height 36
click at [1158, 92] on button at bounding box center [1166, 95] width 23 height 23
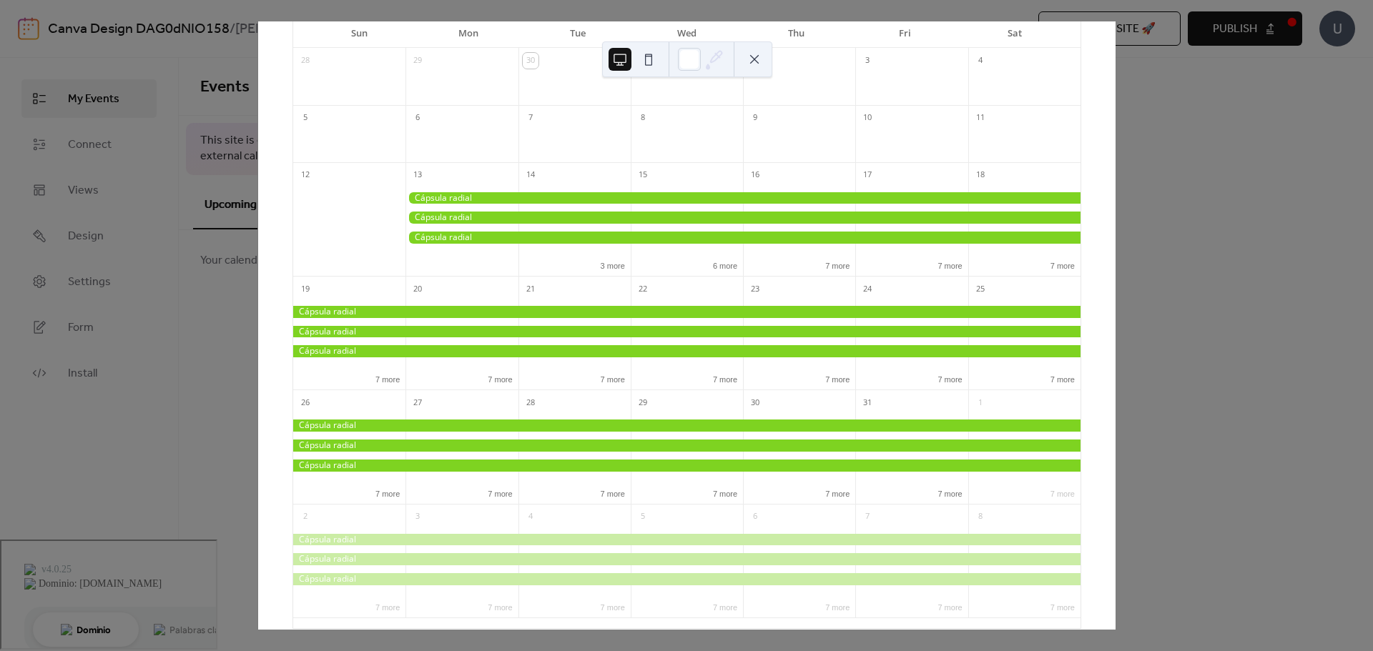
scroll to position [168, 0]
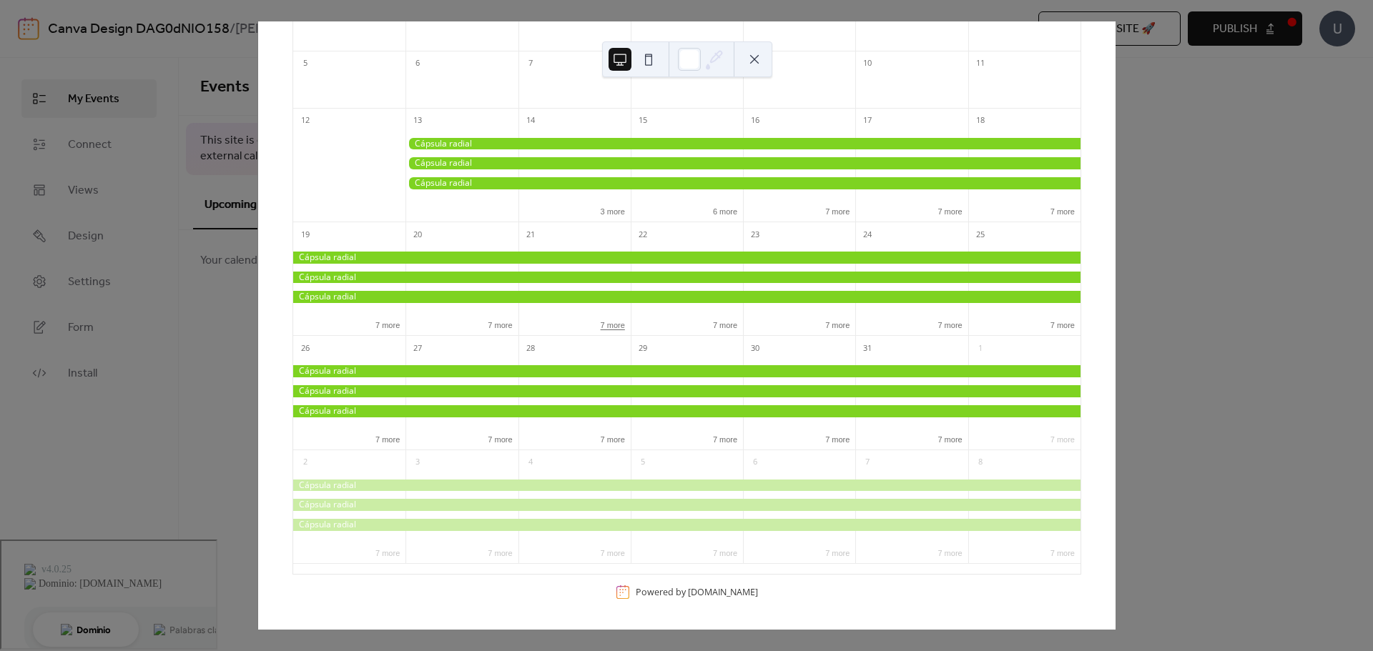
click at [611, 326] on button "7 more" at bounding box center [613, 324] width 36 height 12
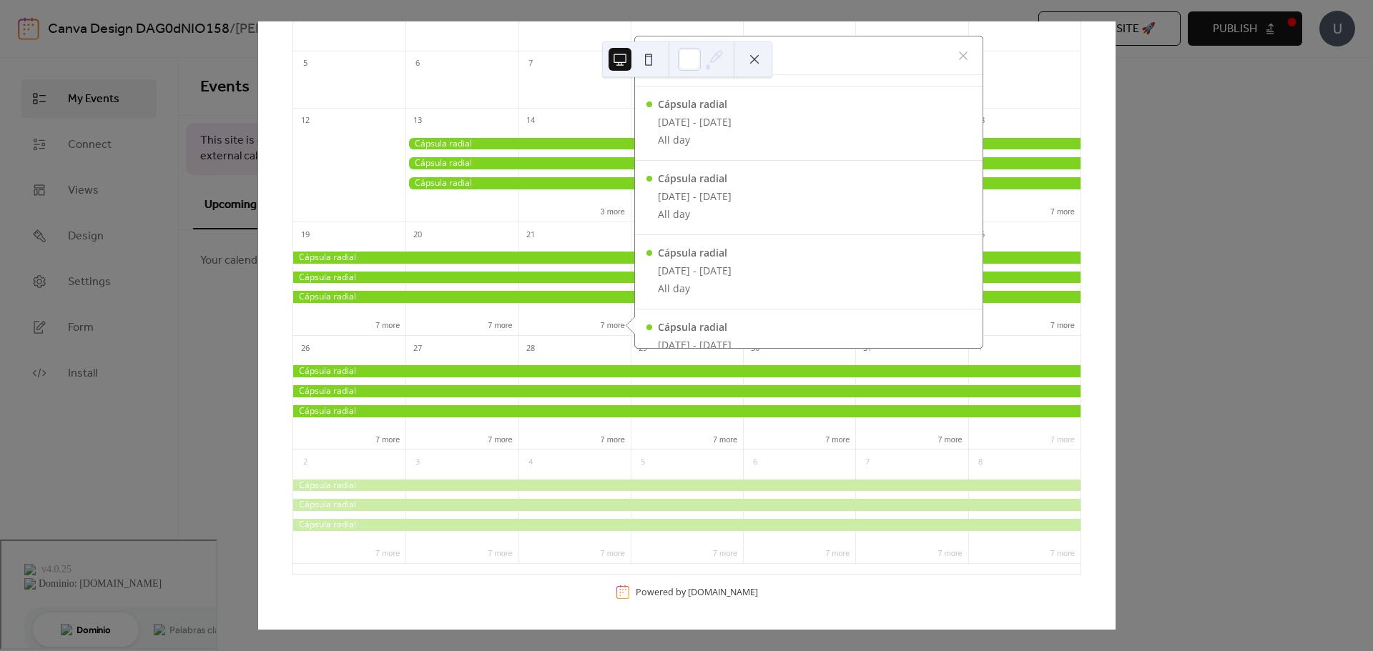
scroll to position [470, 0]
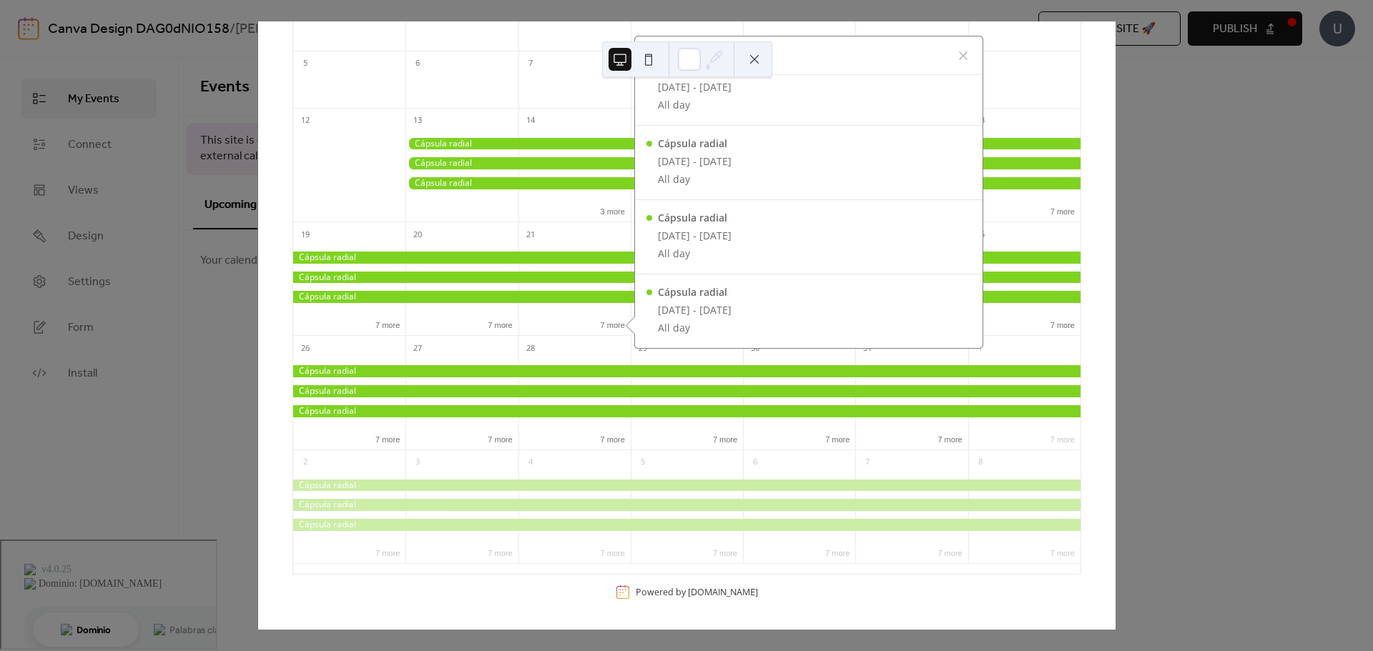
click at [609, 241] on div "21" at bounding box center [574, 233] width 112 height 23
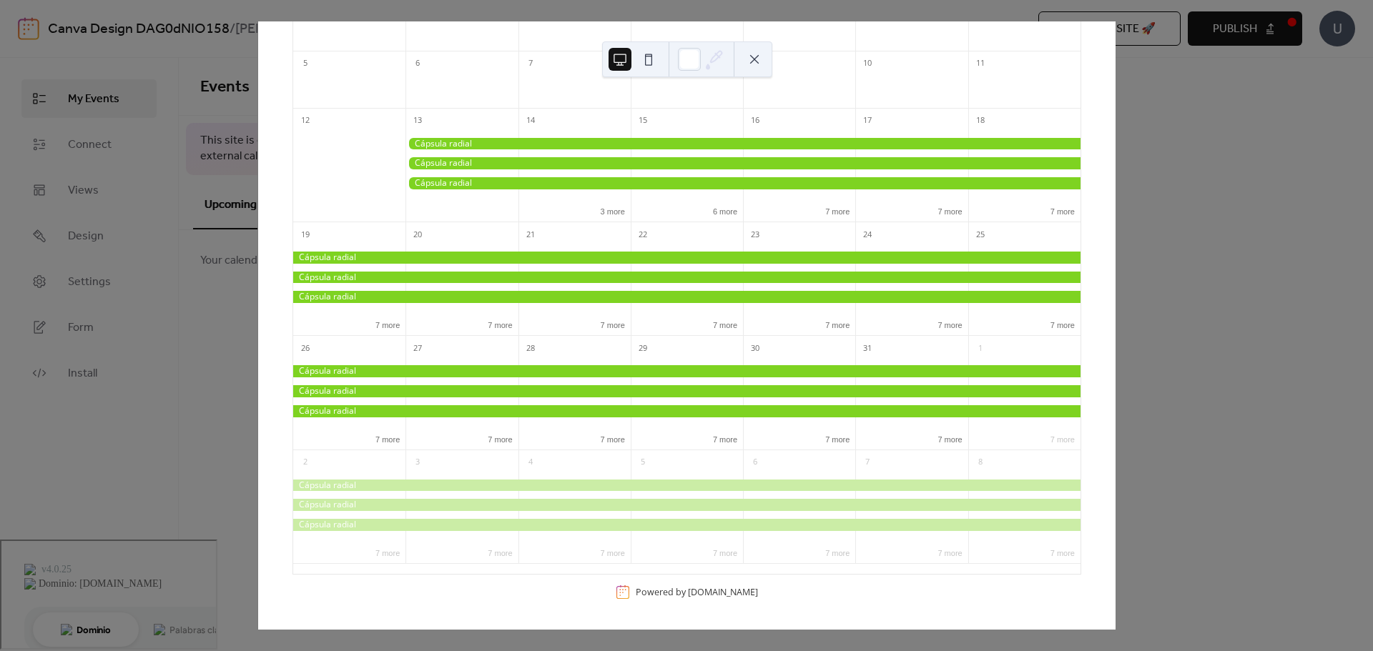
scroll to position [0, 0]
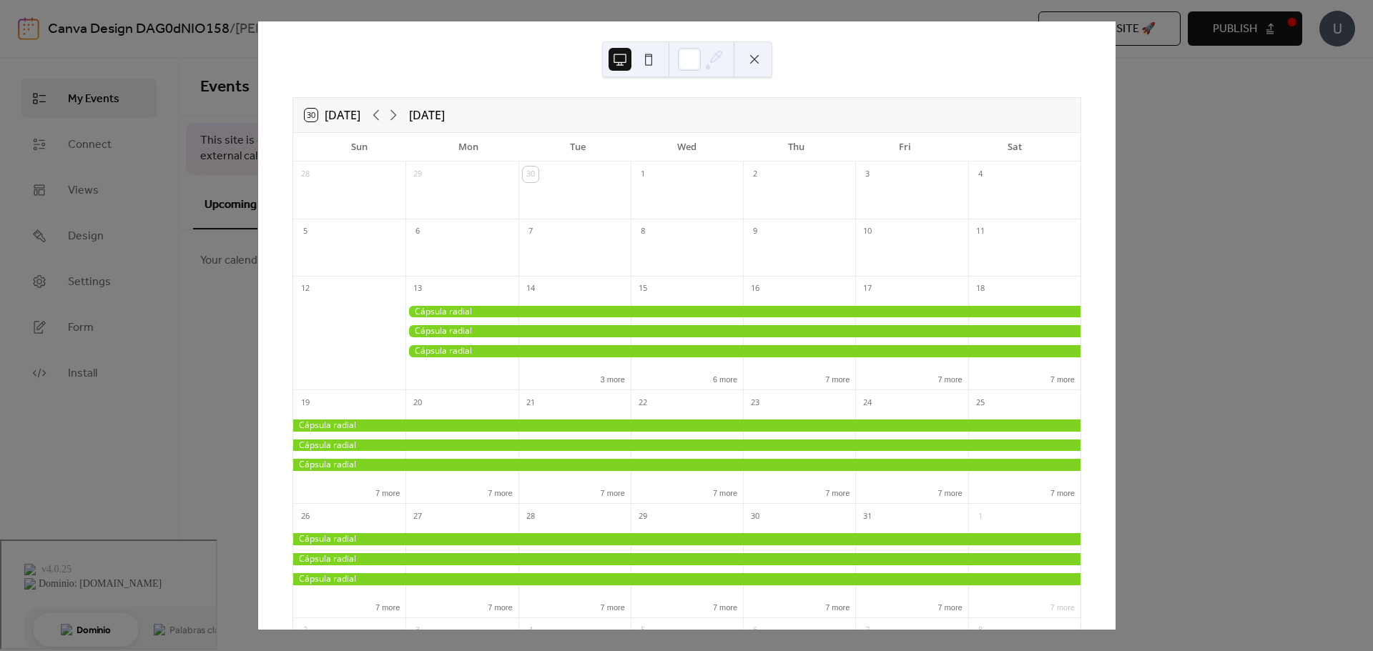
click at [1116, 225] on div "30 [DATE] [DATE] Sun Mon Tue Wed Thu Fri Sat 28 29 30 1 2 3 4 5 6 7 8 9 10 11 1…" at bounding box center [686, 325] width 858 height 609
click at [1116, 134] on div "30 [DATE] [DATE] Sun Mon Tue Wed Thu Fri Sat 28 29 30 1 2 3 4 5 6 7 8 9 10 11 1…" at bounding box center [686, 325] width 858 height 609
click at [496, 76] on div "30 [DATE] [DATE] Sun Mon Tue Wed Thu Fri Sat 28 29 30 1 2 3 4 5 6 7 8 9 10 11 1…" at bounding box center [686, 325] width 857 height 609
click at [759, 54] on button at bounding box center [754, 59] width 23 height 23
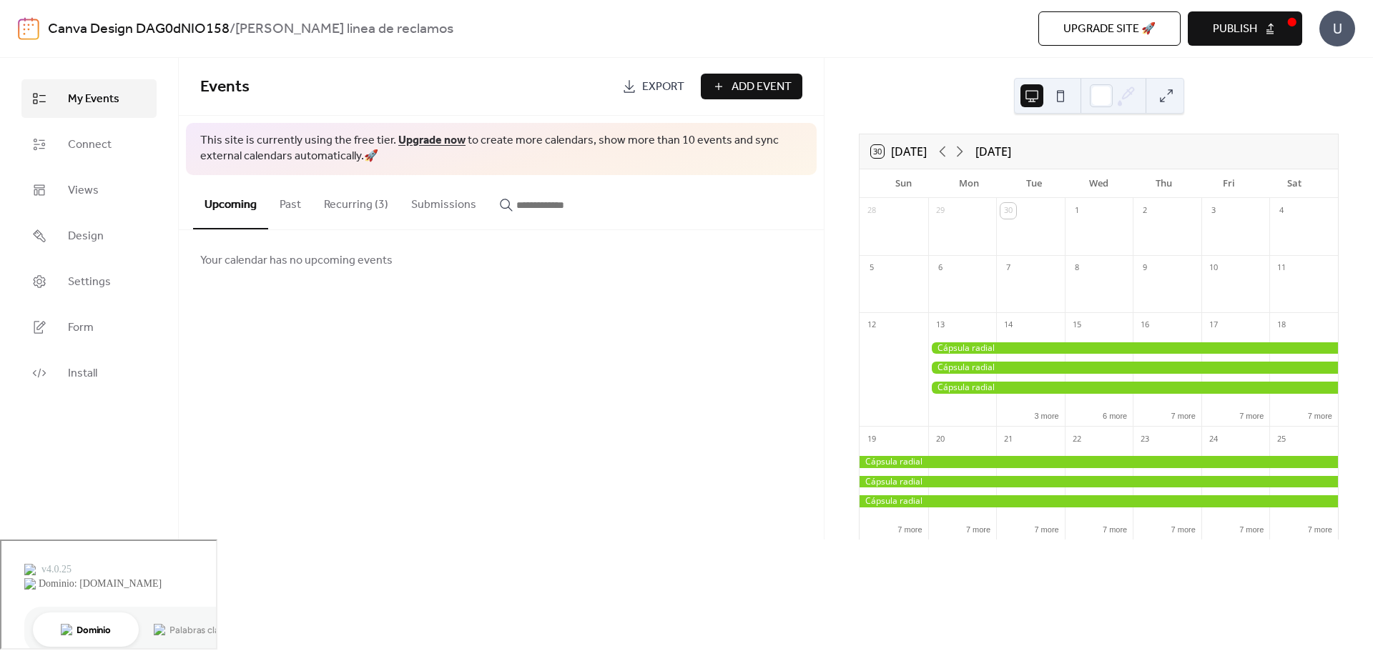
click at [589, 395] on div "Events Export Add Event This site is currently using the free tier. Upgrade now…" at bounding box center [501, 299] width 645 height 482
click at [362, 212] on button "Recurring (3)" at bounding box center [355, 201] width 87 height 53
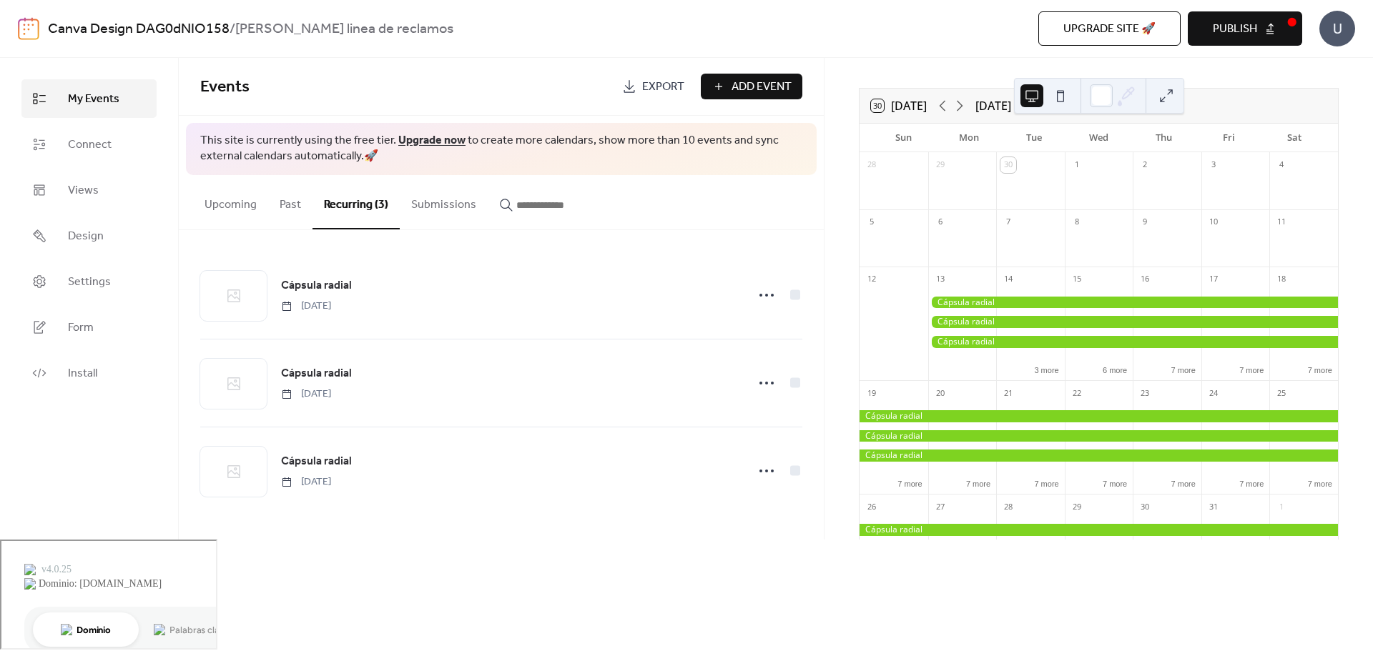
scroll to position [72, 0]
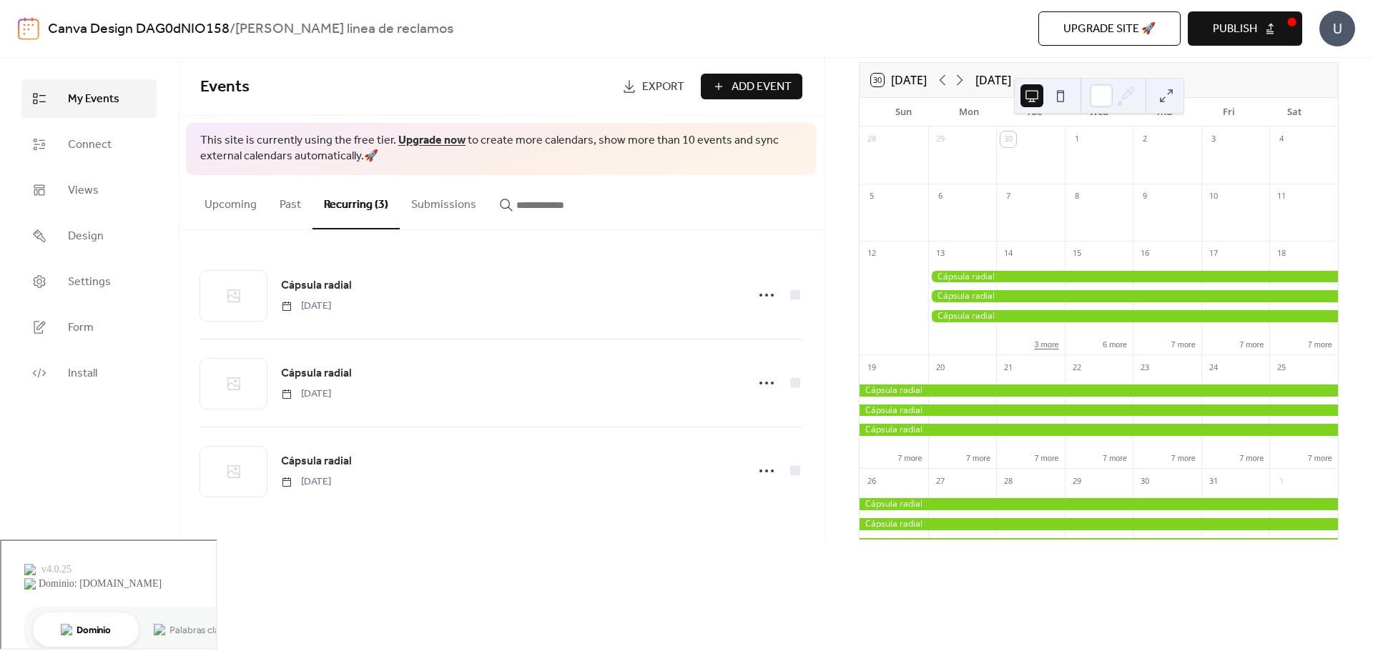
click at [1057, 345] on button "3 more" at bounding box center [1046, 344] width 36 height 12
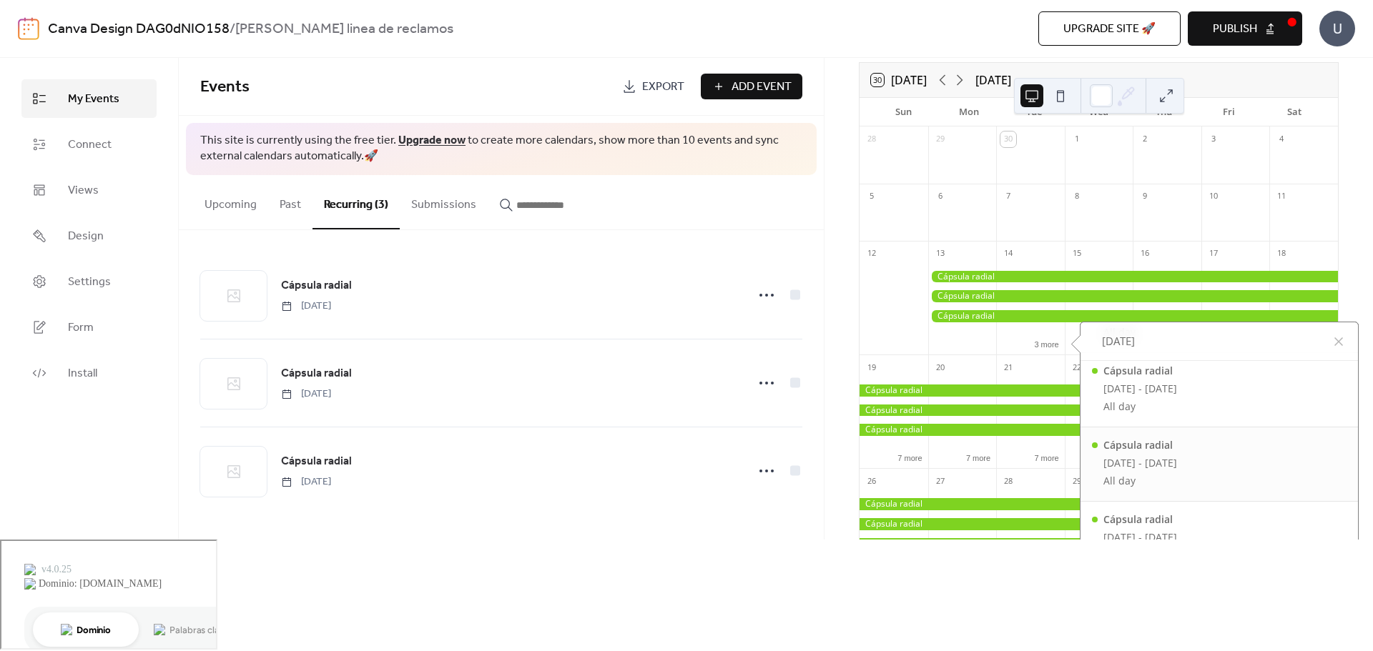
scroll to position [170, 0]
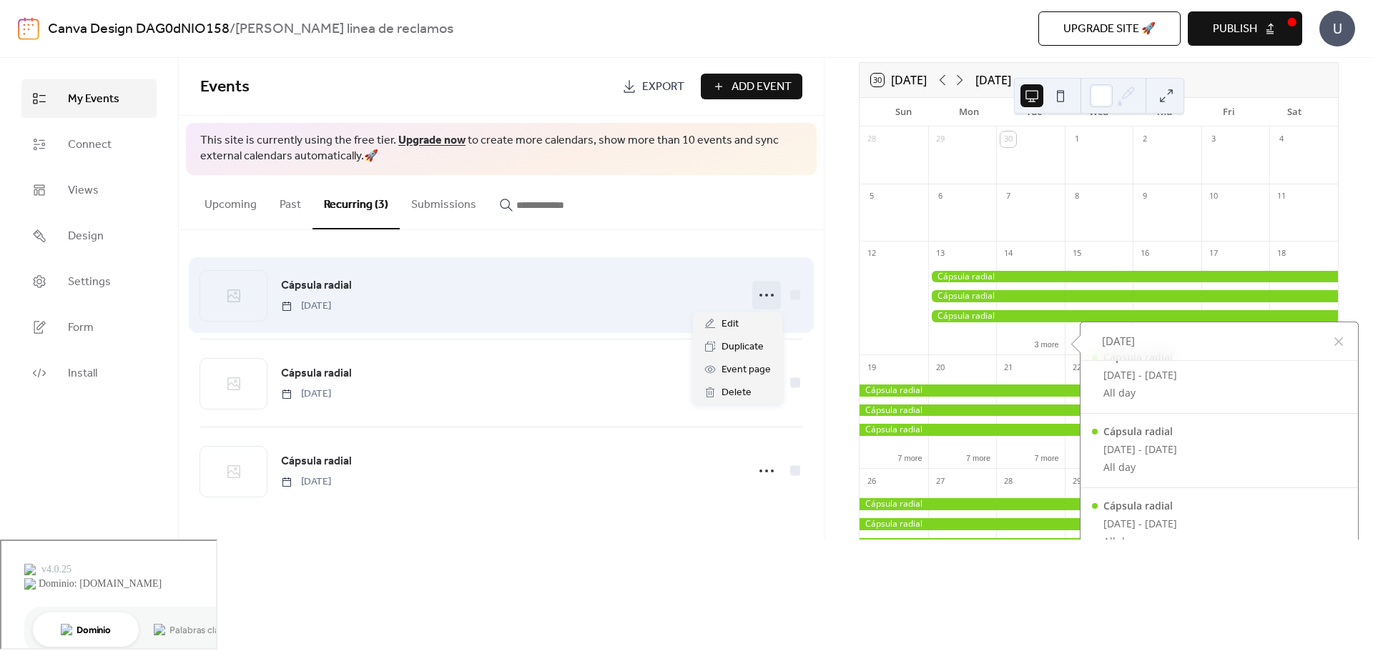
click at [770, 300] on icon at bounding box center [766, 295] width 23 height 23
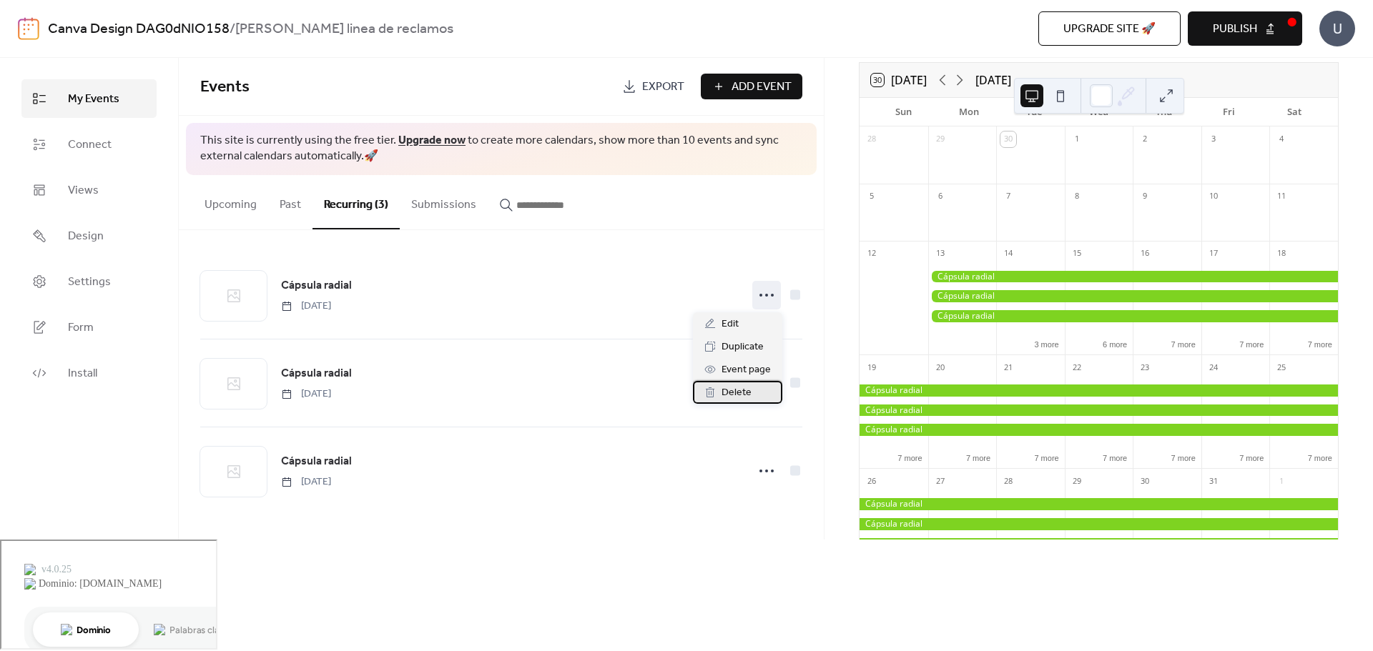
click at [751, 390] on div "Delete" at bounding box center [737, 392] width 89 height 23
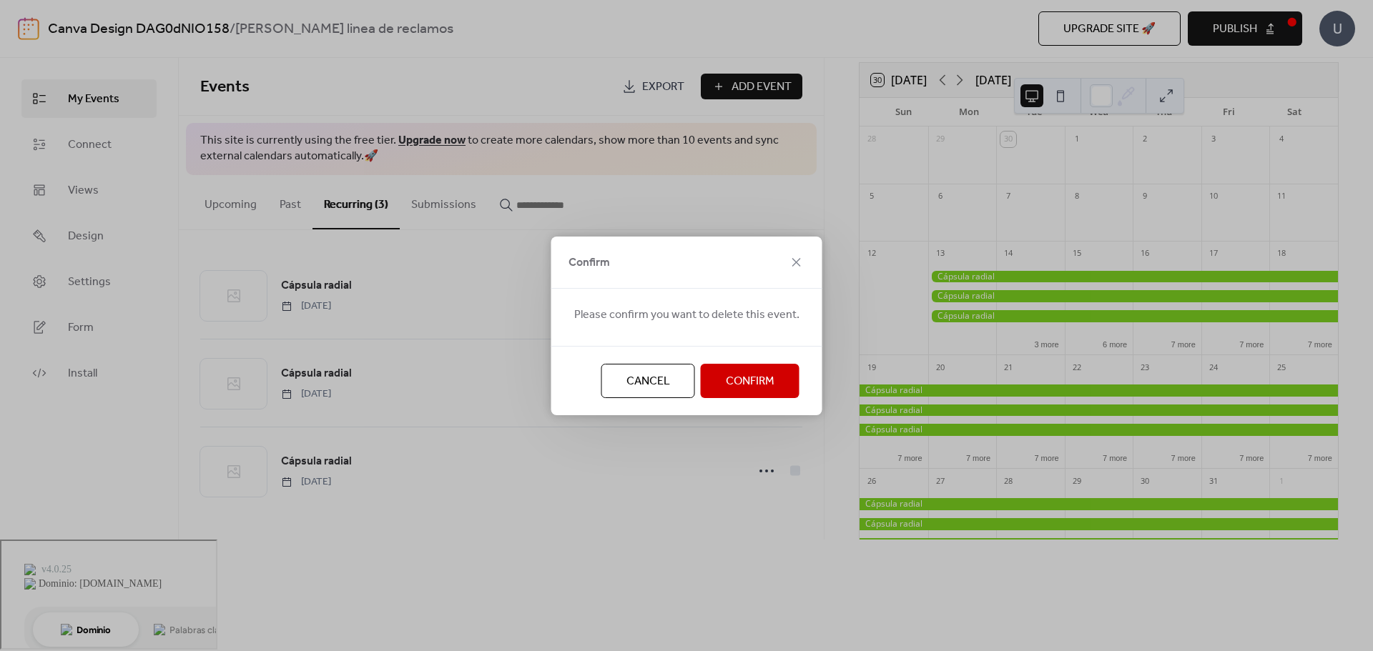
click at [751, 383] on span "Confirm" at bounding box center [750, 381] width 49 height 17
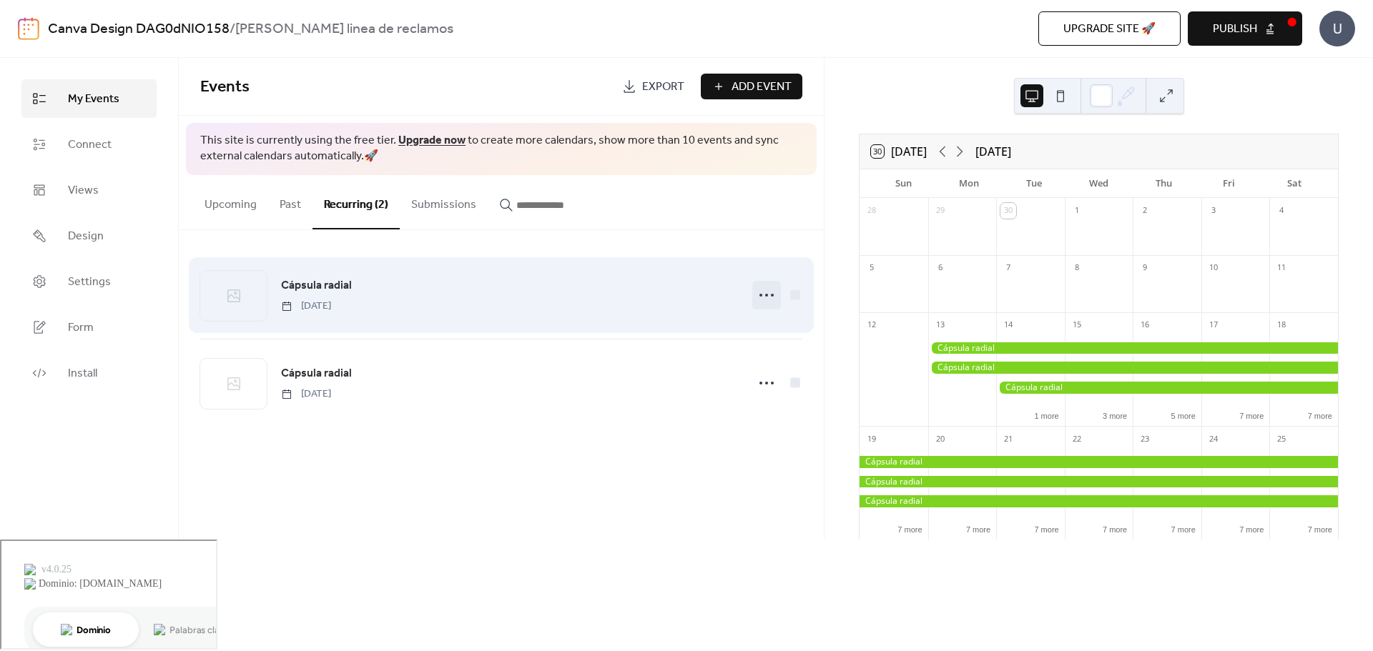
click at [771, 298] on icon at bounding box center [766, 295] width 23 height 23
click at [770, 293] on icon at bounding box center [766, 295] width 23 height 23
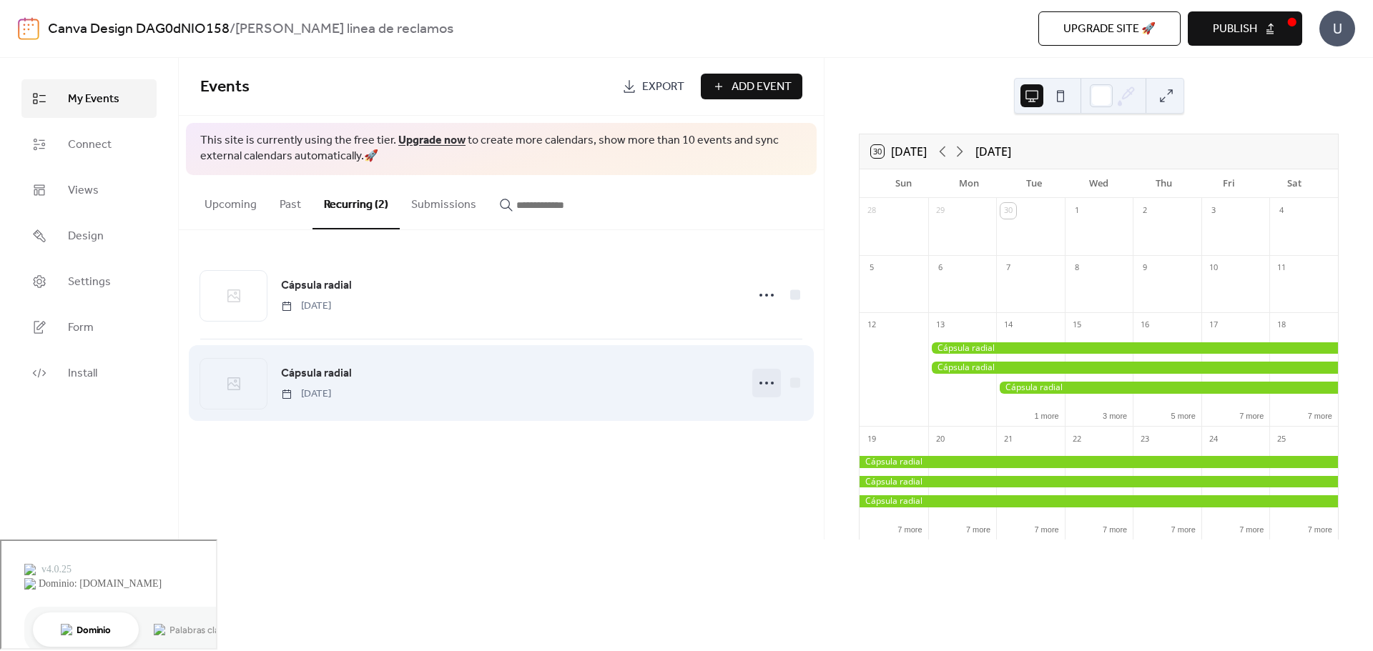
click at [766, 385] on icon at bounding box center [766, 383] width 23 height 23
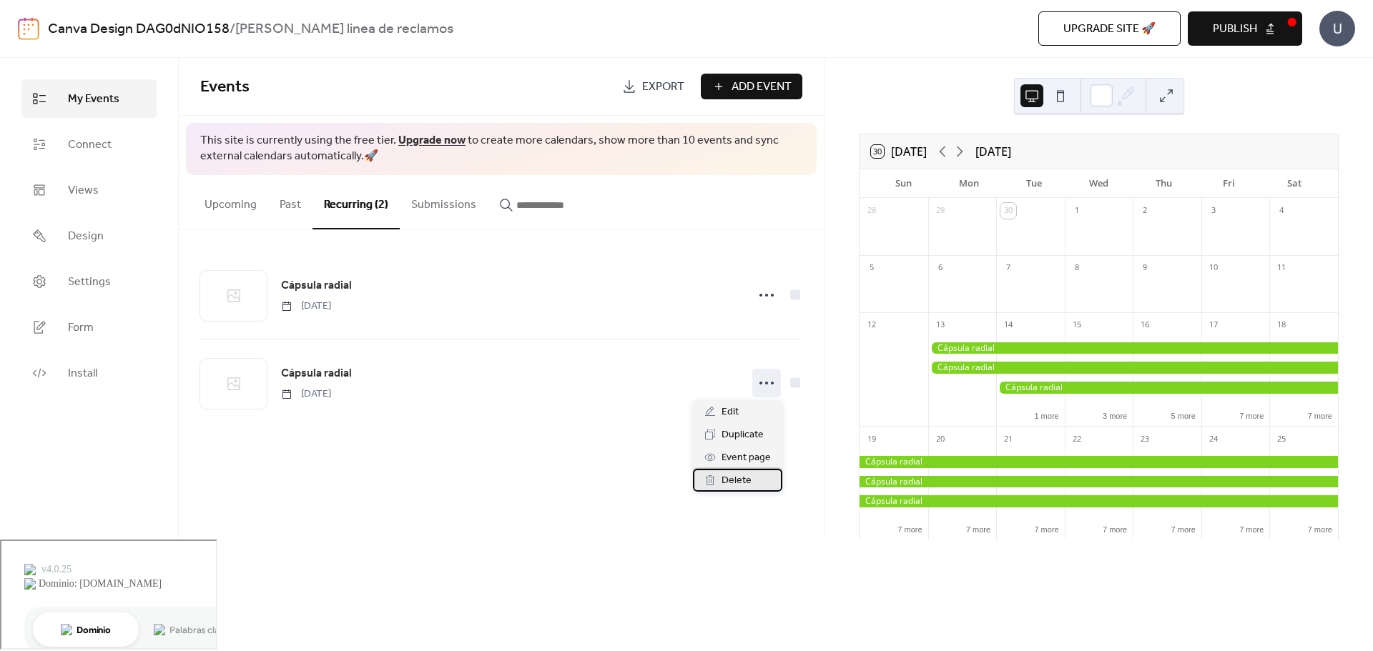
click at [753, 483] on div "Delete" at bounding box center [737, 480] width 89 height 23
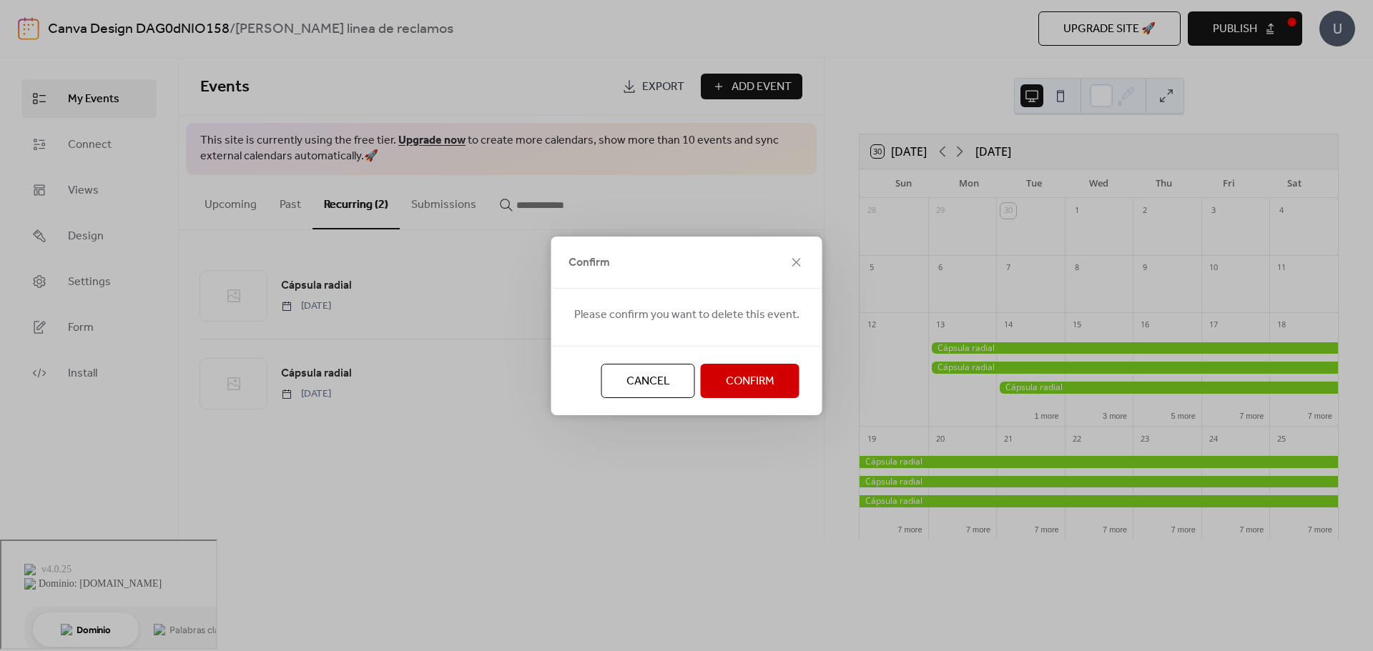
click at [772, 388] on button "Confirm" at bounding box center [750, 381] width 99 height 34
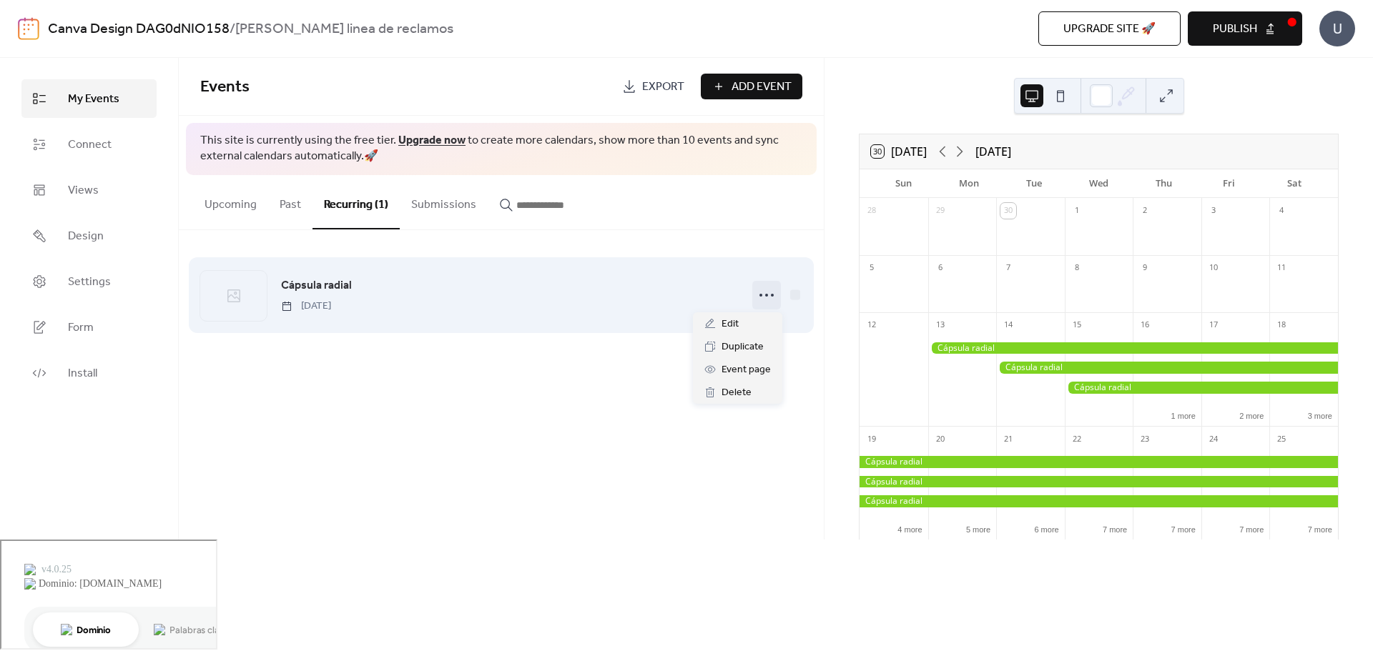
click at [773, 292] on icon at bounding box center [766, 295] width 23 height 23
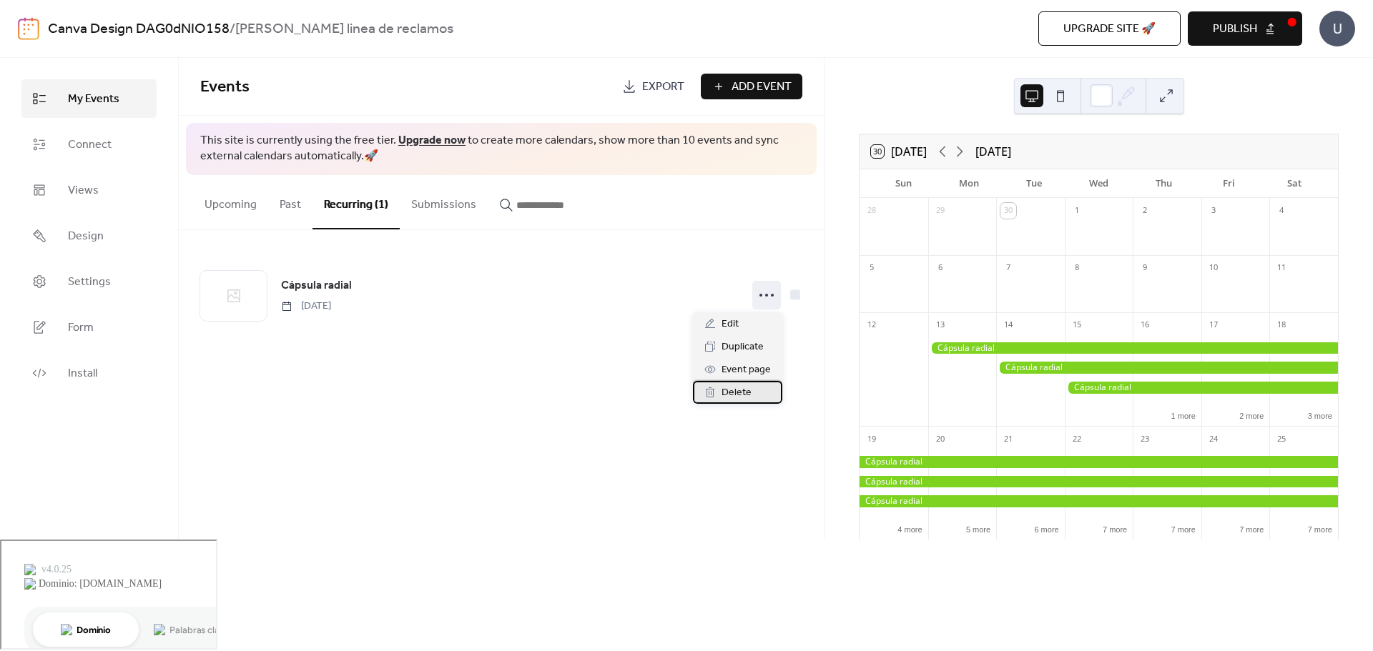
click at [747, 397] on span "Delete" at bounding box center [737, 393] width 30 height 17
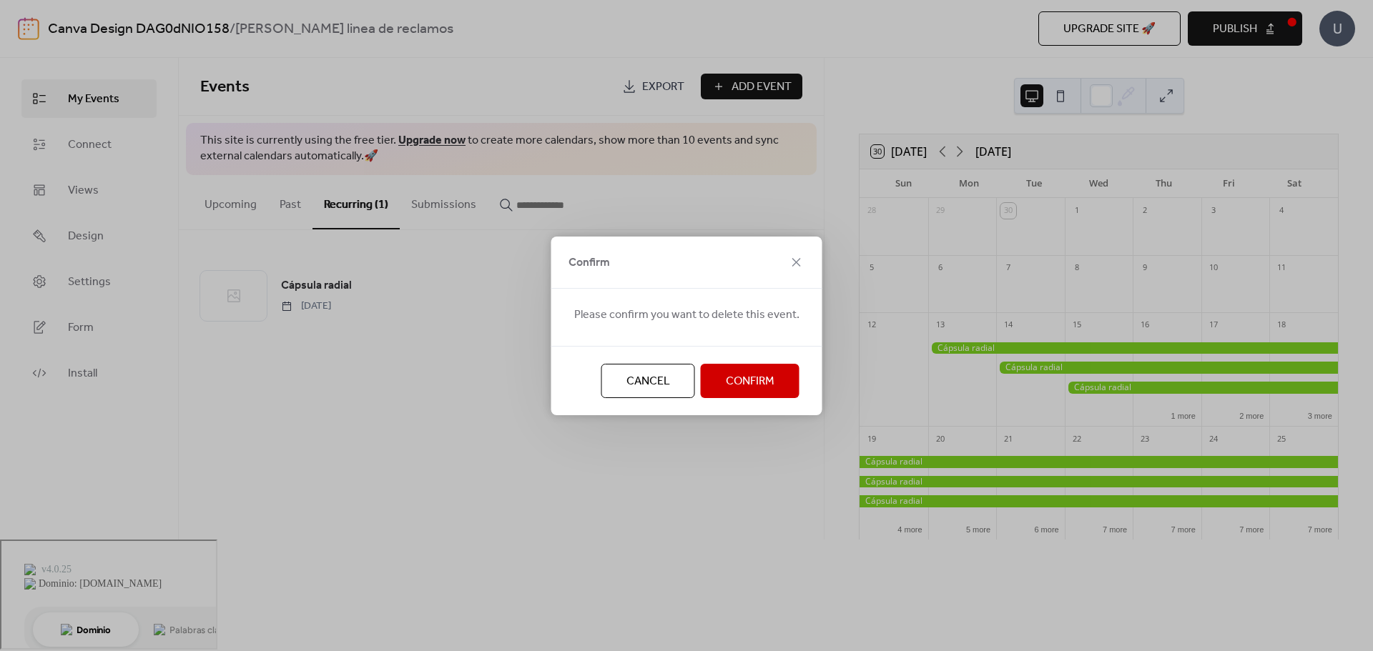
click at [747, 385] on span "Confirm" at bounding box center [750, 381] width 49 height 17
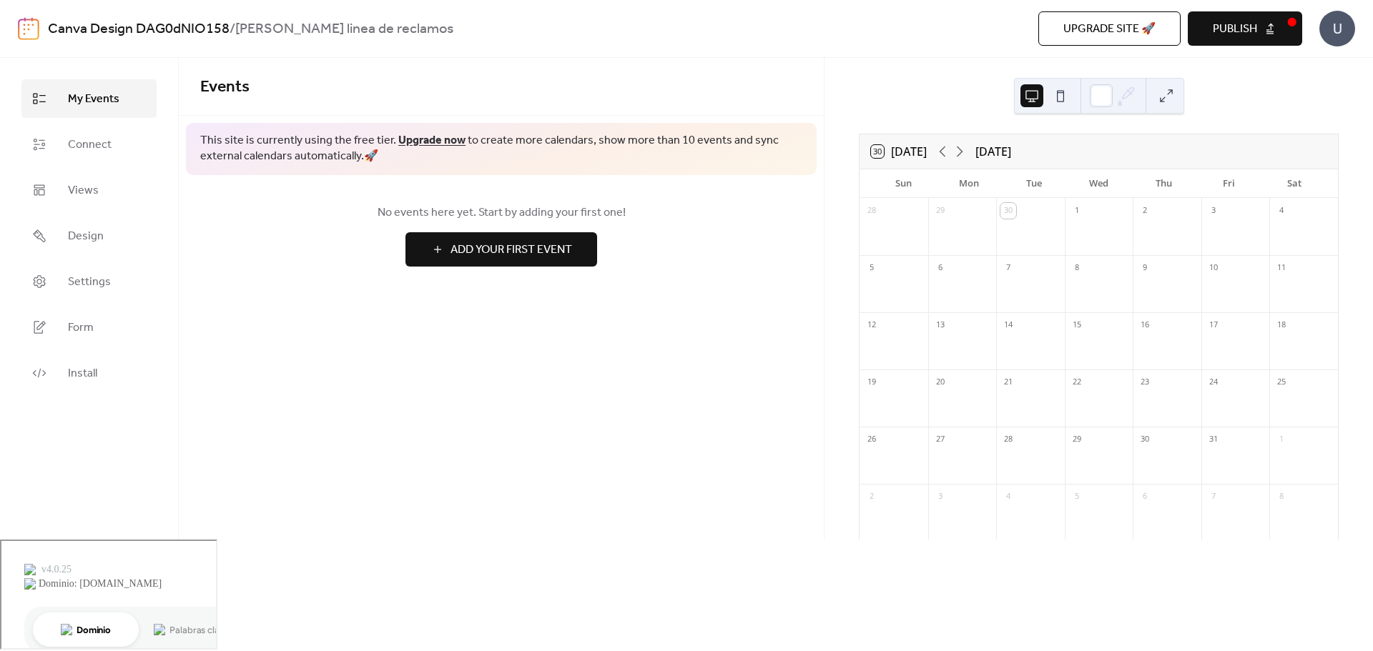
click at [448, 246] on button "Add Your First Event" at bounding box center [501, 249] width 192 height 34
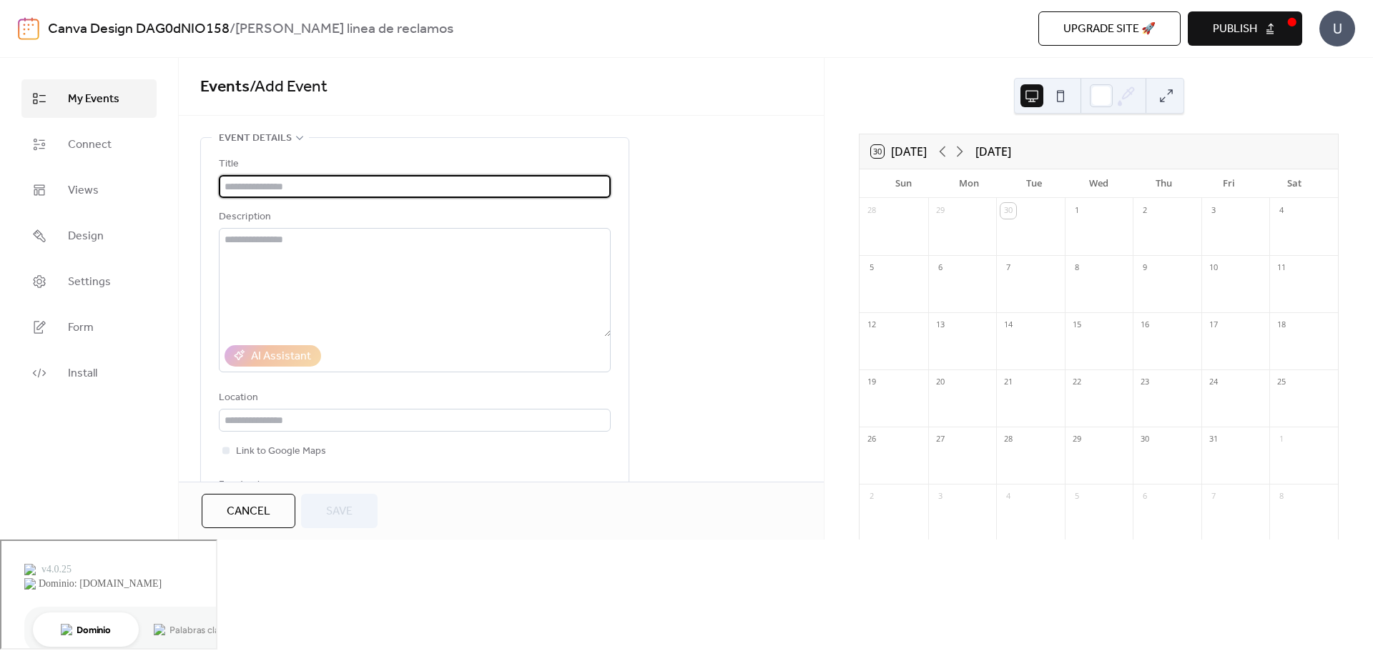
click at [343, 188] on input "text" at bounding box center [415, 186] width 392 height 23
type input "**********"
click at [295, 423] on input "text" at bounding box center [415, 420] width 392 height 23
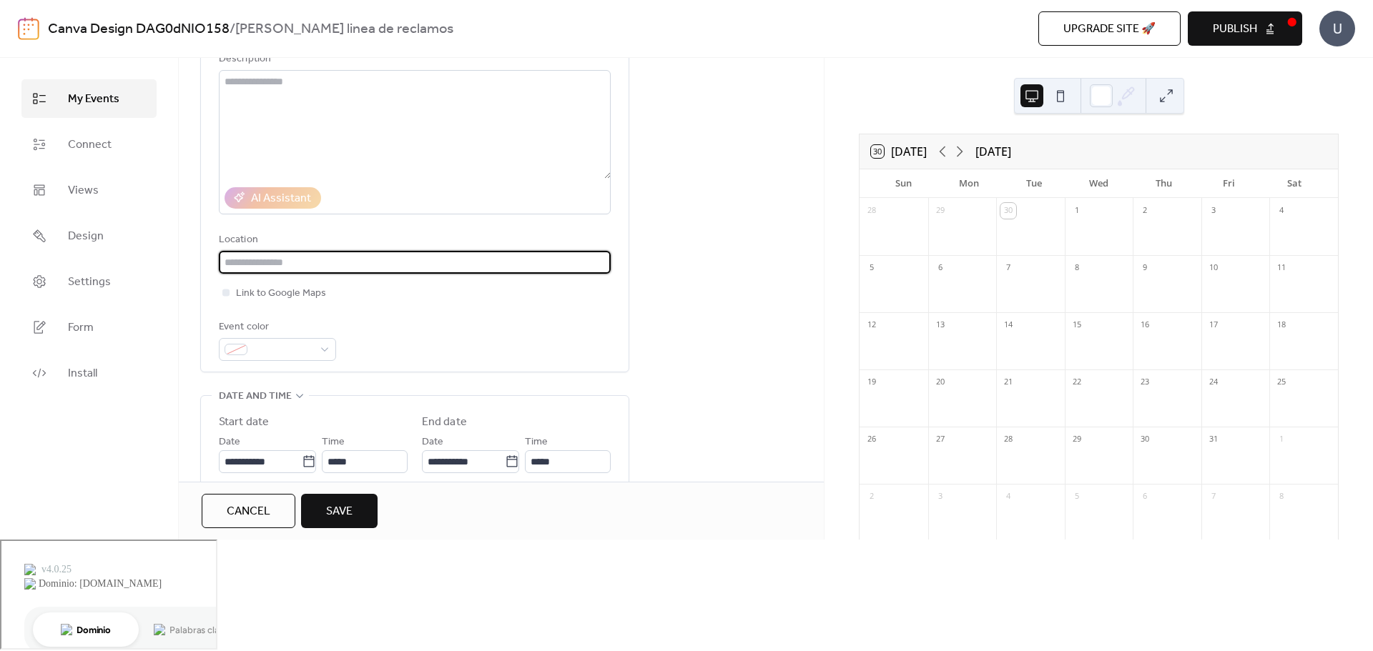
scroll to position [215, 0]
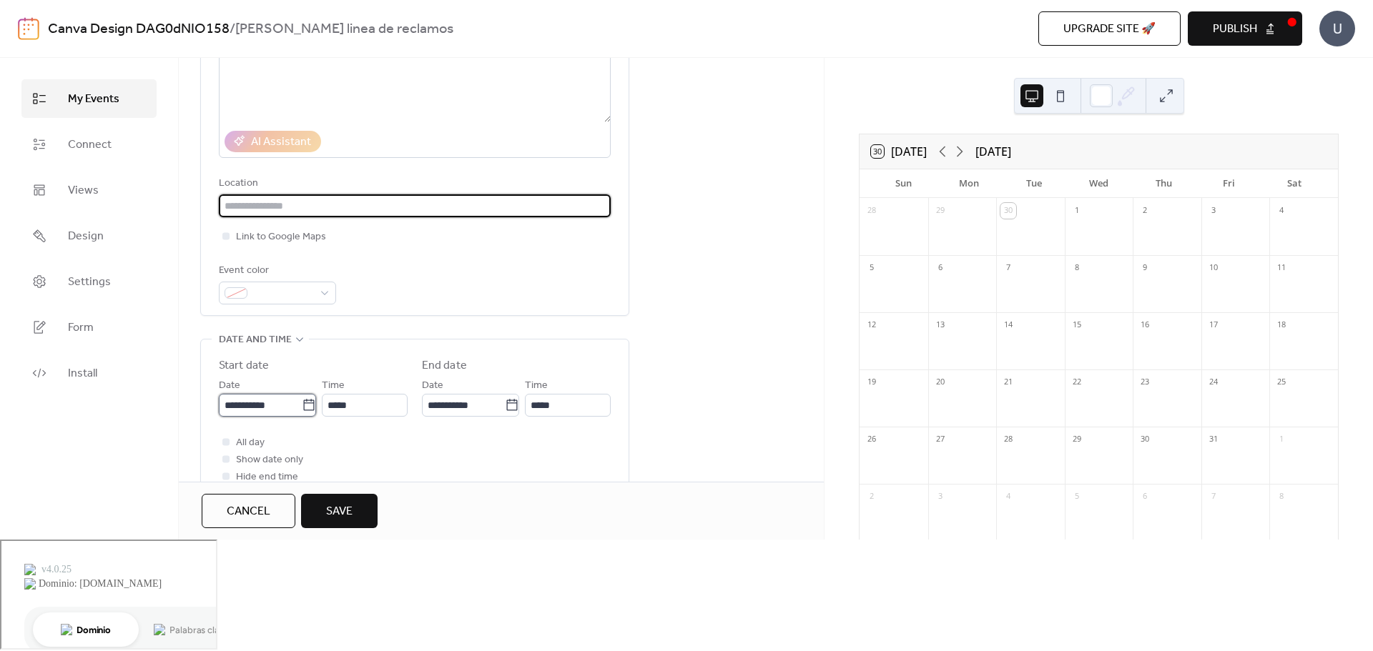
click at [267, 410] on input "**********" at bounding box center [260, 405] width 83 height 23
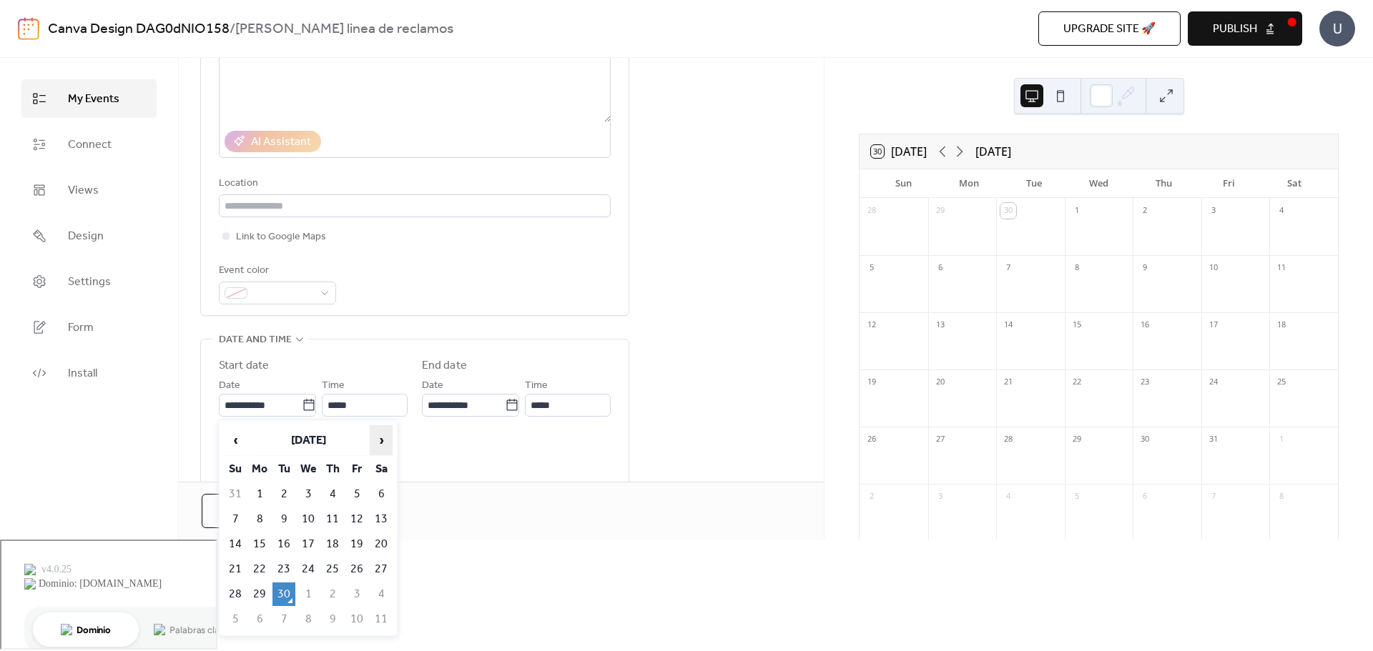
click at [384, 442] on span "›" at bounding box center [380, 440] width 21 height 29
click at [257, 543] on td "13" at bounding box center [259, 545] width 23 height 24
type input "**********"
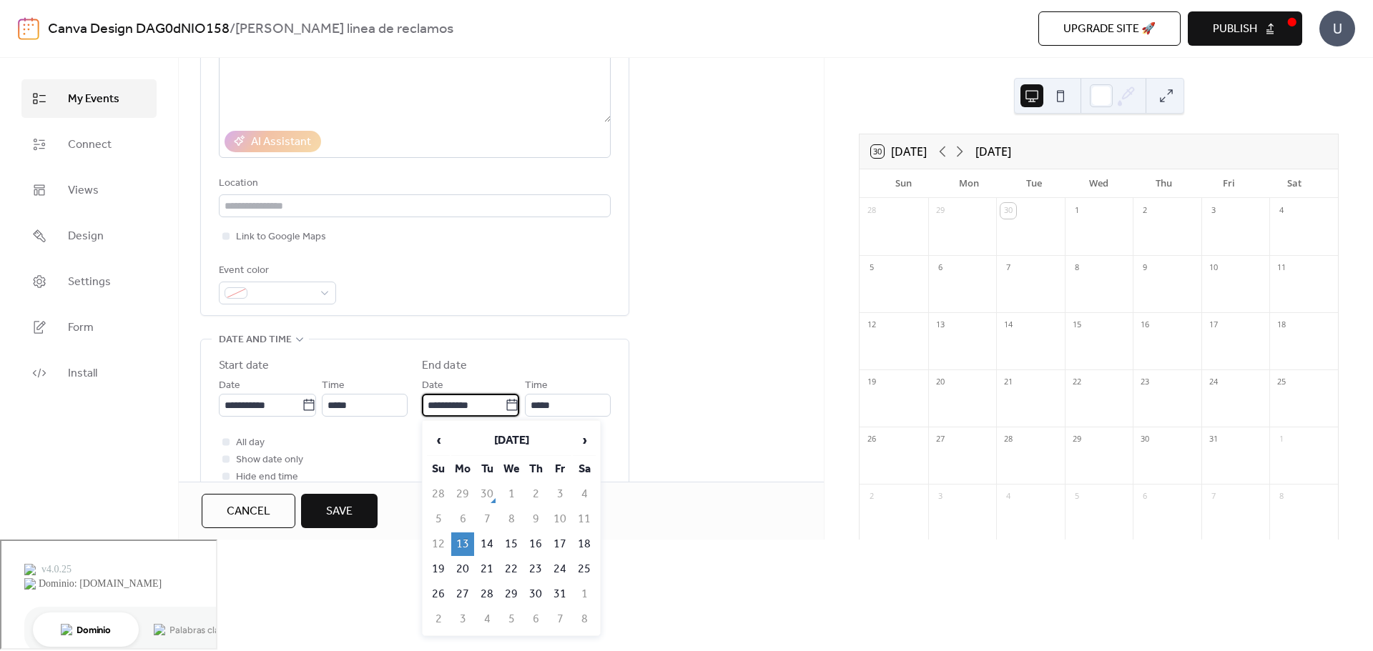
click at [443, 408] on input "**********" at bounding box center [463, 405] width 83 height 23
click at [574, 441] on span "›" at bounding box center [584, 440] width 21 height 29
click at [430, 566] on td "16" at bounding box center [438, 570] width 23 height 24
type input "**********"
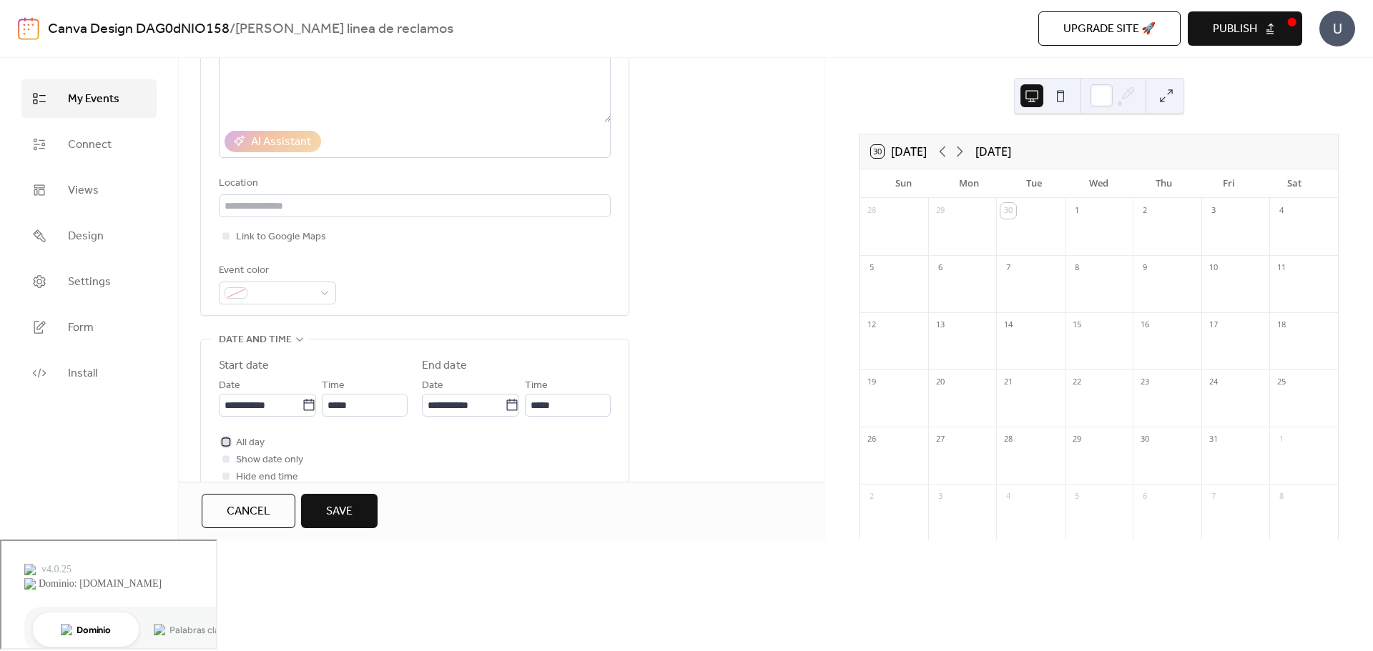
click at [222, 443] on div at bounding box center [225, 441] width 7 height 7
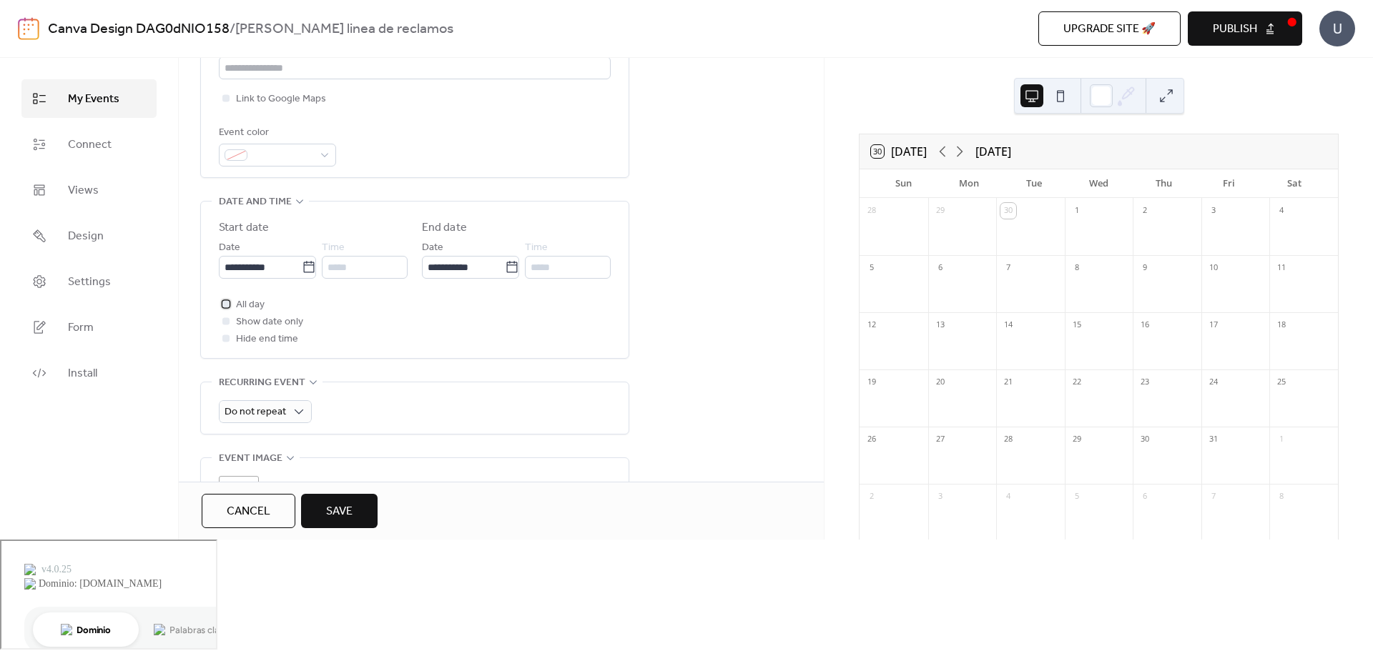
scroll to position [358, 0]
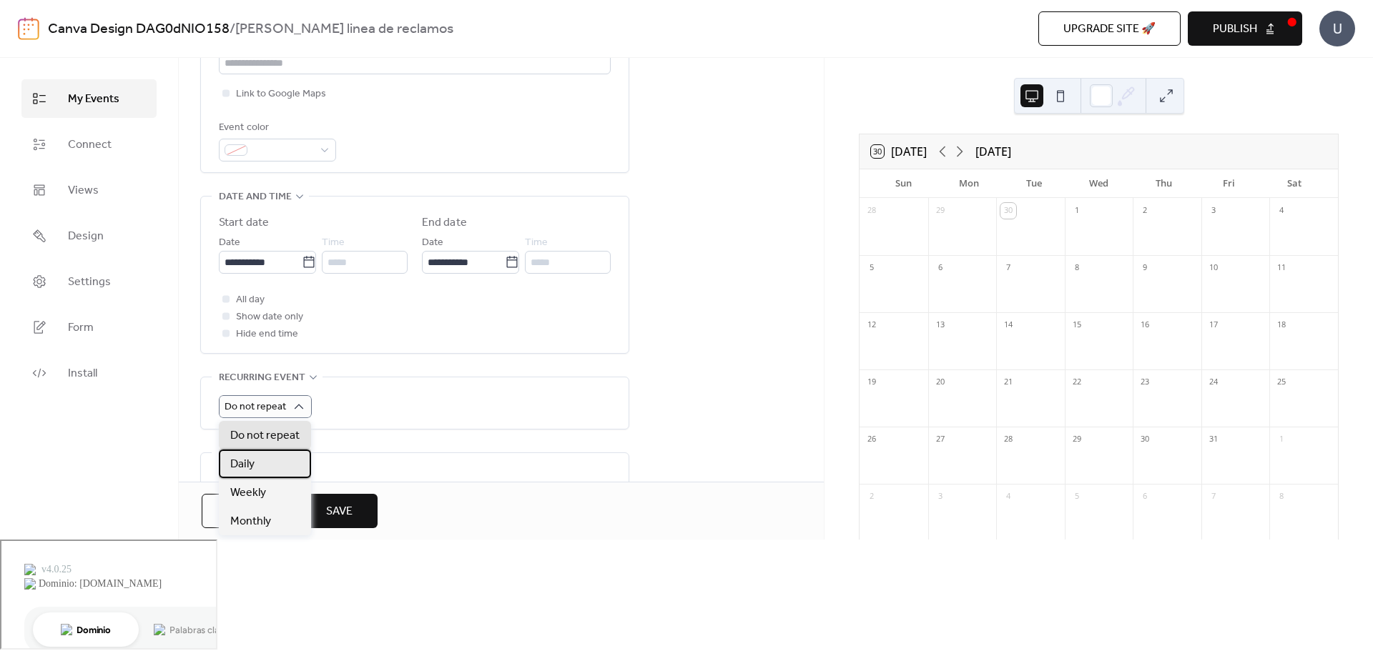
click at [280, 463] on div "Daily" at bounding box center [265, 464] width 92 height 29
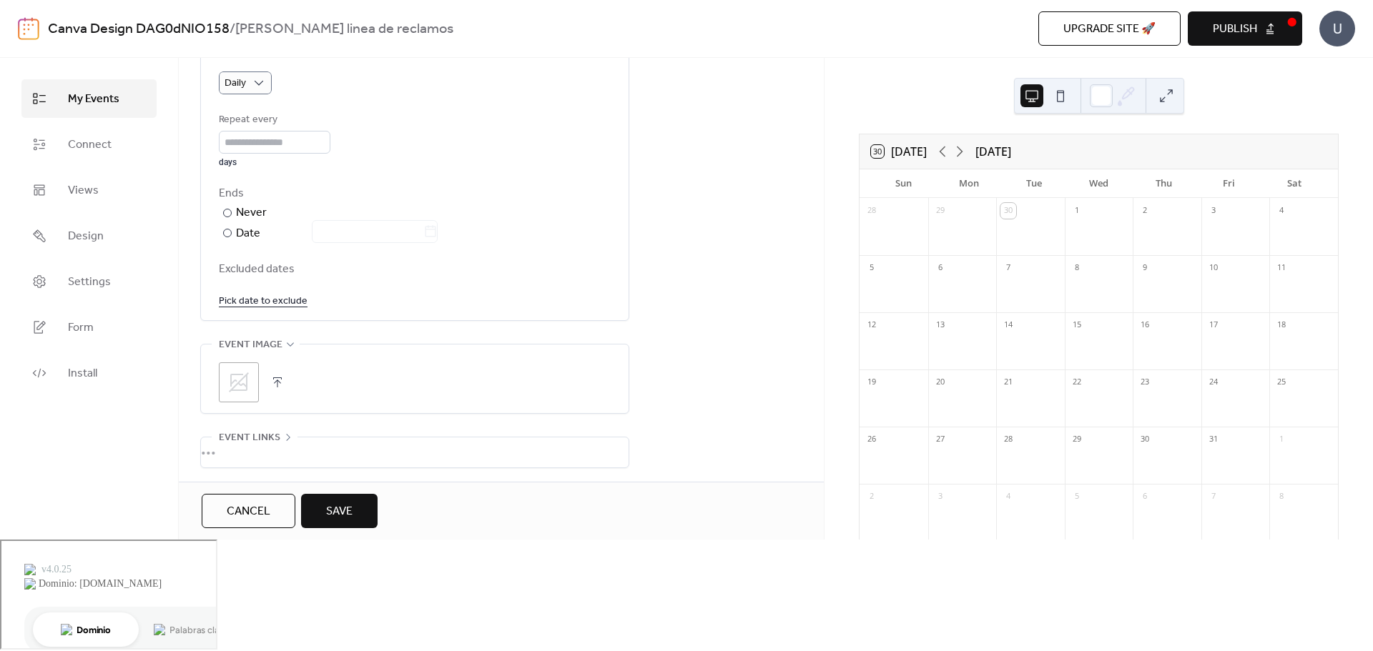
scroll to position [684, 0]
click at [343, 521] on span "Save" at bounding box center [339, 511] width 26 height 17
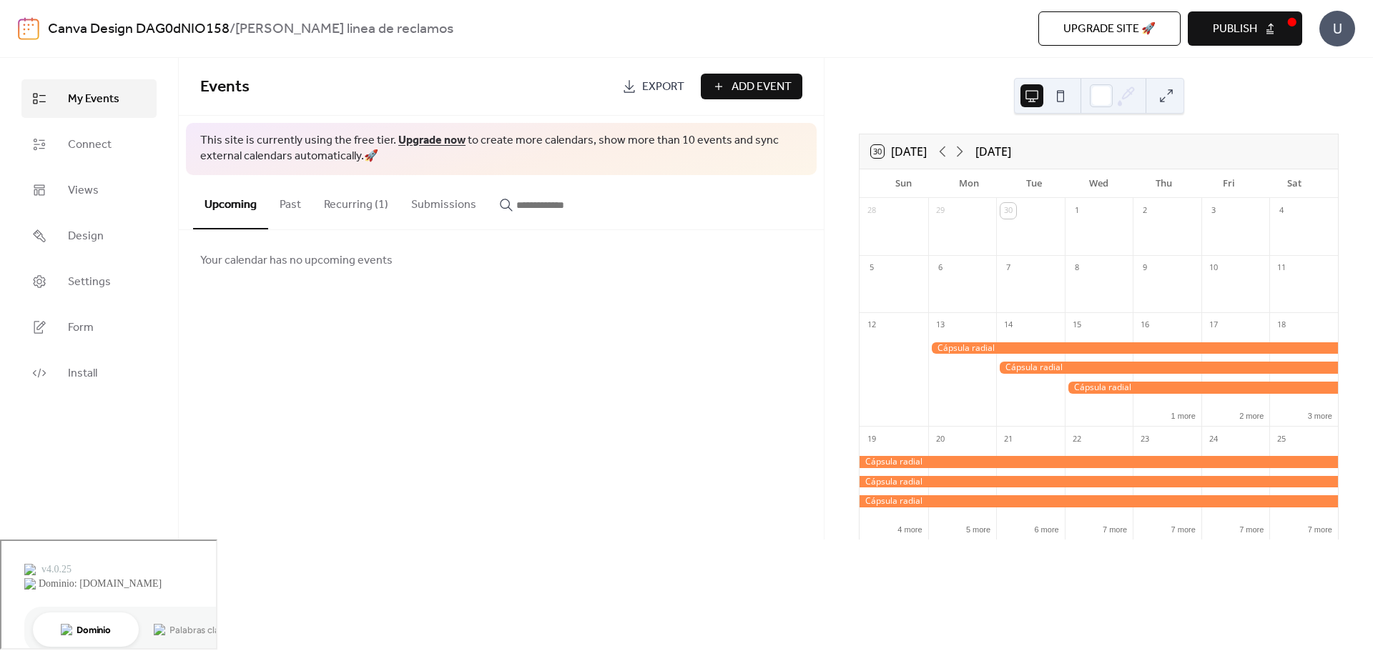
click at [368, 204] on button "Recurring (1)" at bounding box center [355, 201] width 87 height 53
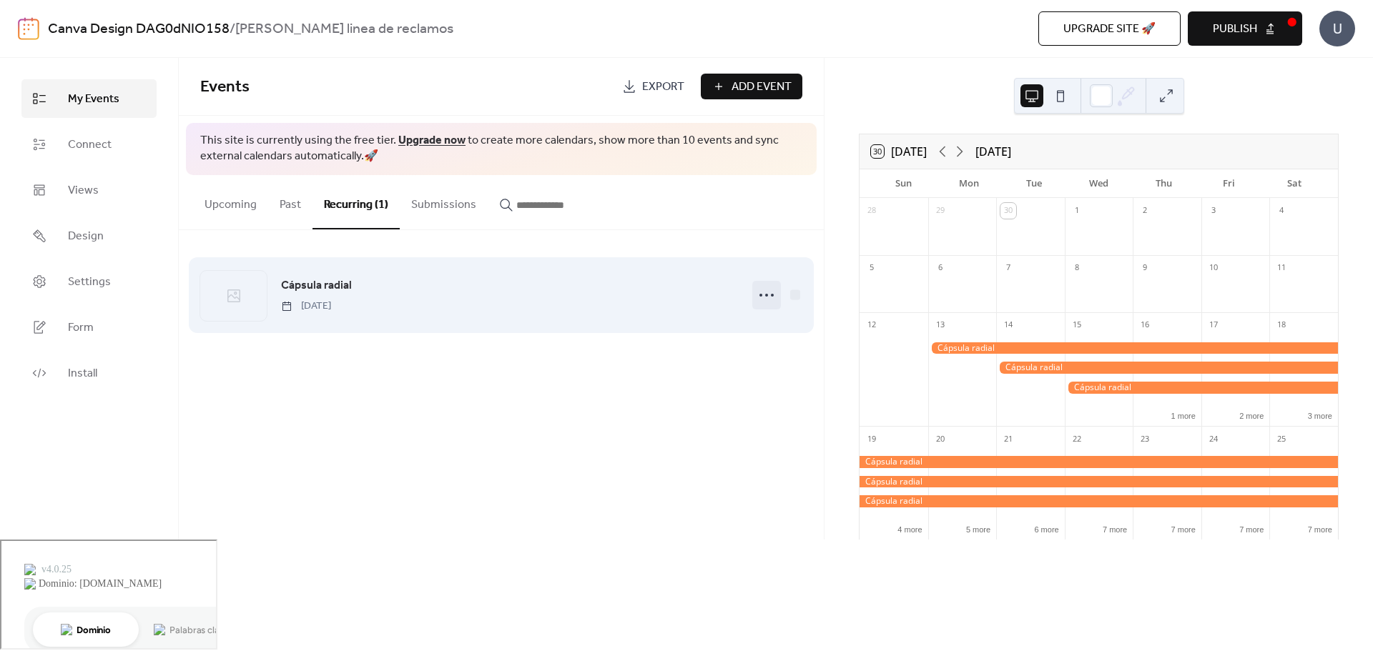
click at [762, 295] on icon at bounding box center [766, 295] width 23 height 23
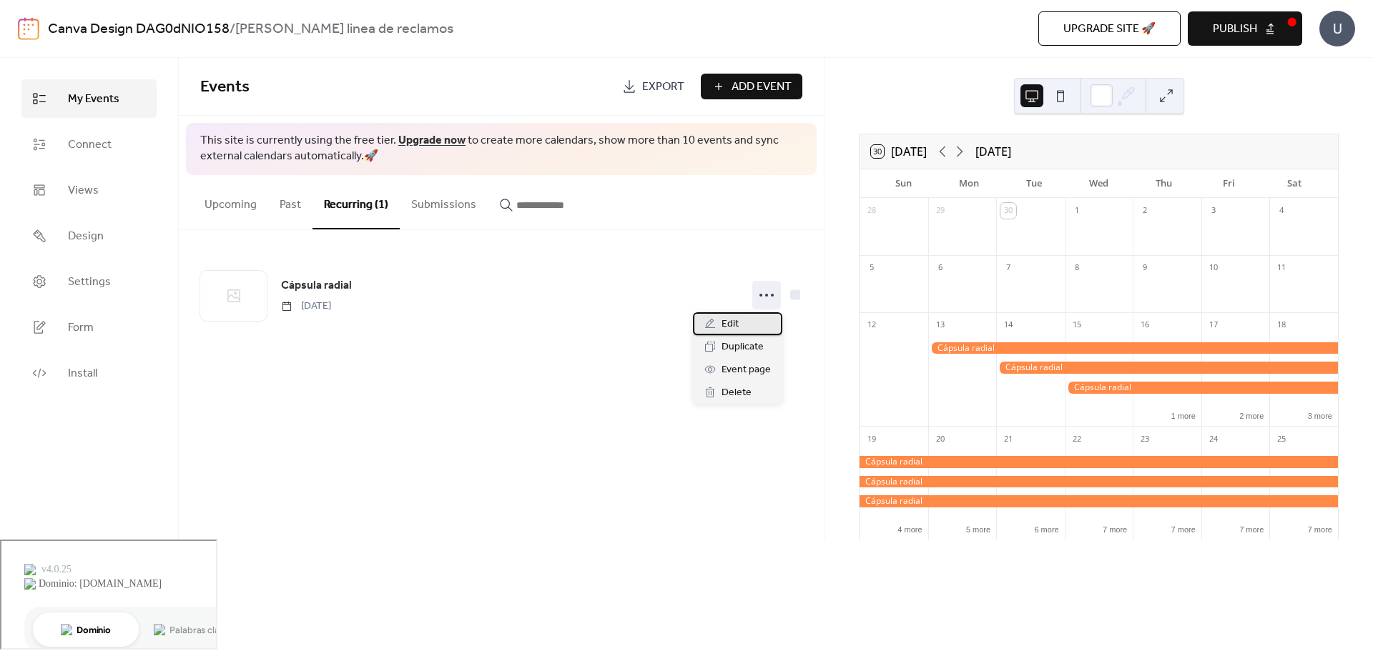
click at [751, 324] on div "Edit" at bounding box center [737, 323] width 89 height 23
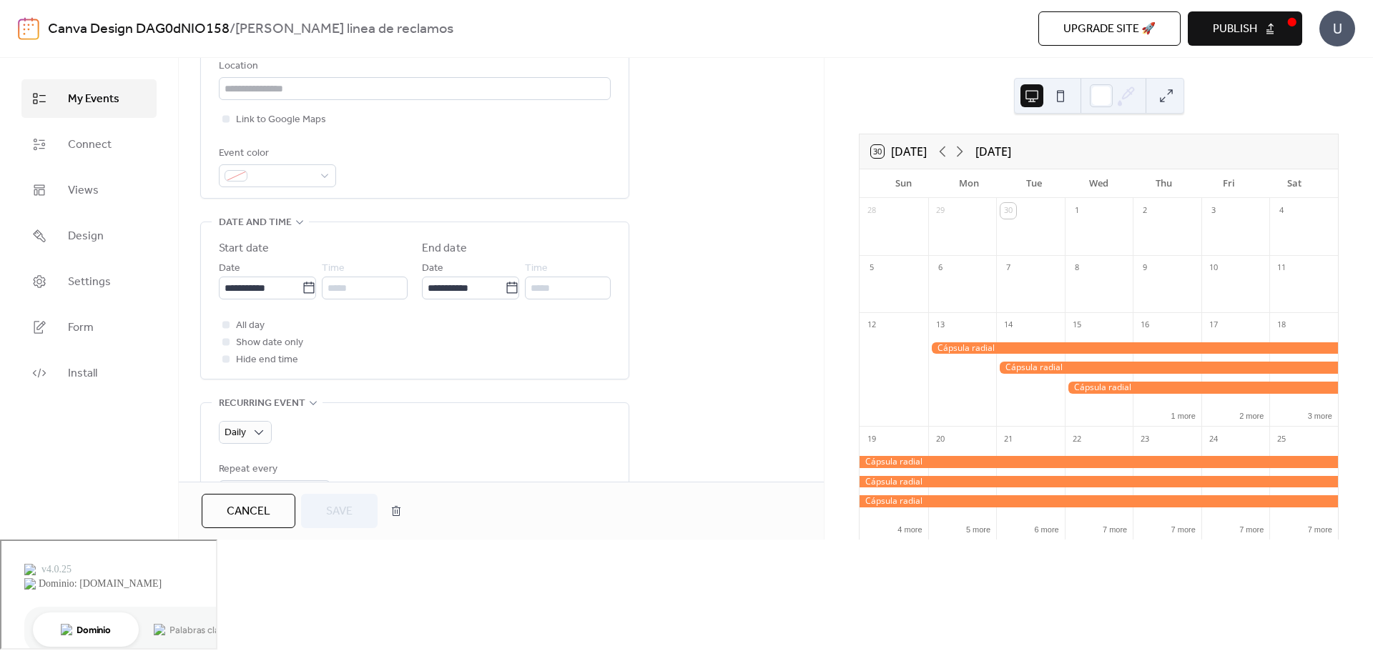
scroll to position [429, 0]
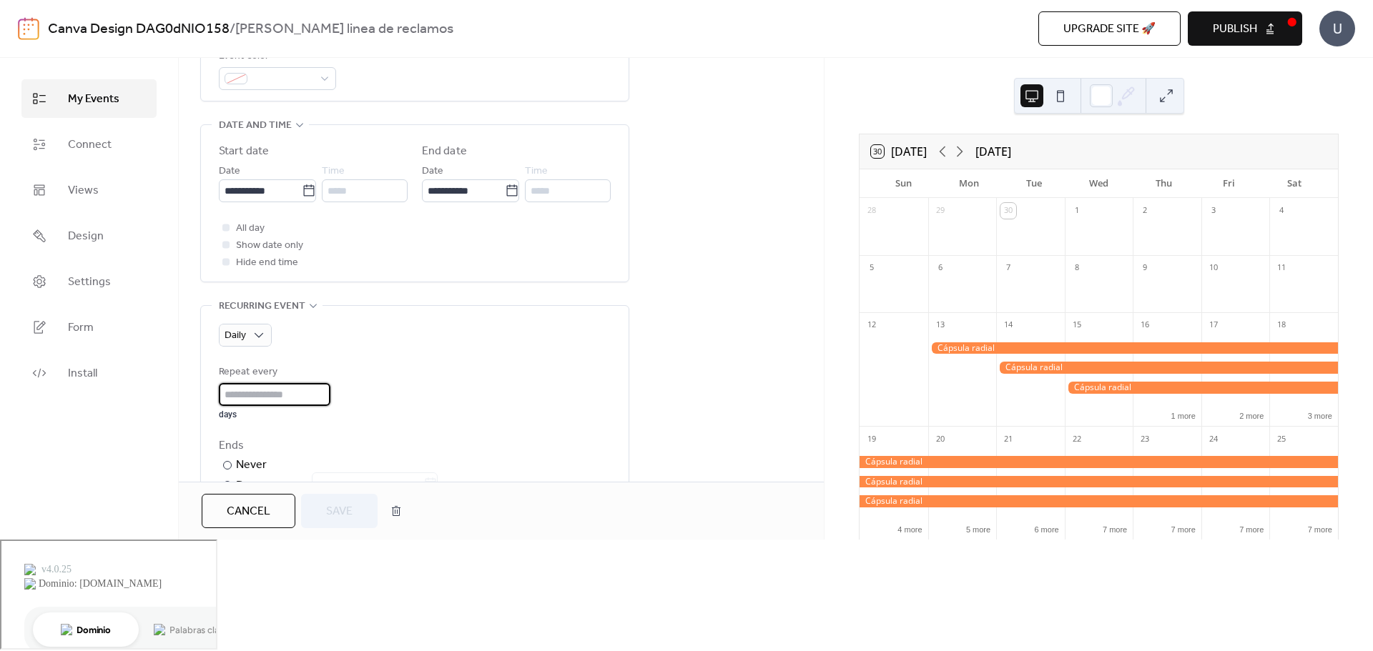
click at [242, 388] on input "*" at bounding box center [275, 394] width 112 height 23
drag, startPoint x: 242, startPoint y: 390, endPoint x: 210, endPoint y: 393, distance: 33.0
click at [210, 393] on div "Daily Repeat every * days Ends ​ Never ​ Date Excluded dates Pick date to exclu…" at bounding box center [415, 439] width 428 height 267
type input "*"
click at [422, 420] on div "Repeat every * days" at bounding box center [415, 392] width 392 height 56
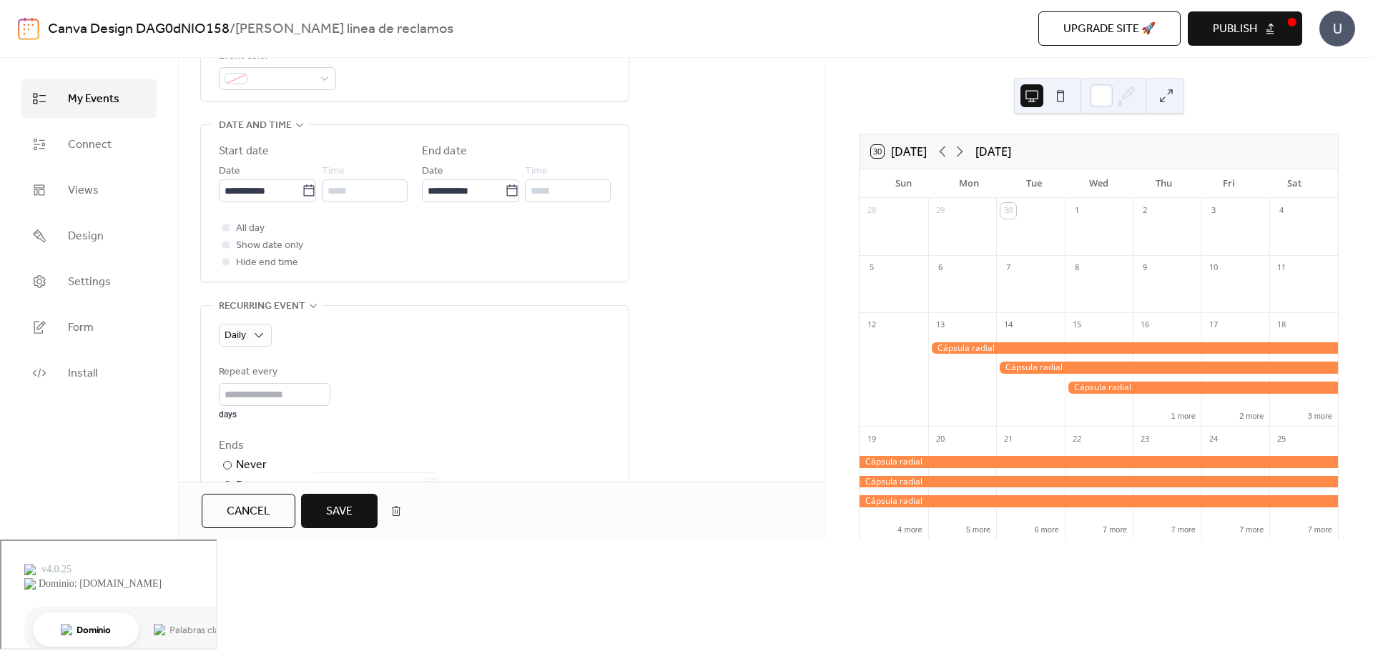
click at [363, 528] on button "Save" at bounding box center [339, 511] width 77 height 34
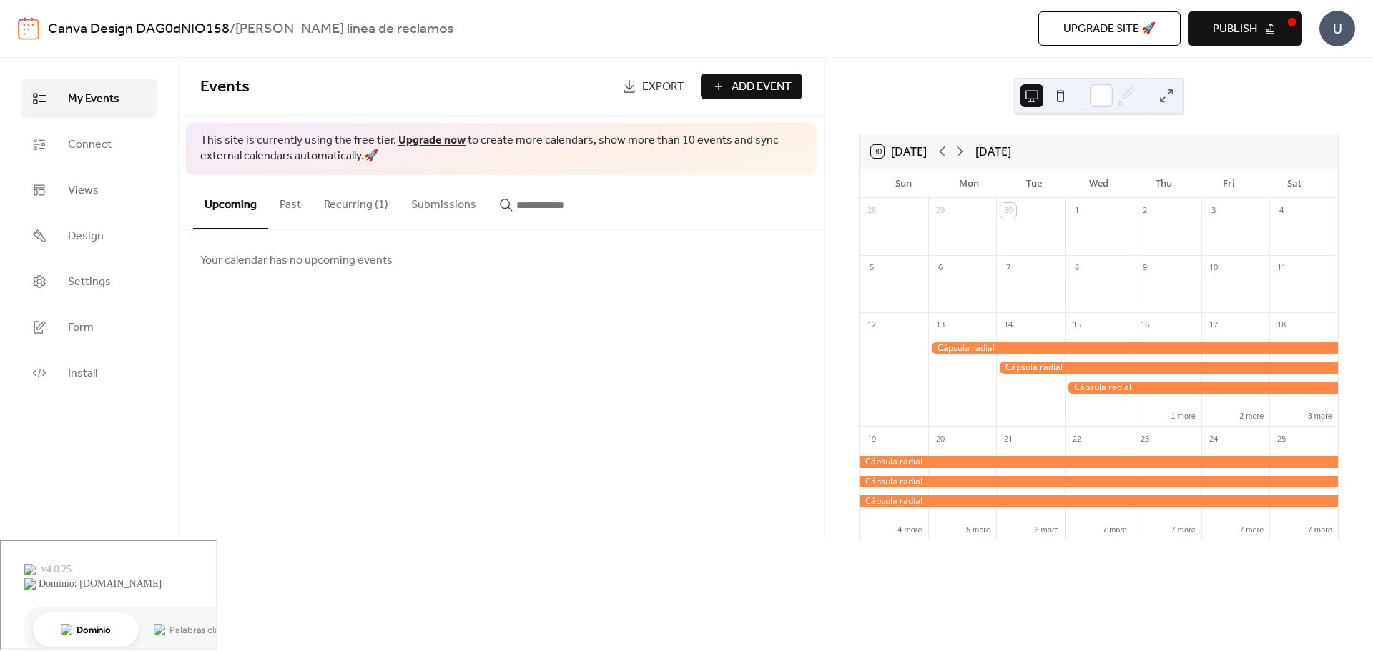
click at [353, 202] on button "Recurring (1)" at bounding box center [355, 201] width 87 height 53
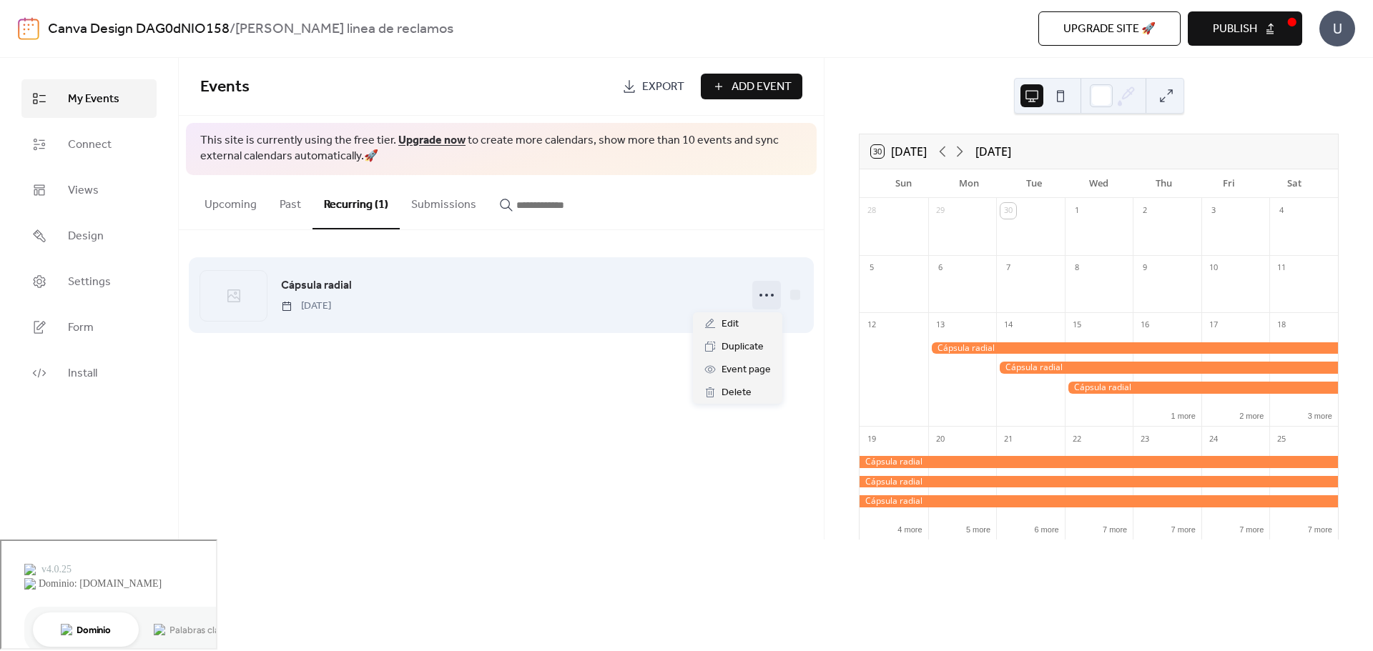
click at [757, 298] on icon at bounding box center [766, 295] width 23 height 23
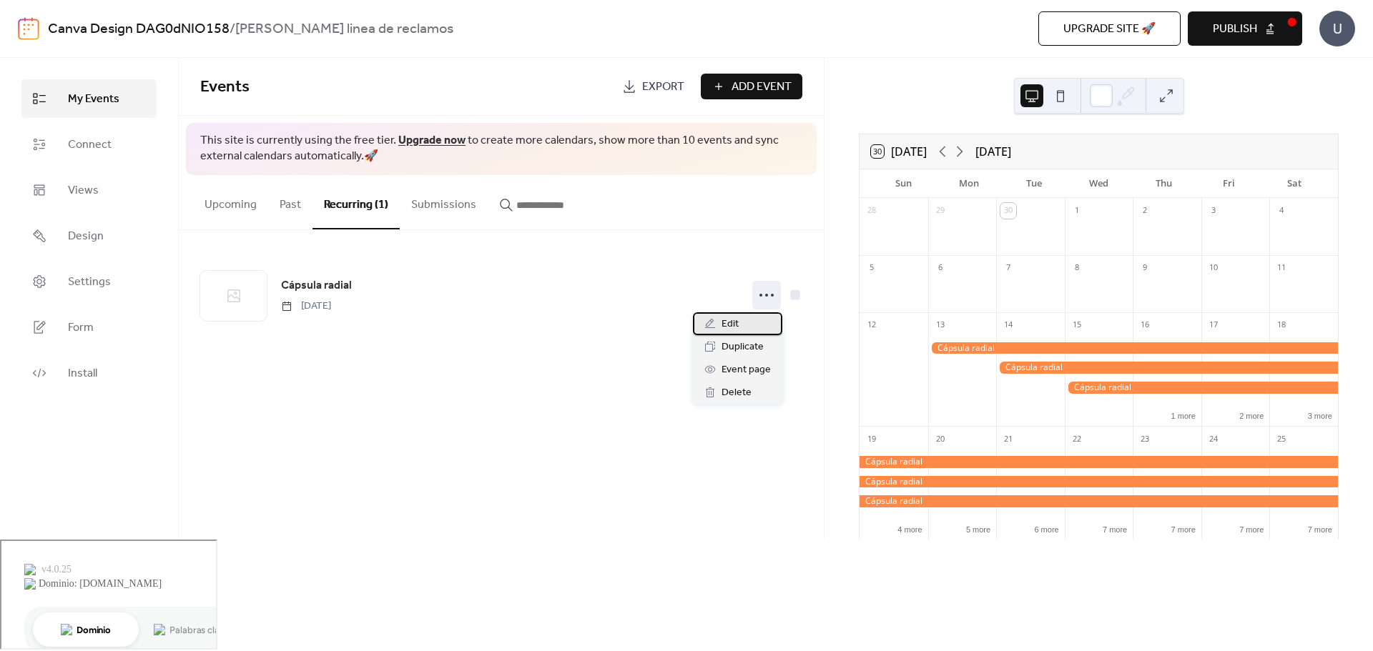
click at [741, 320] on div "Edit" at bounding box center [737, 323] width 89 height 23
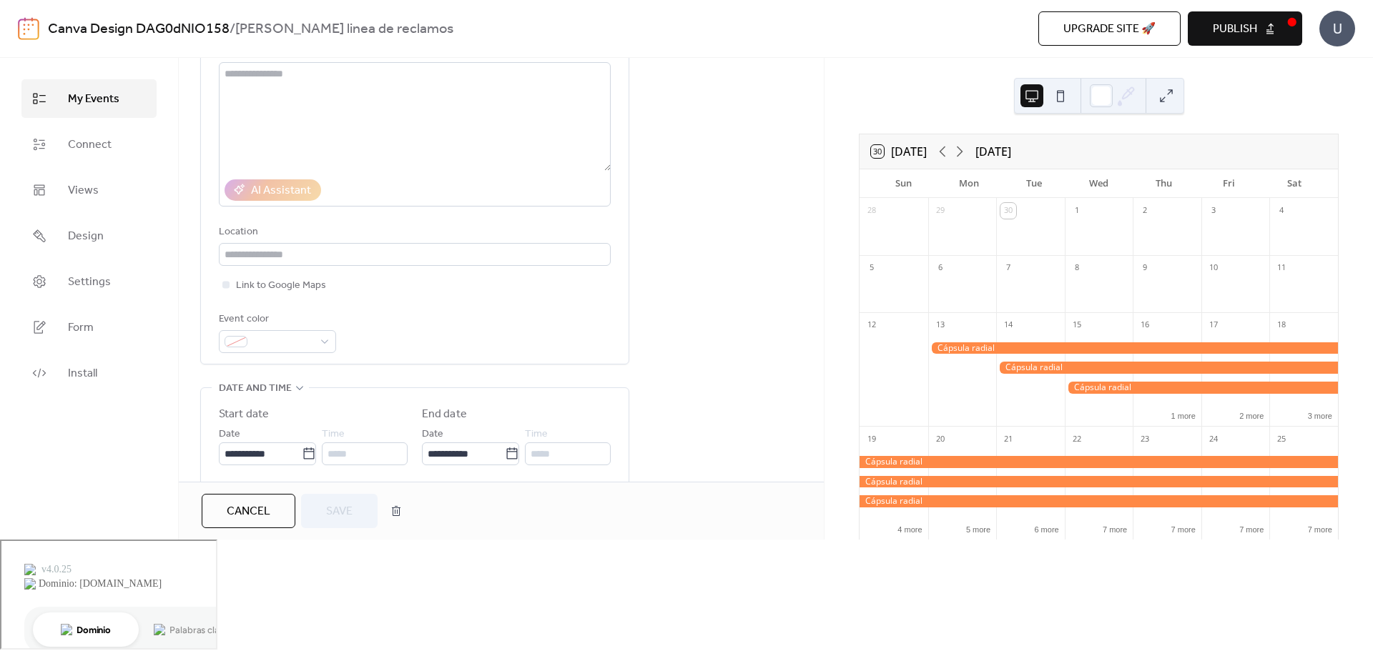
scroll to position [501, 0]
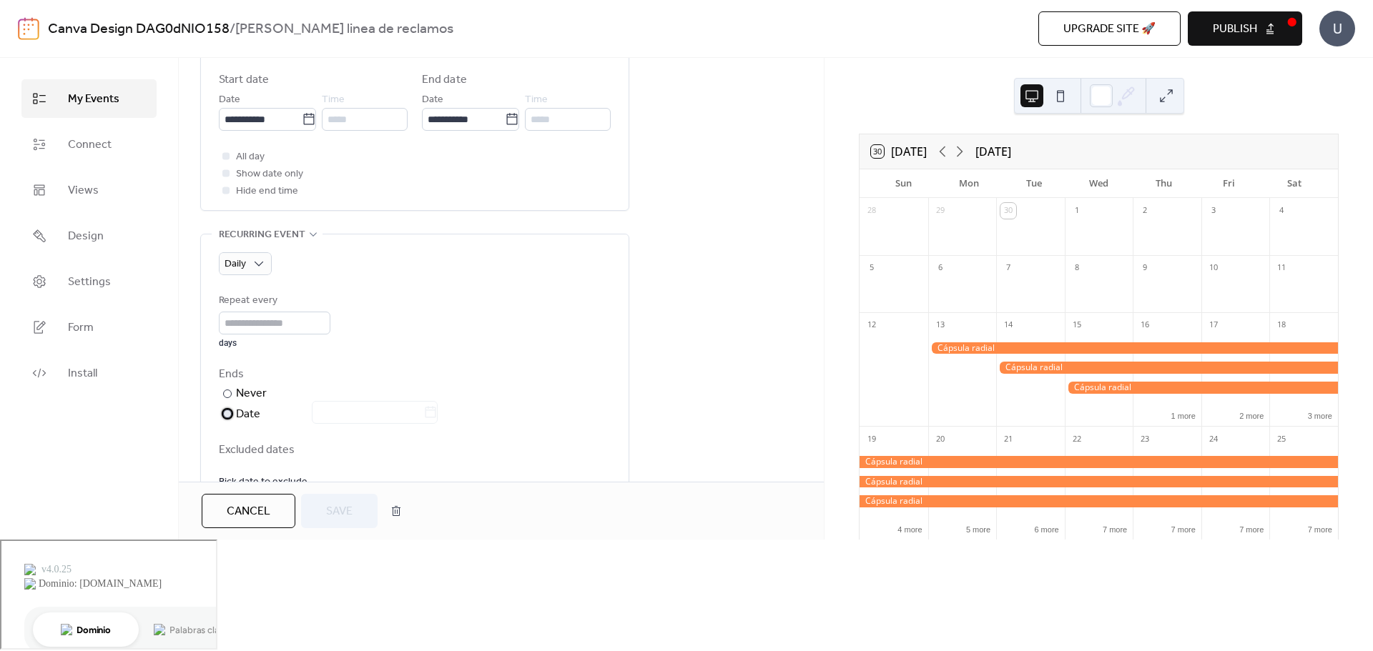
click at [227, 415] on div at bounding box center [227, 414] width 9 height 9
click at [241, 326] on input "*" at bounding box center [275, 323] width 112 height 23
click at [328, 322] on input "*" at bounding box center [275, 323] width 112 height 23
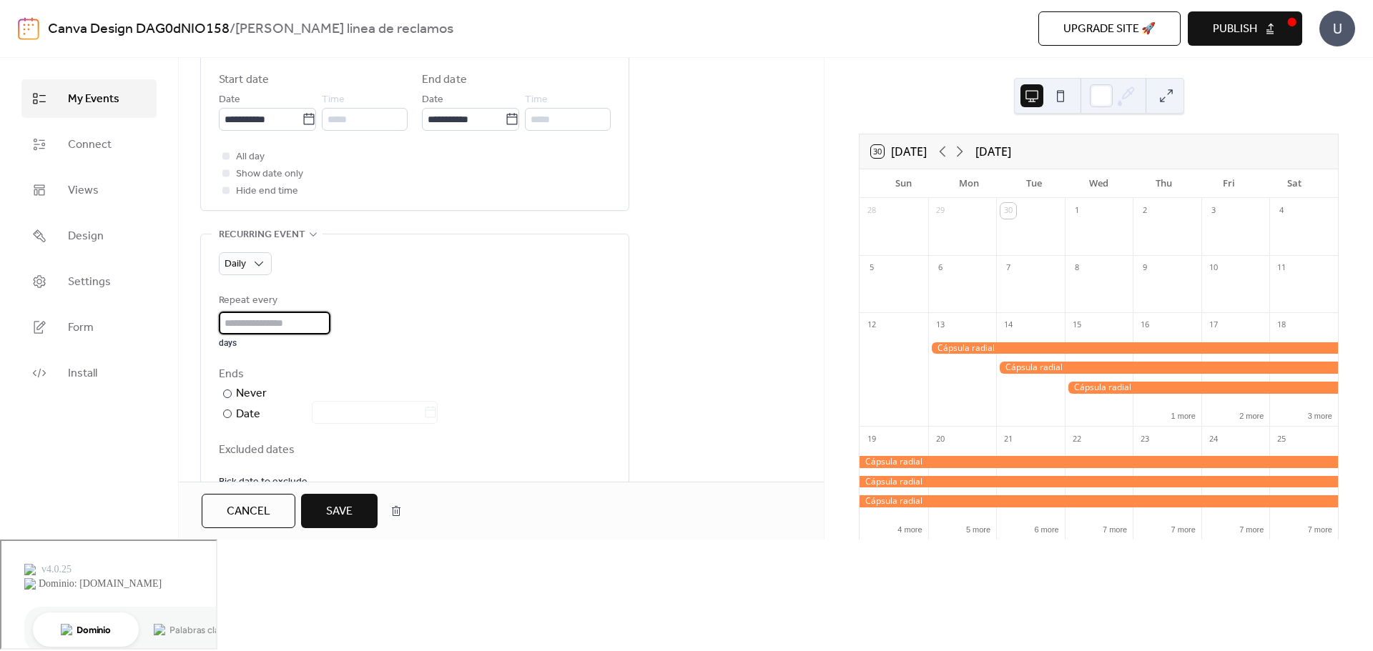
click at [328, 322] on input "*" at bounding box center [275, 323] width 112 height 23
type input "*"
click at [328, 322] on input "*" at bounding box center [275, 323] width 112 height 23
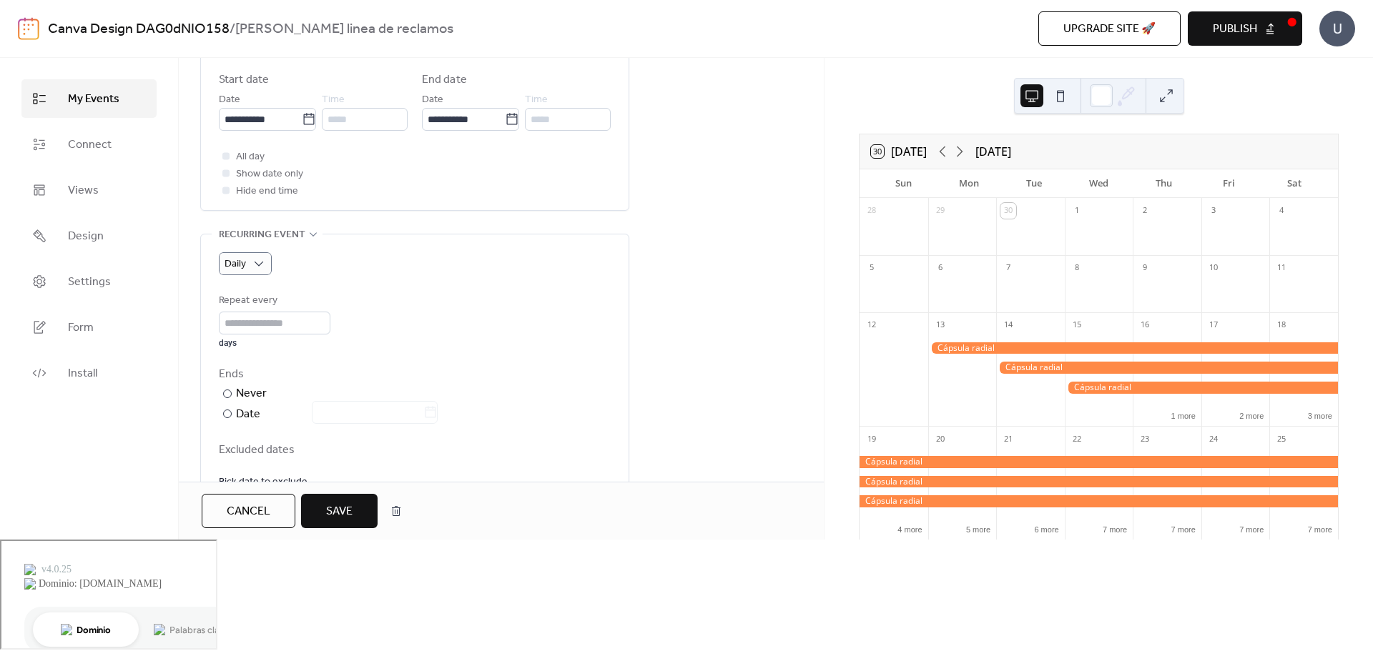
click at [388, 291] on div "Daily Repeat every * days Ends ​ Never ​ Date Excluded dates Pick date to exclu…" at bounding box center [415, 371] width 392 height 238
click at [335, 521] on span "Save" at bounding box center [339, 511] width 26 height 17
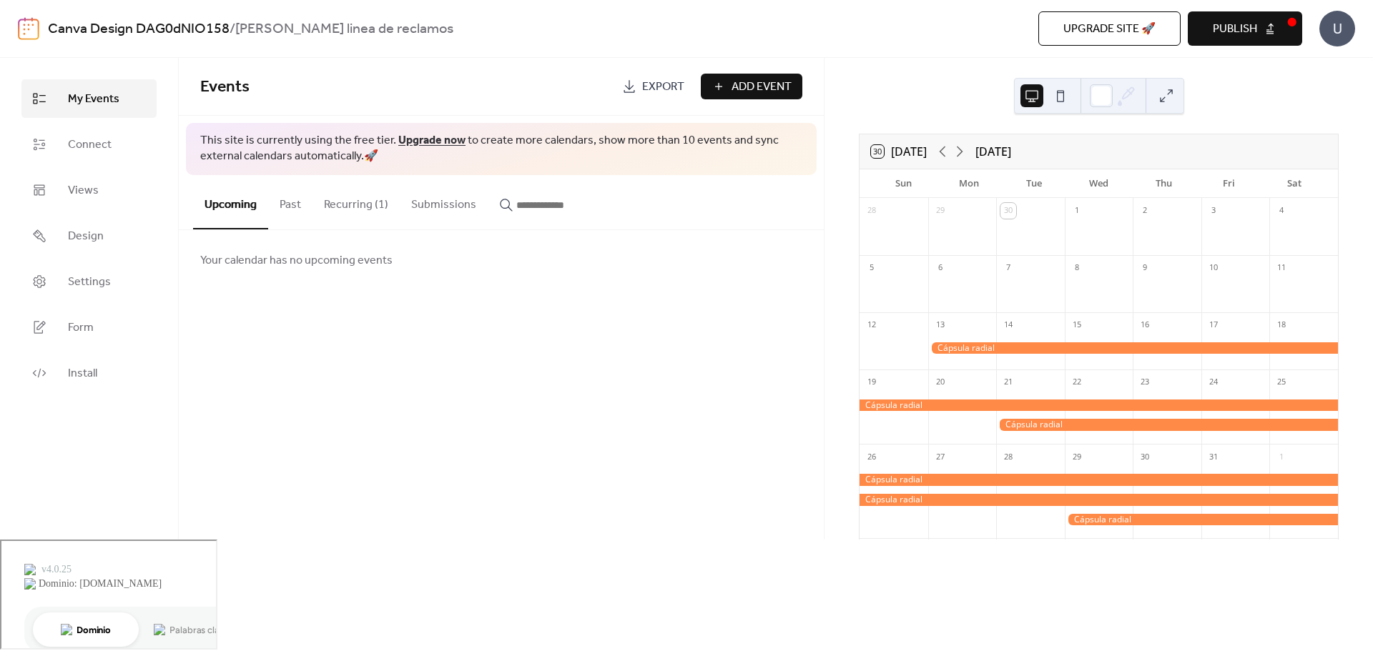
click at [347, 210] on button "Recurring (1)" at bounding box center [355, 201] width 87 height 53
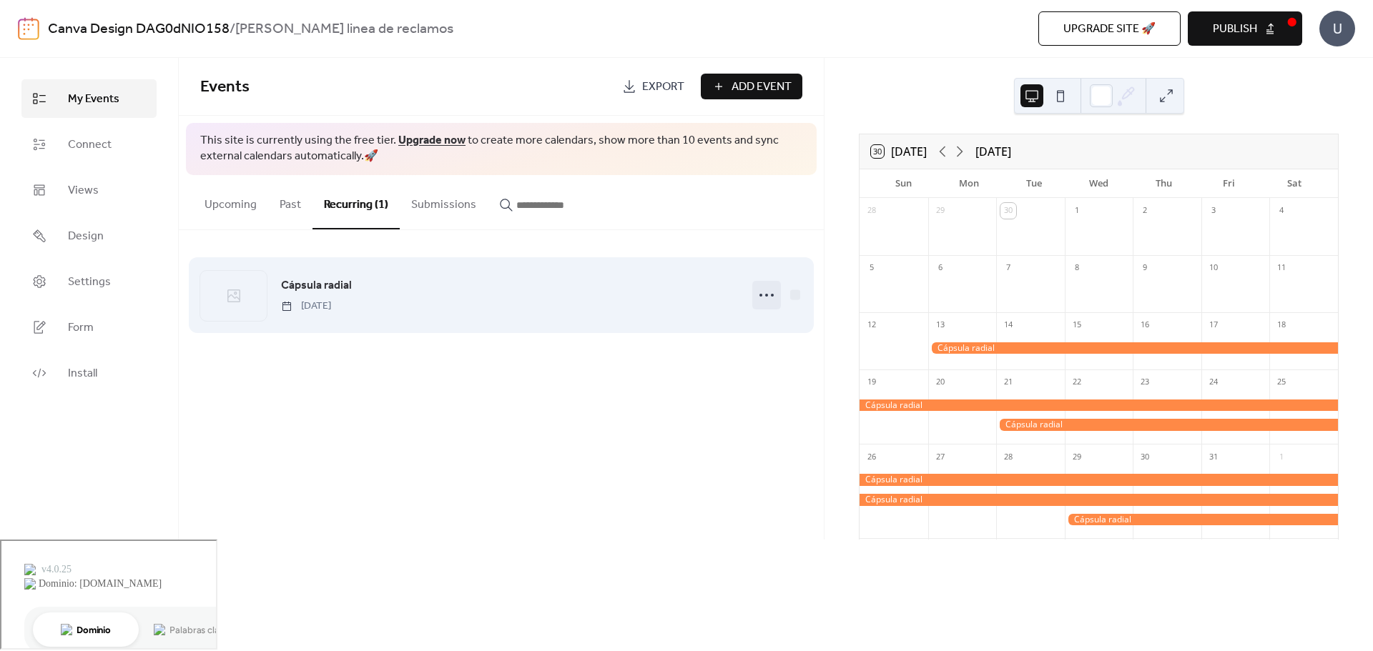
click at [761, 295] on circle at bounding box center [760, 295] width 3 height 3
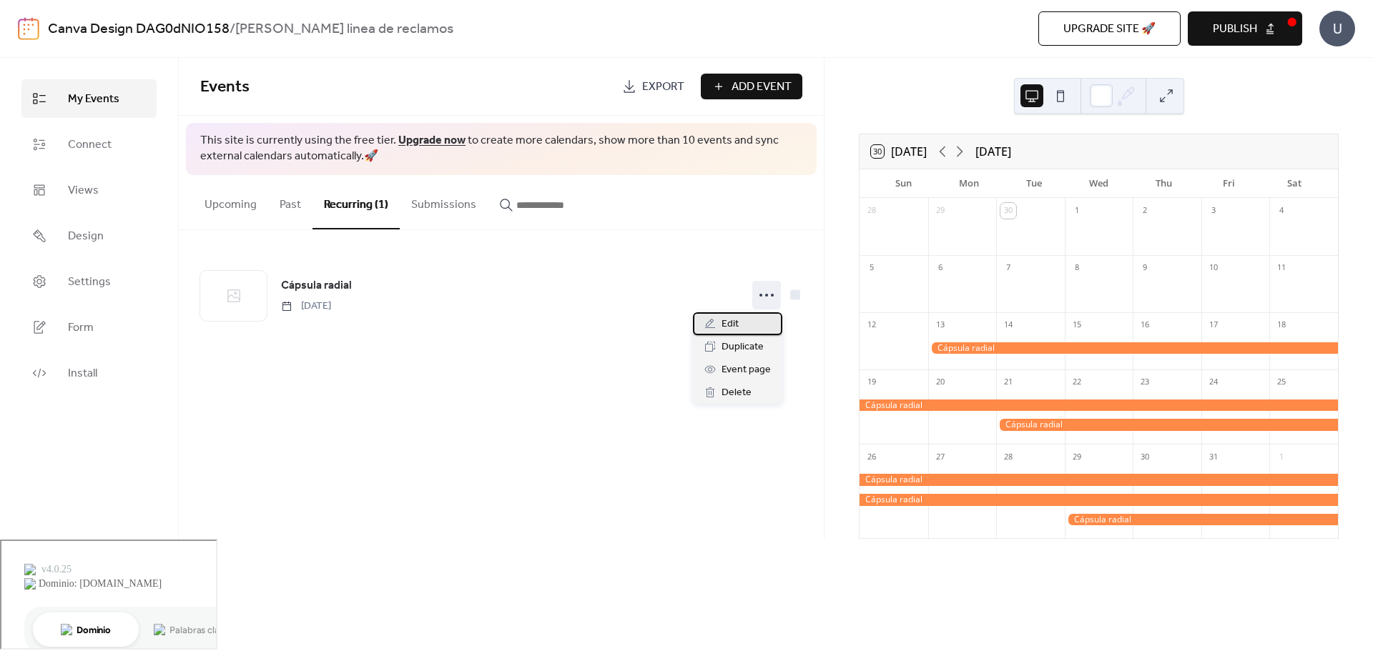
click at [740, 327] on div "Edit" at bounding box center [737, 323] width 89 height 23
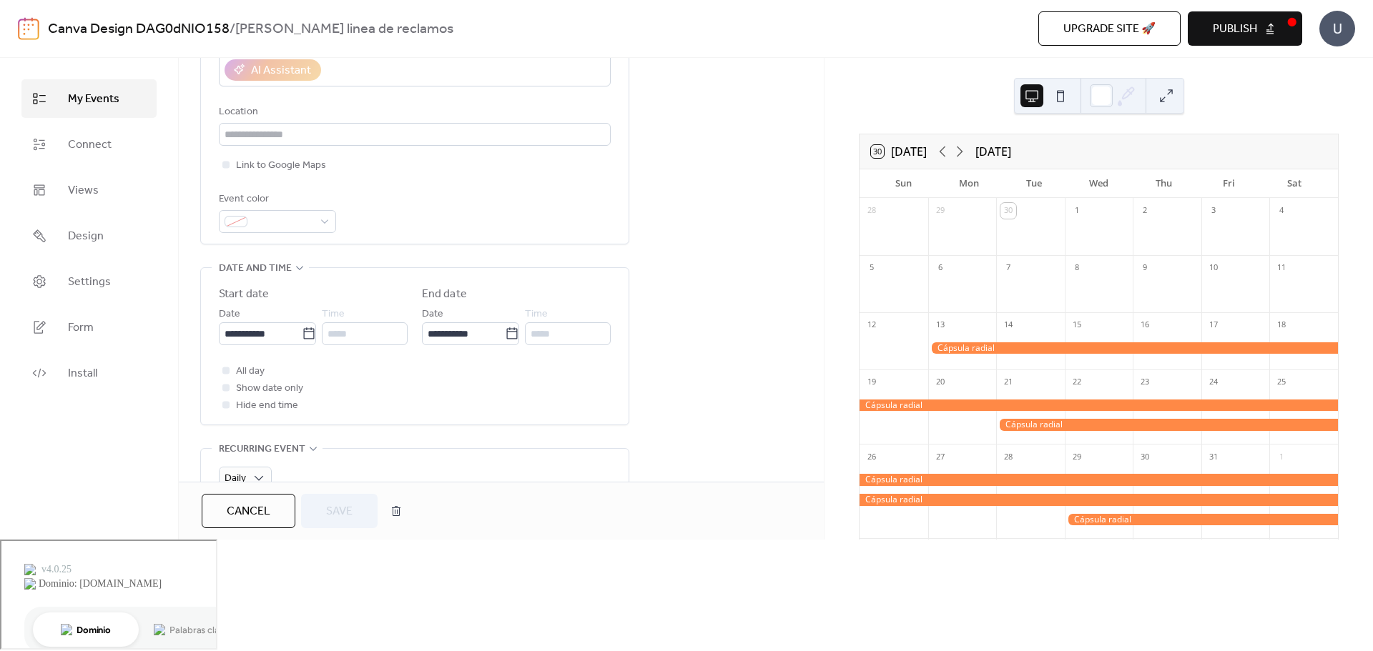
scroll to position [501, 0]
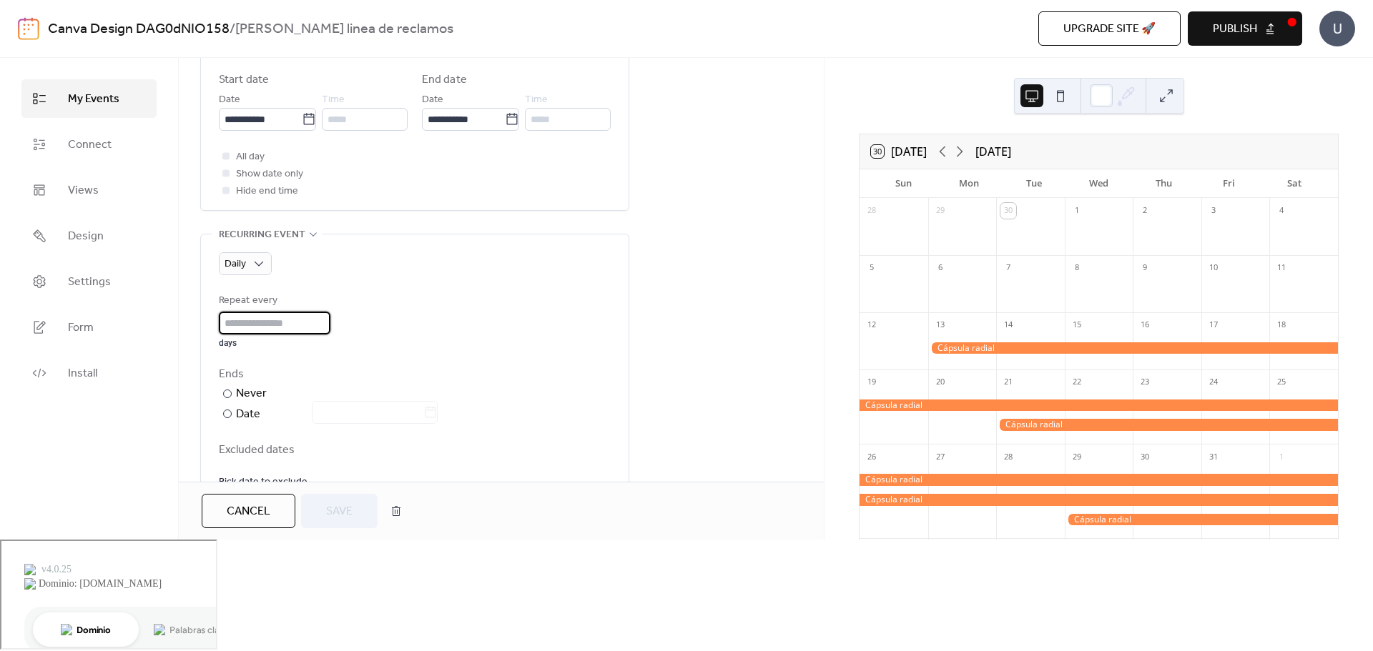
click at [260, 315] on input "*" at bounding box center [275, 323] width 112 height 23
click at [230, 410] on div at bounding box center [227, 414] width 9 height 9
drag, startPoint x: 242, startPoint y: 333, endPoint x: 213, endPoint y: 332, distance: 29.4
click at [213, 332] on div "Daily Repeat every * days Ends ​ Never ​ Date Excluded dates Pick date to exclu…" at bounding box center [415, 368] width 428 height 267
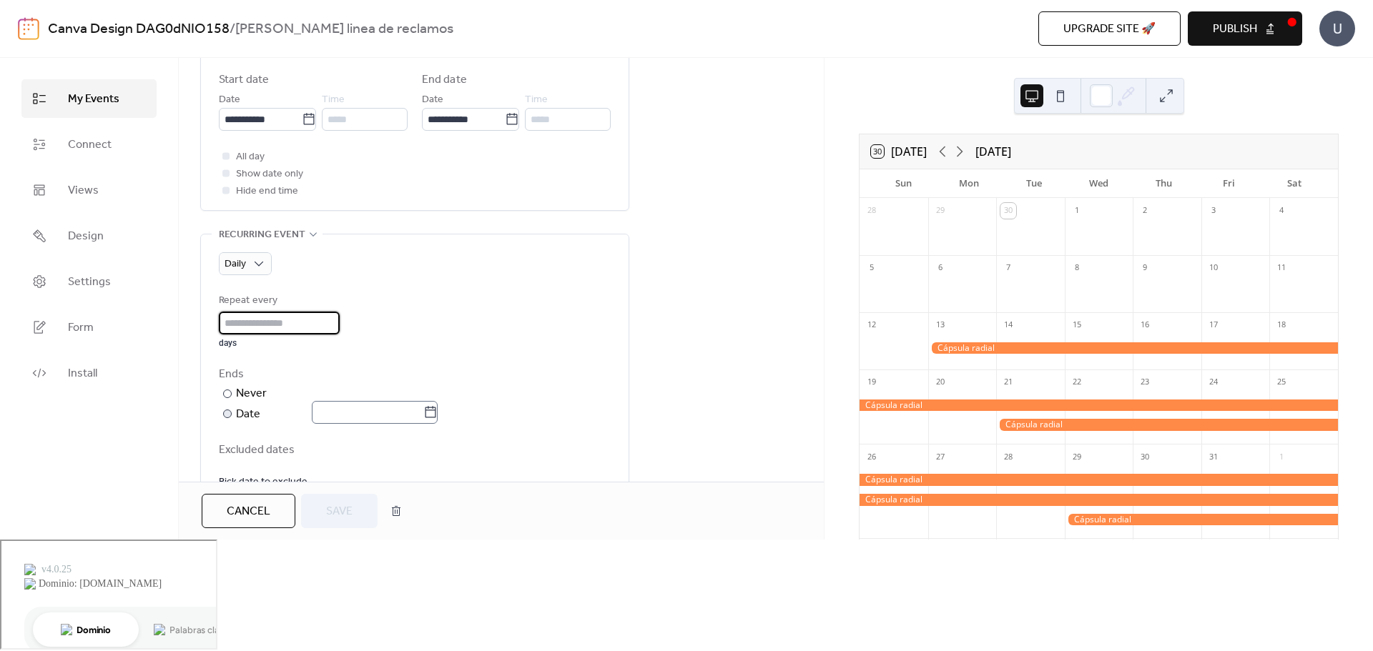
type input "*"
click at [230, 415] on div at bounding box center [227, 414] width 9 height 9
click at [240, 323] on input "*" at bounding box center [279, 323] width 121 height 23
click at [228, 192] on div at bounding box center [225, 190] width 7 height 7
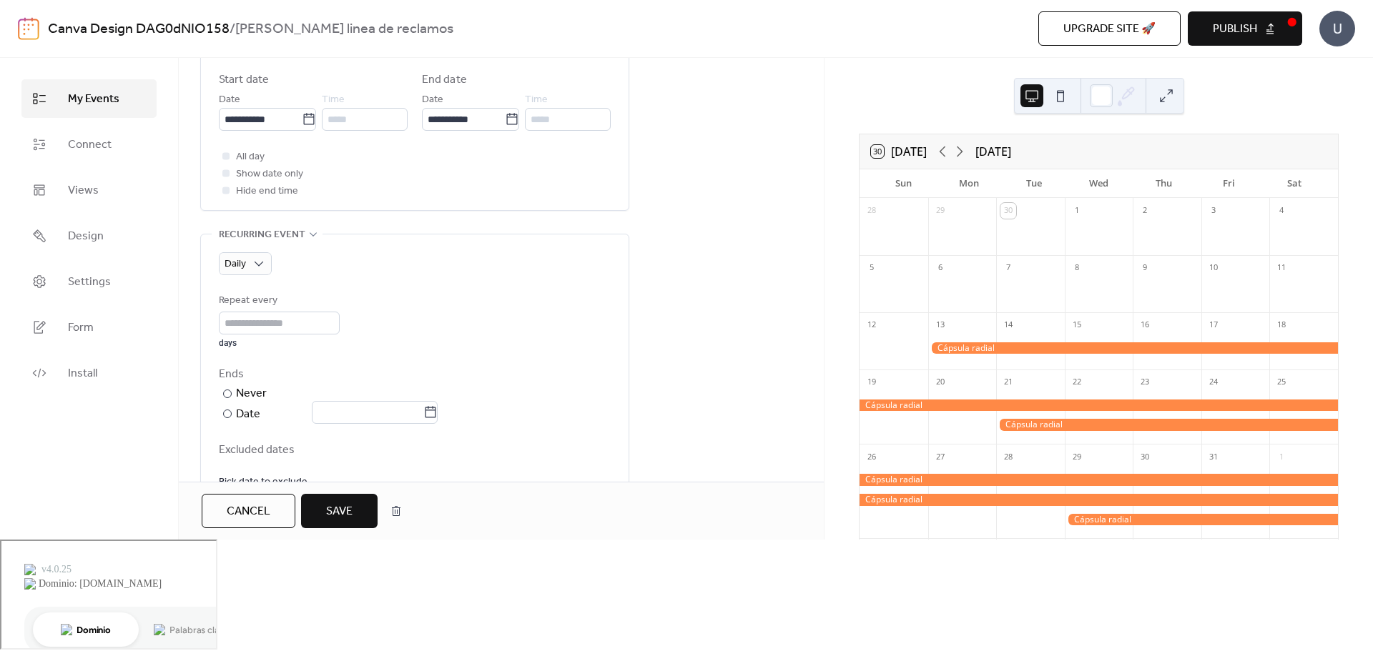
click at [224, 191] on div at bounding box center [225, 190] width 7 height 7
click at [224, 190] on div at bounding box center [225, 190] width 7 height 7
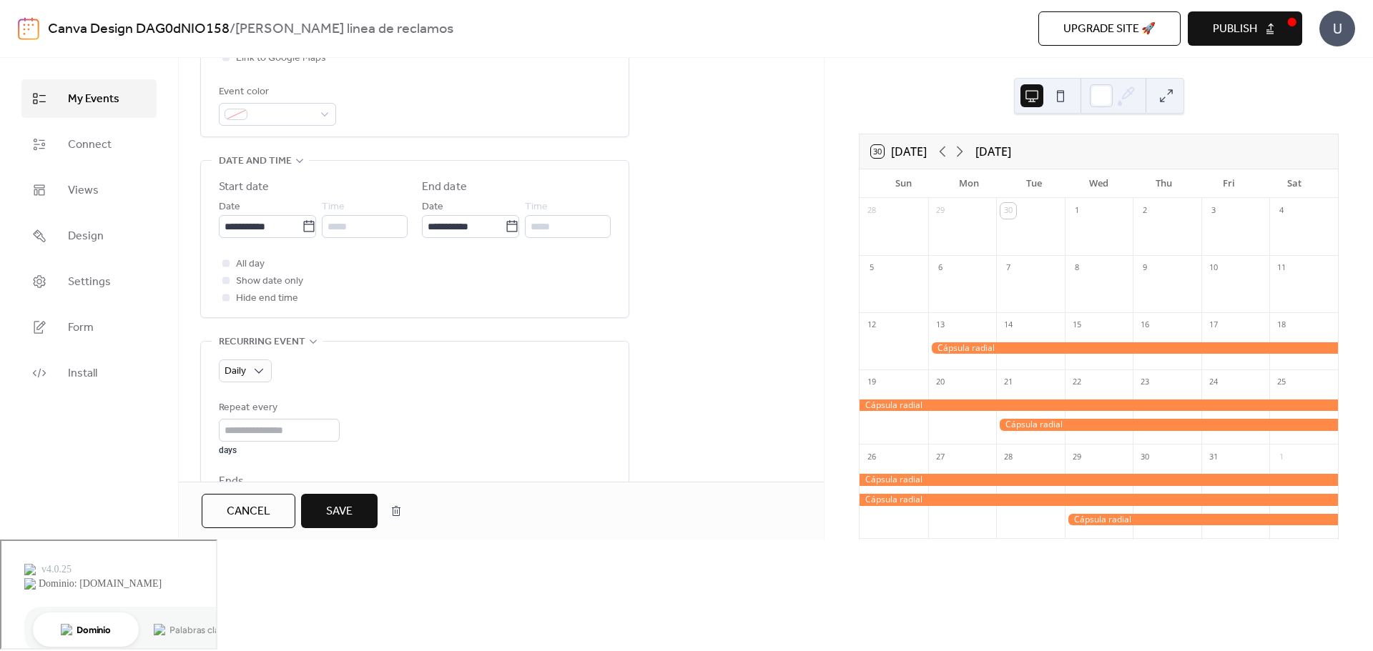
scroll to position [469, 0]
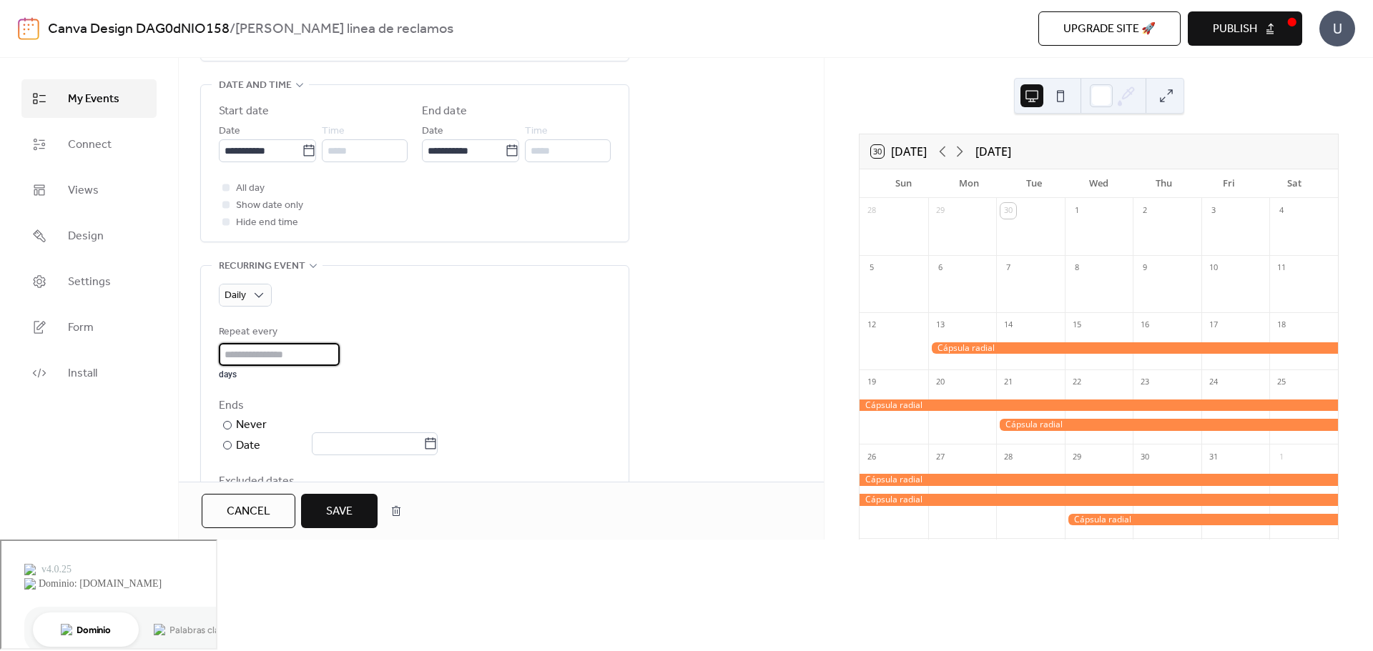
click at [232, 355] on input "*" at bounding box center [279, 354] width 121 height 23
click at [246, 297] on span "Daily" at bounding box center [235, 295] width 21 height 19
click at [270, 375] on div "Weekly" at bounding box center [265, 381] width 92 height 29
click at [230, 418] on div "S" at bounding box center [227, 425] width 17 height 17
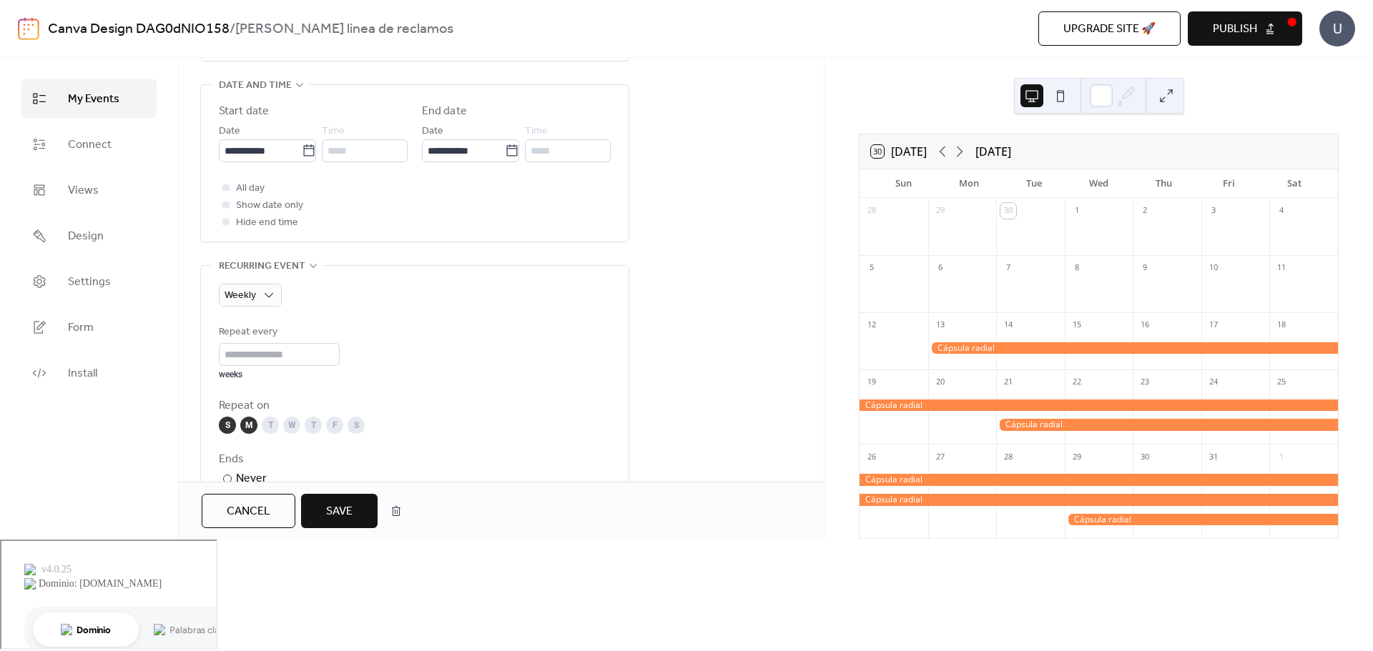
click at [270, 425] on div "T" at bounding box center [270, 425] width 17 height 17
click at [291, 423] on div "W" at bounding box center [291, 425] width 17 height 17
click at [310, 425] on div "T" at bounding box center [313, 425] width 17 height 17
click at [328, 423] on div "F" at bounding box center [334, 425] width 17 height 17
click at [353, 423] on div "S" at bounding box center [356, 425] width 17 height 17
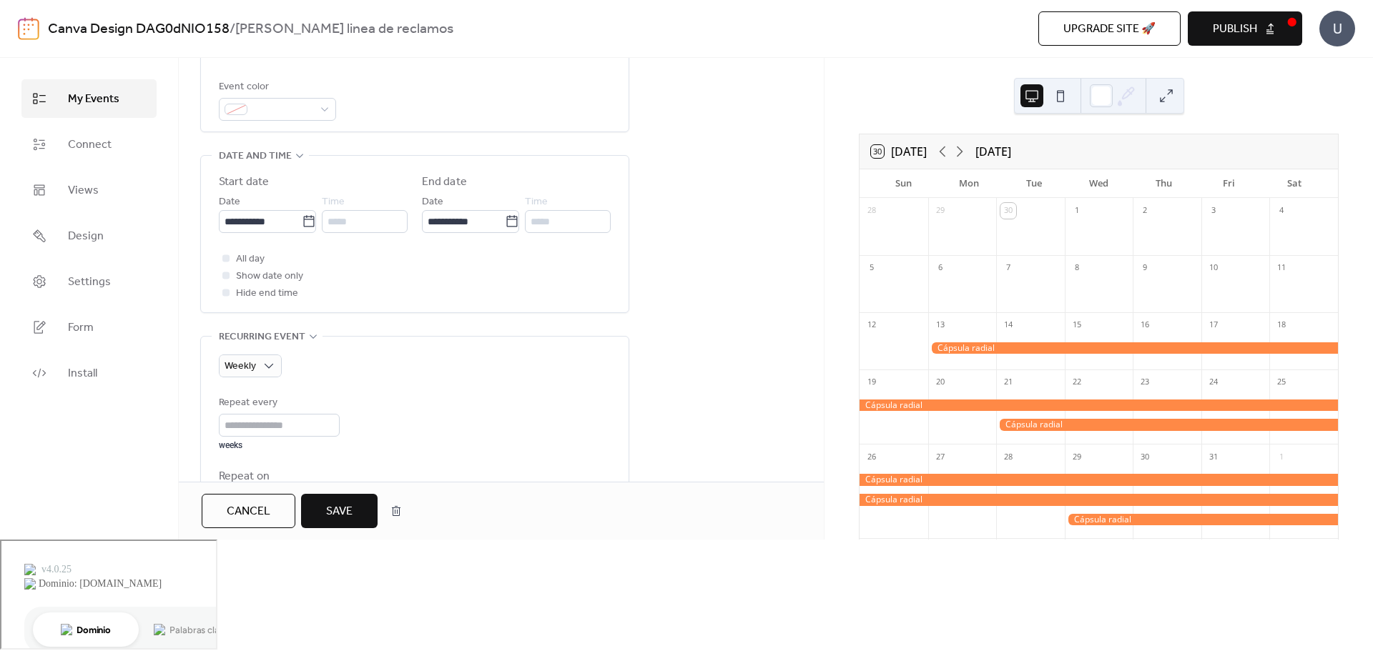
scroll to position [398, 0]
click at [347, 521] on span "Save" at bounding box center [339, 511] width 26 height 17
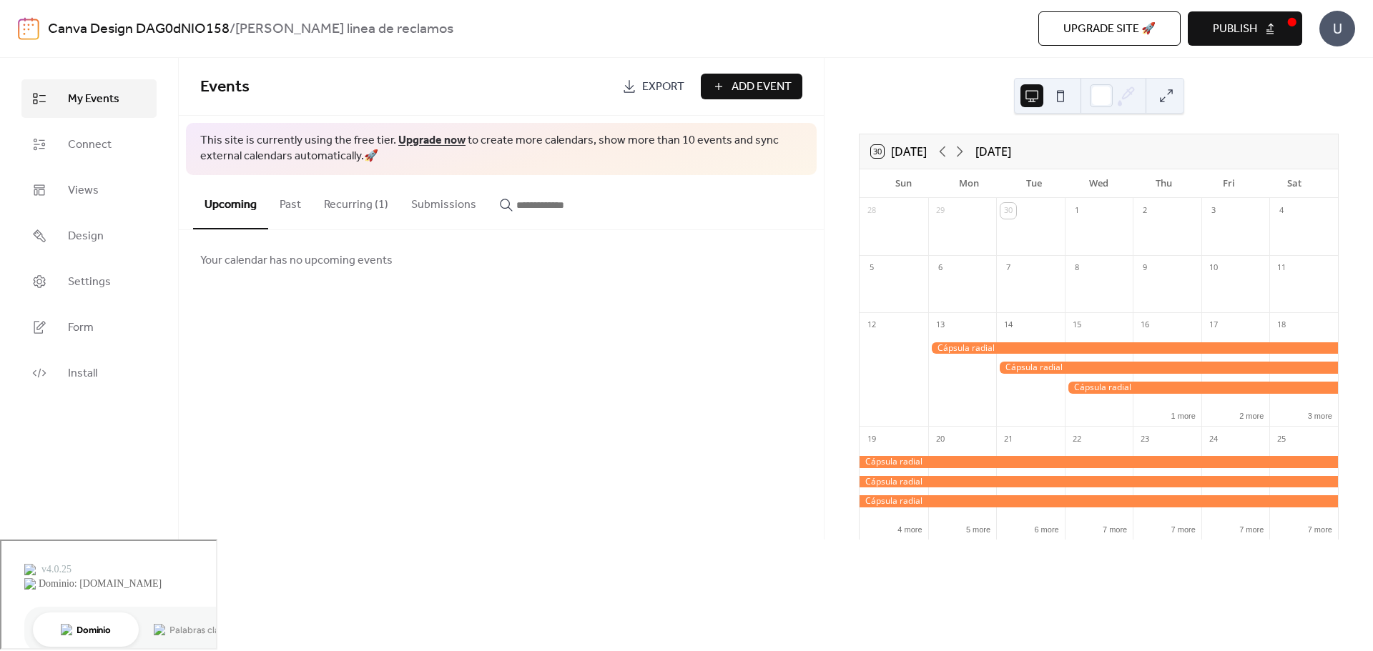
click at [1067, 88] on button at bounding box center [1060, 95] width 23 height 23
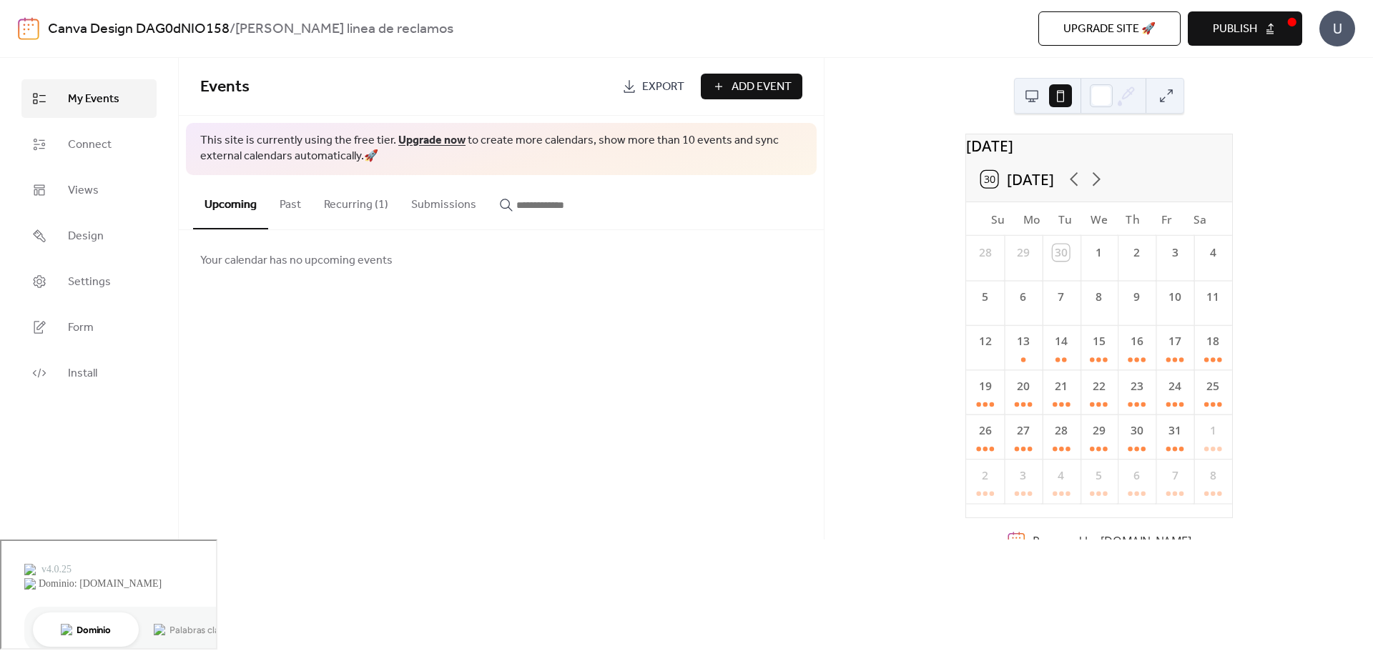
click at [1039, 99] on button at bounding box center [1031, 95] width 23 height 23
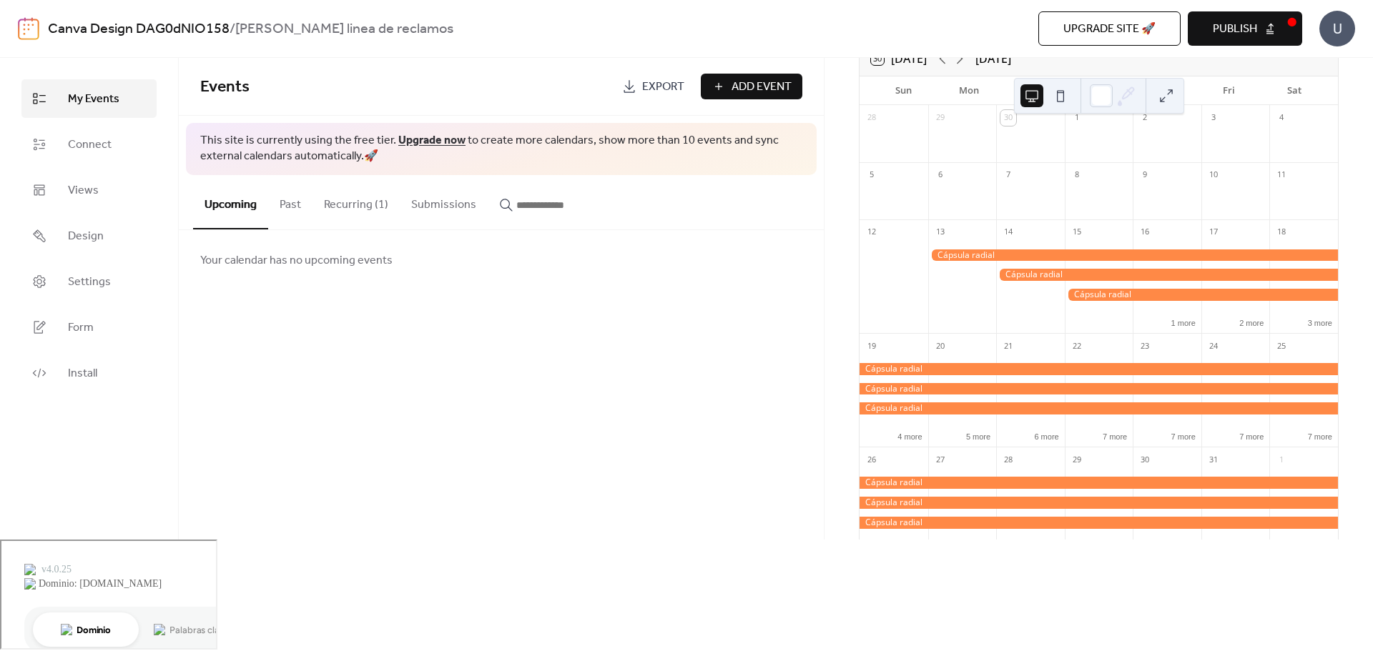
scroll to position [183, 0]
